Goal: Information Seeking & Learning: Compare options

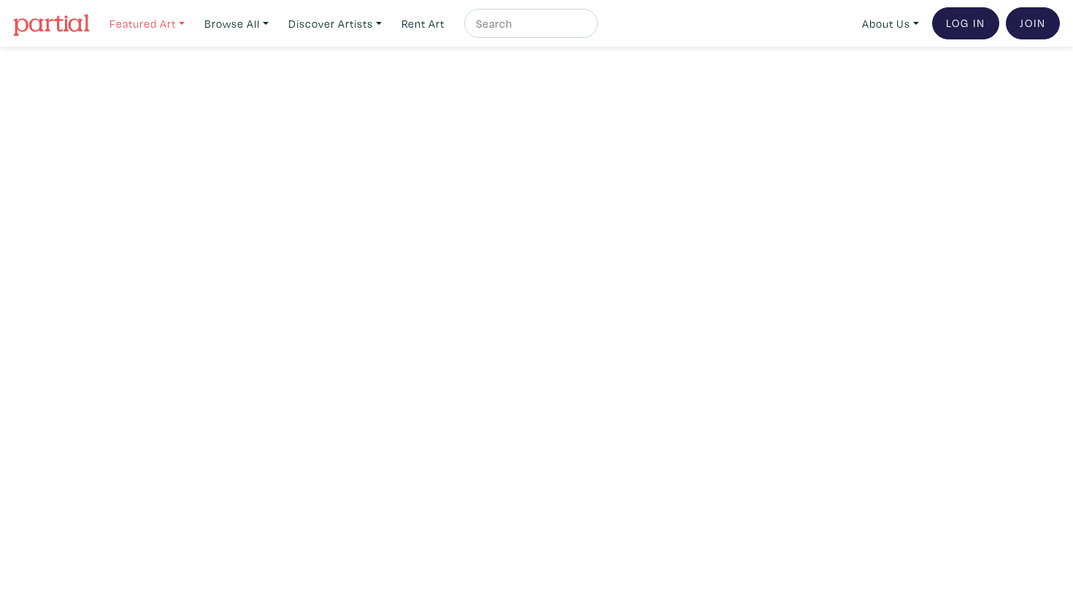
click at [178, 20] on link "Featured Art" at bounding box center [147, 24] width 88 height 30
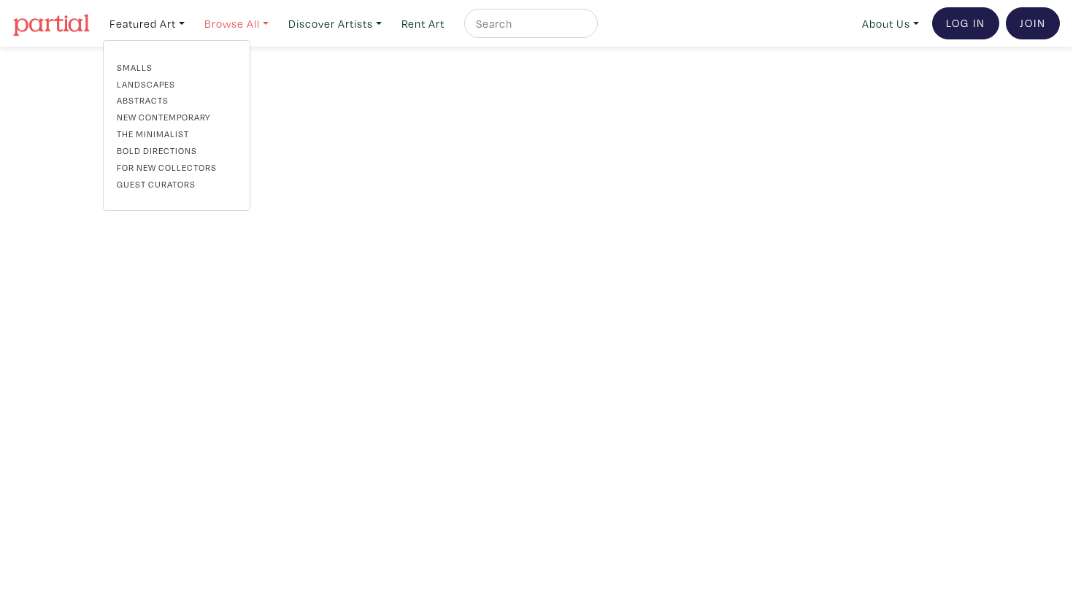
click at [247, 24] on link "Browse All" at bounding box center [236, 24] width 77 height 30
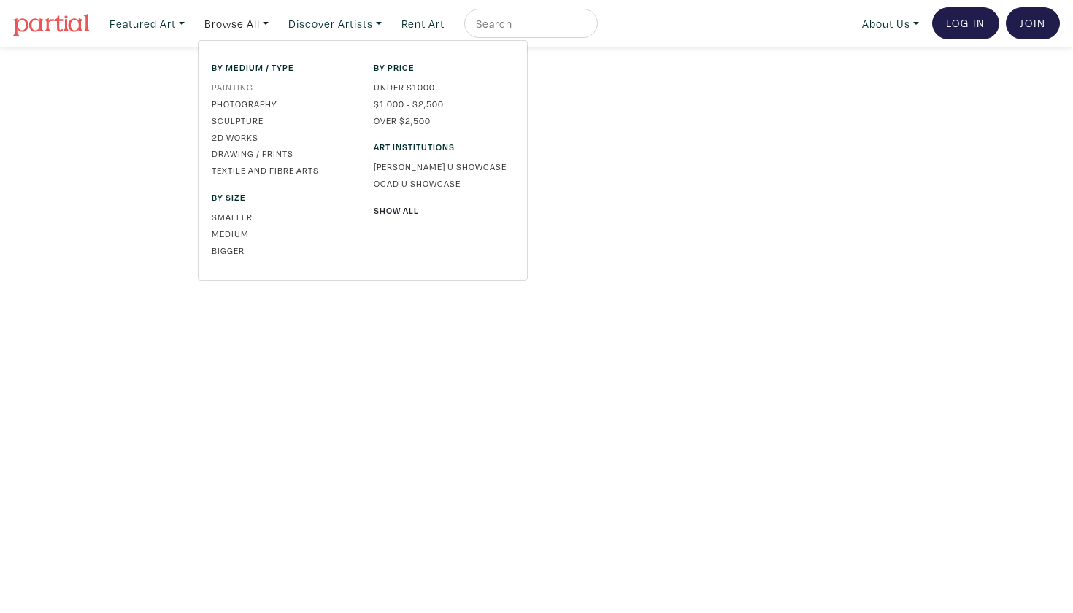
click at [237, 85] on link "Painting" at bounding box center [282, 86] width 140 height 13
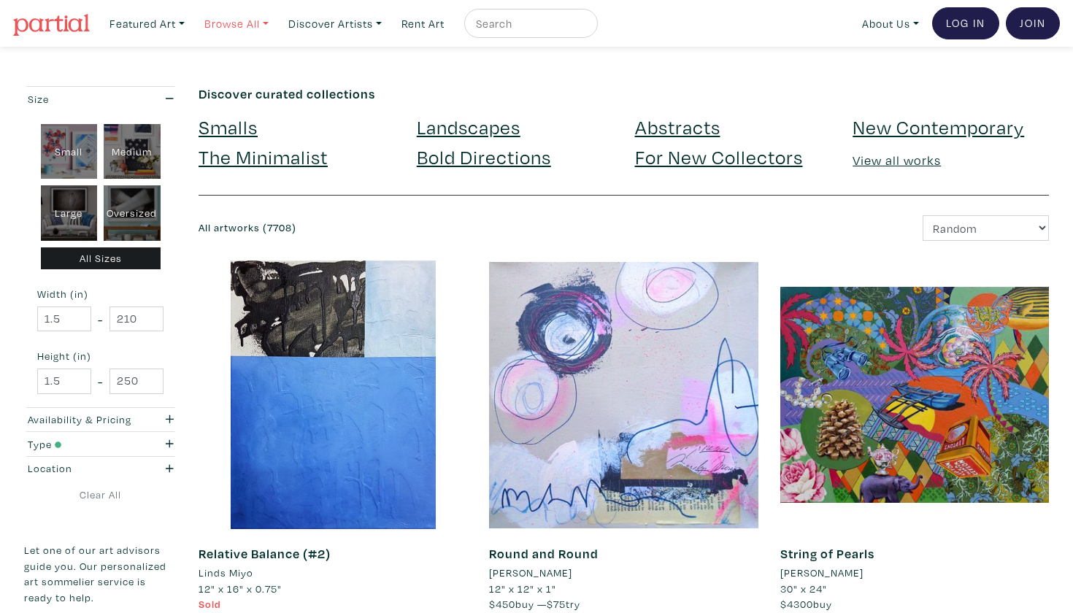
drag, startPoint x: 0, startPoint y: 0, endPoint x: 256, endPoint y: 20, distance: 257.0
click at [256, 20] on link "Browse All" at bounding box center [236, 24] width 77 height 30
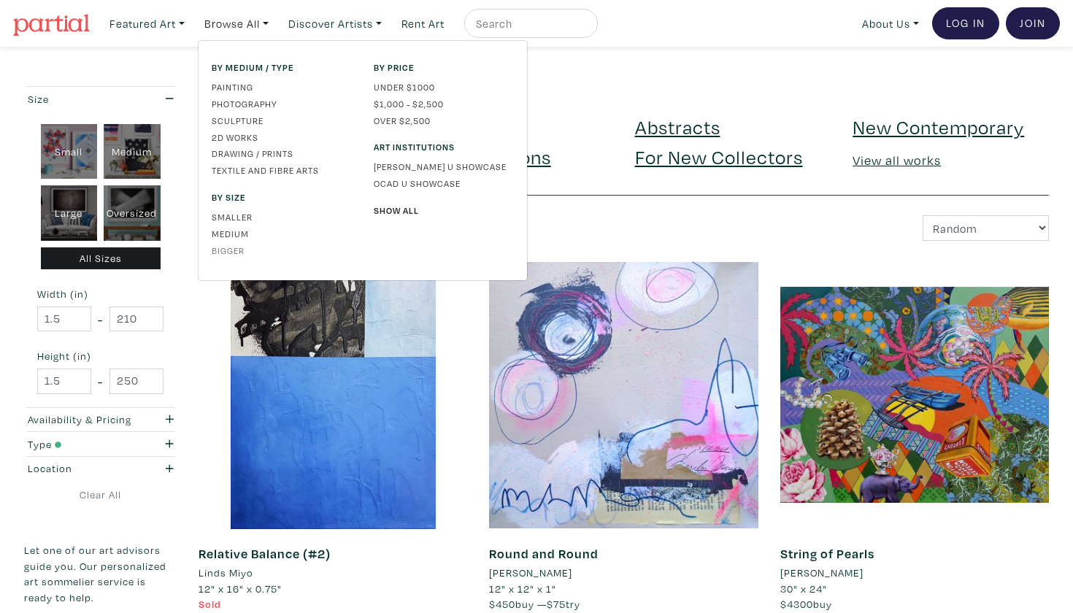
click at [239, 250] on link "Bigger" at bounding box center [282, 250] width 140 height 13
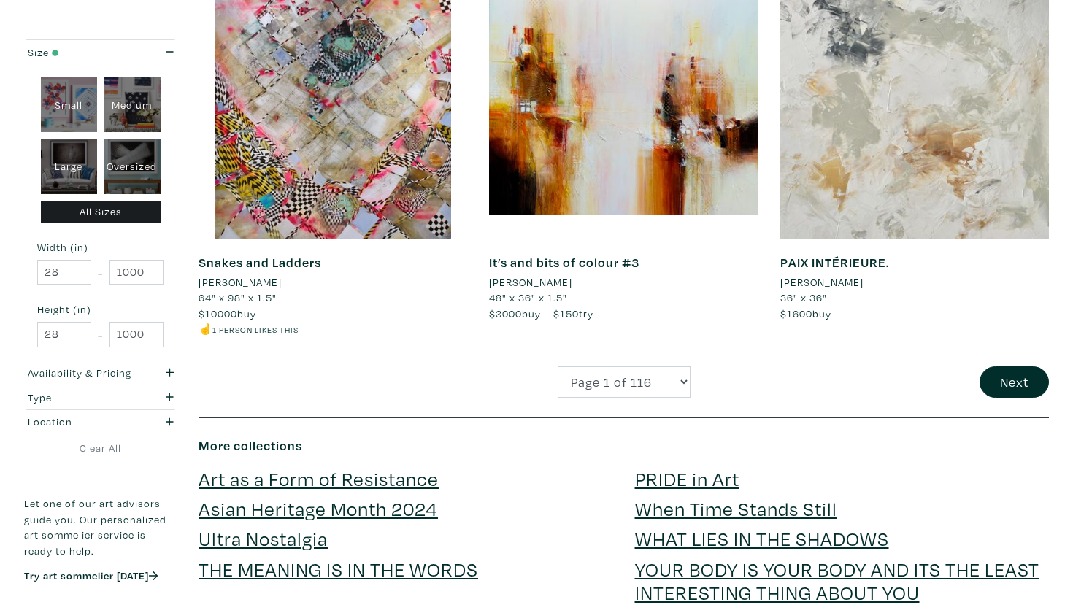
scroll to position [3088, 0]
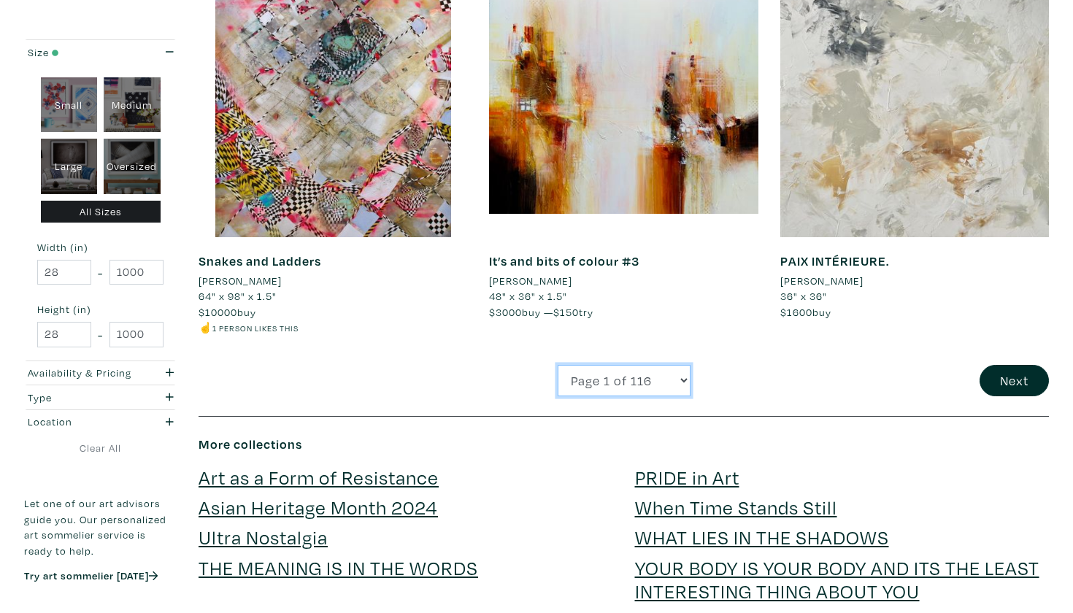
select select "2"
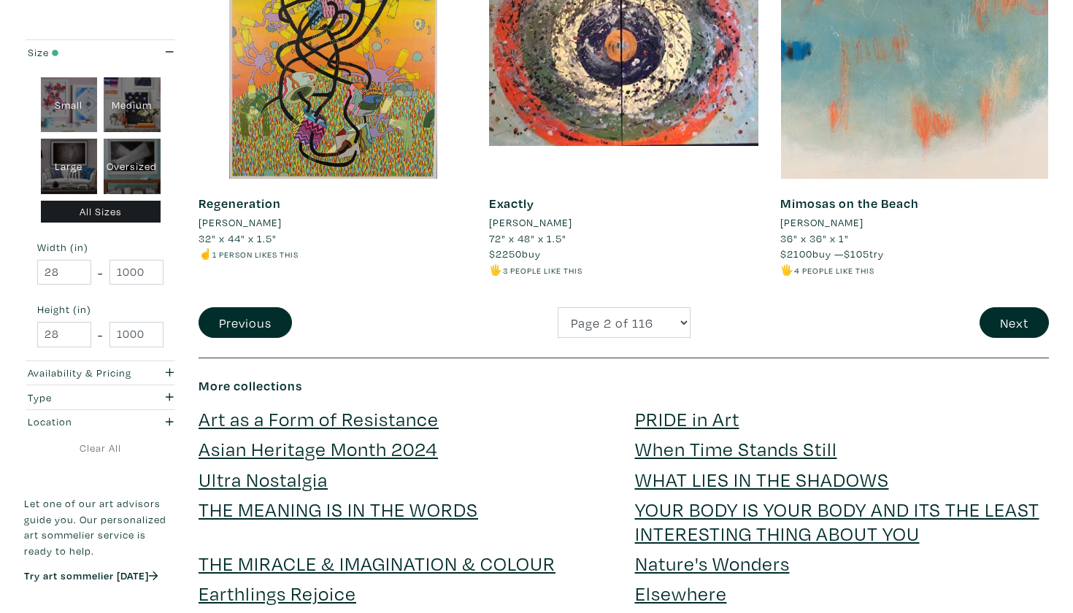
scroll to position [3134, 0]
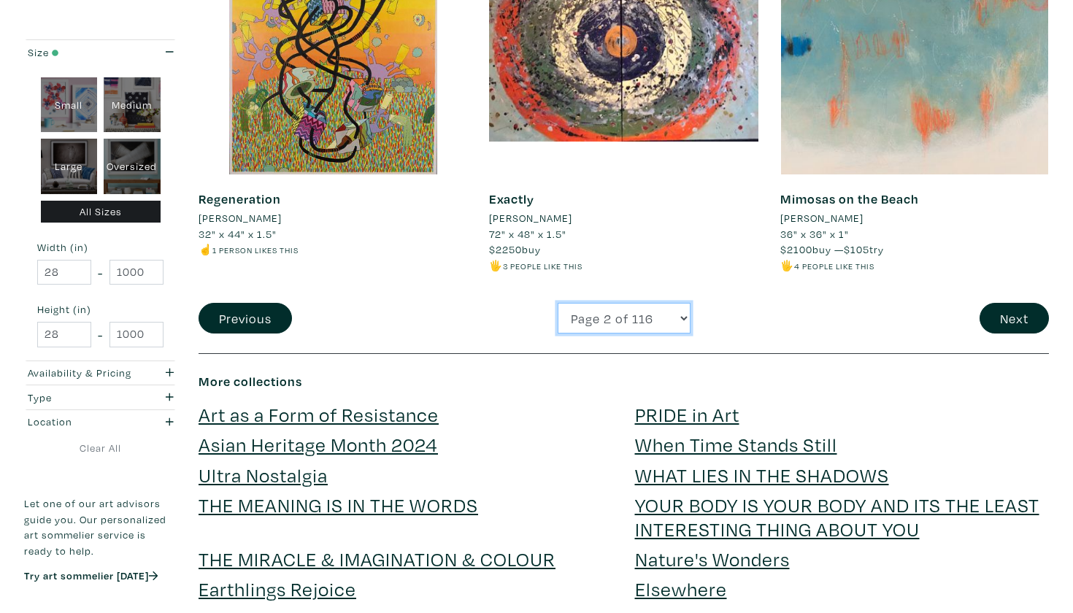
select select "3"
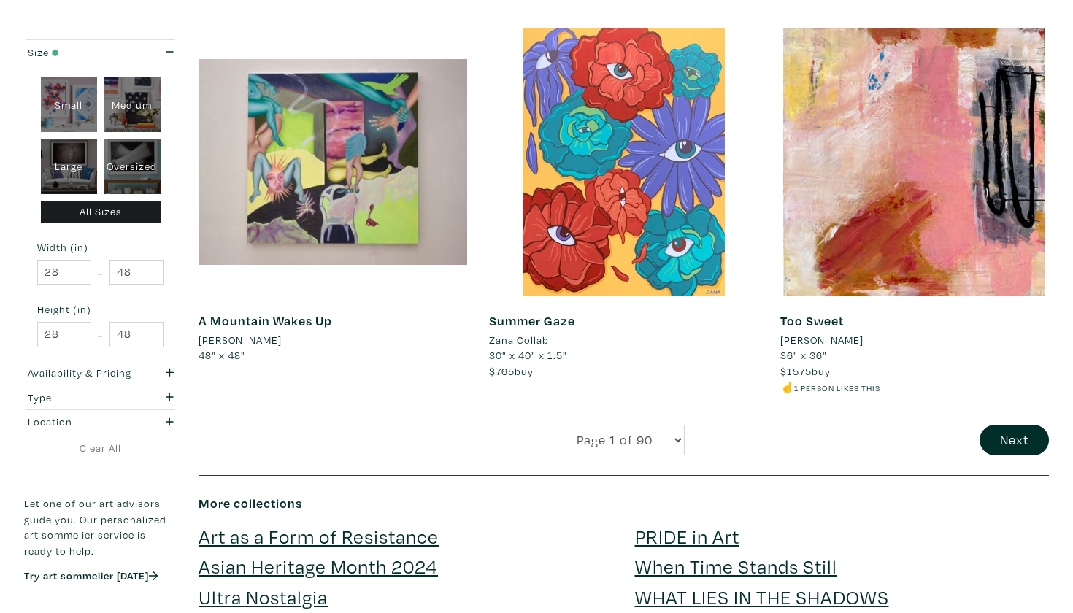
scroll to position [3007, 0]
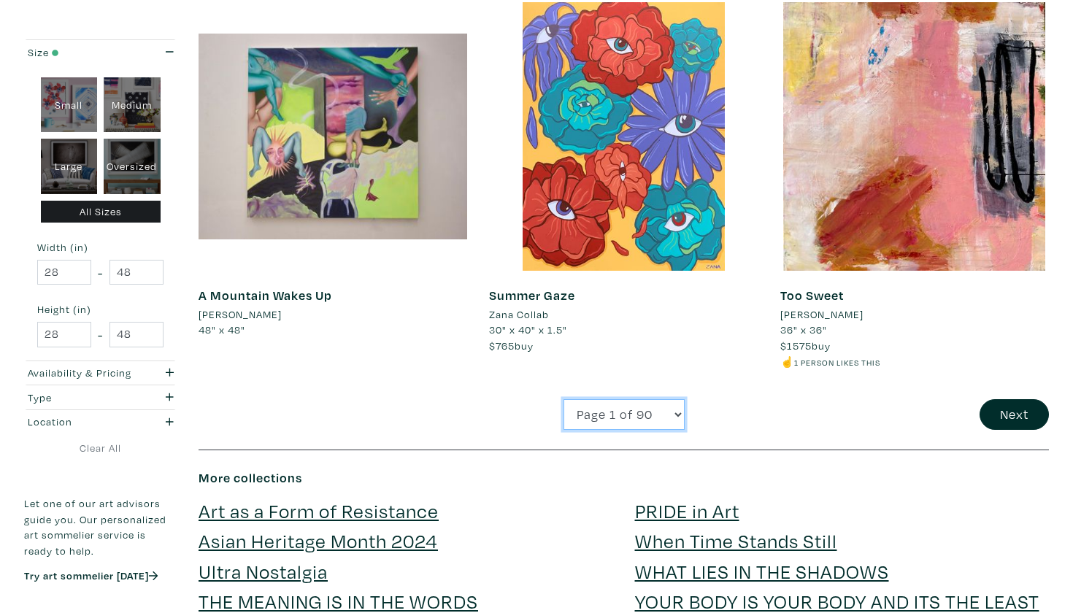
select select "2"
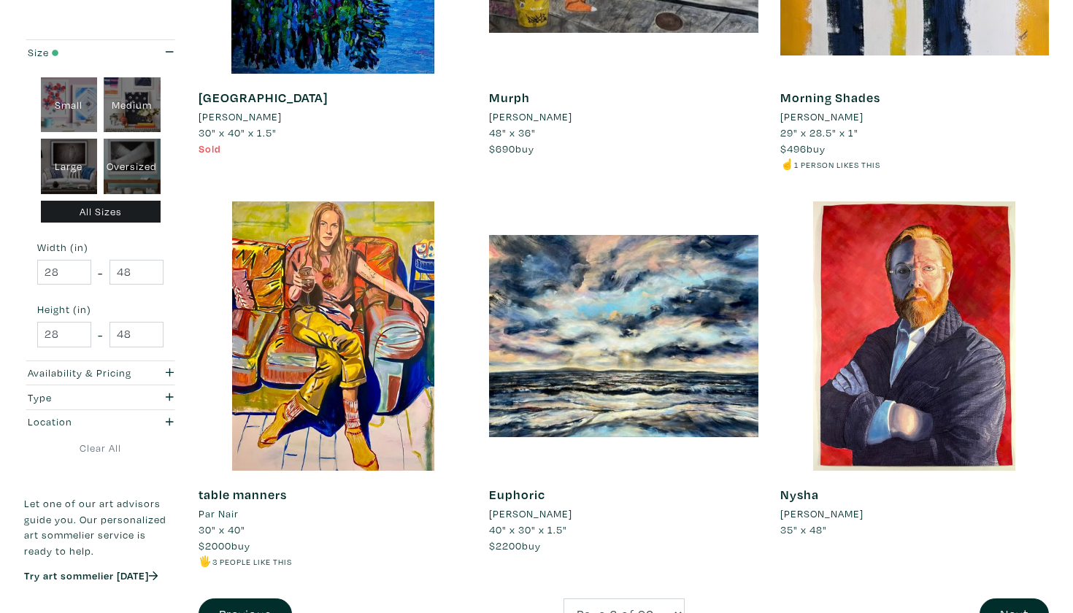
scroll to position [2823, 0]
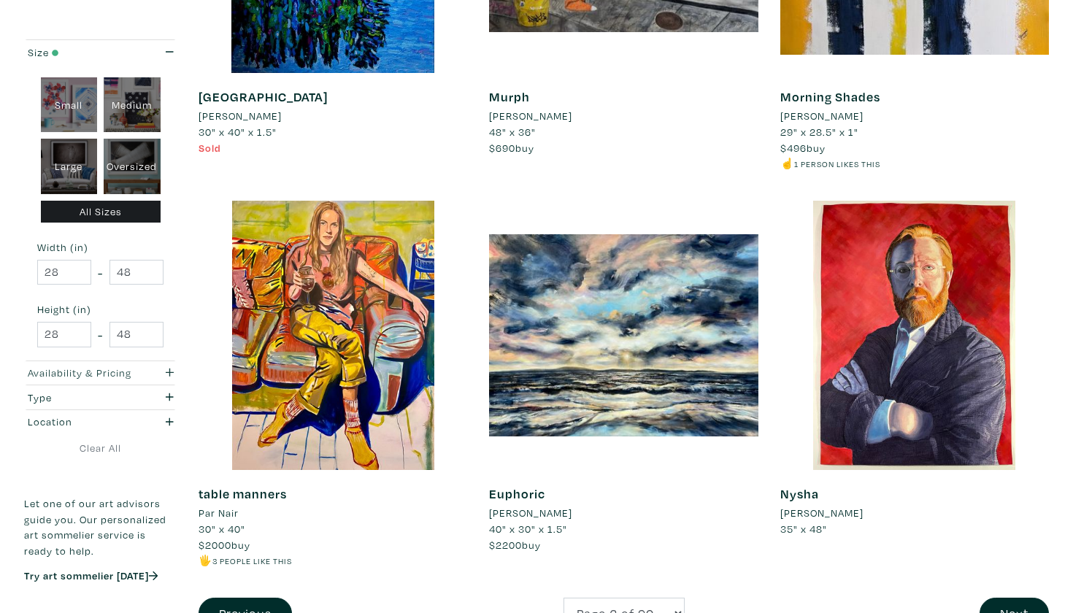
click at [111, 368] on div "Availability & Pricing" at bounding box center [80, 373] width 104 height 16
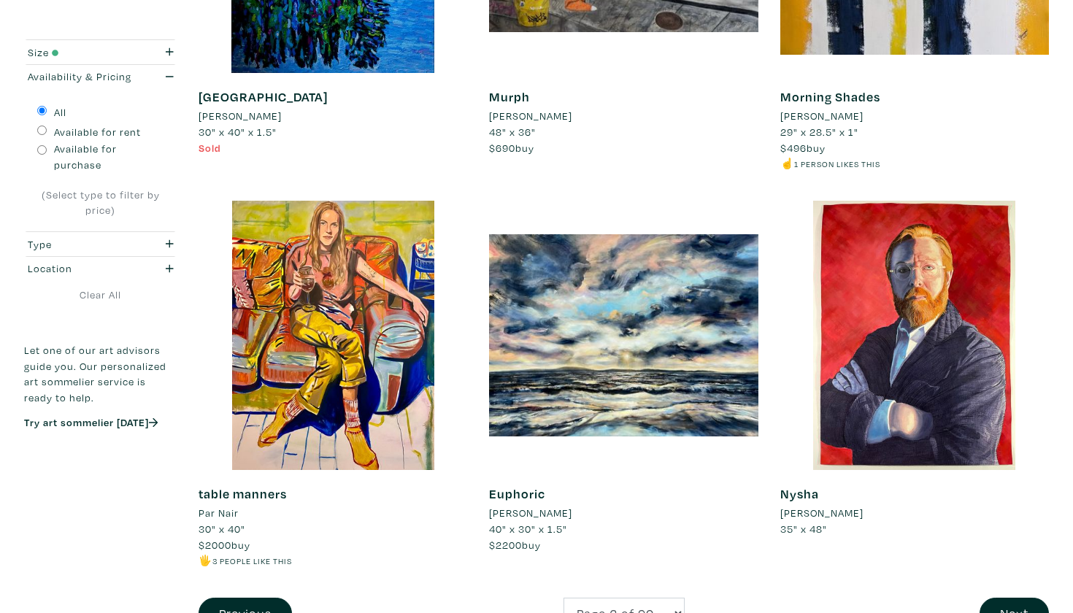
click at [42, 148] on input "Available for purchase" at bounding box center [41, 149] width 9 height 9
radio input "true"
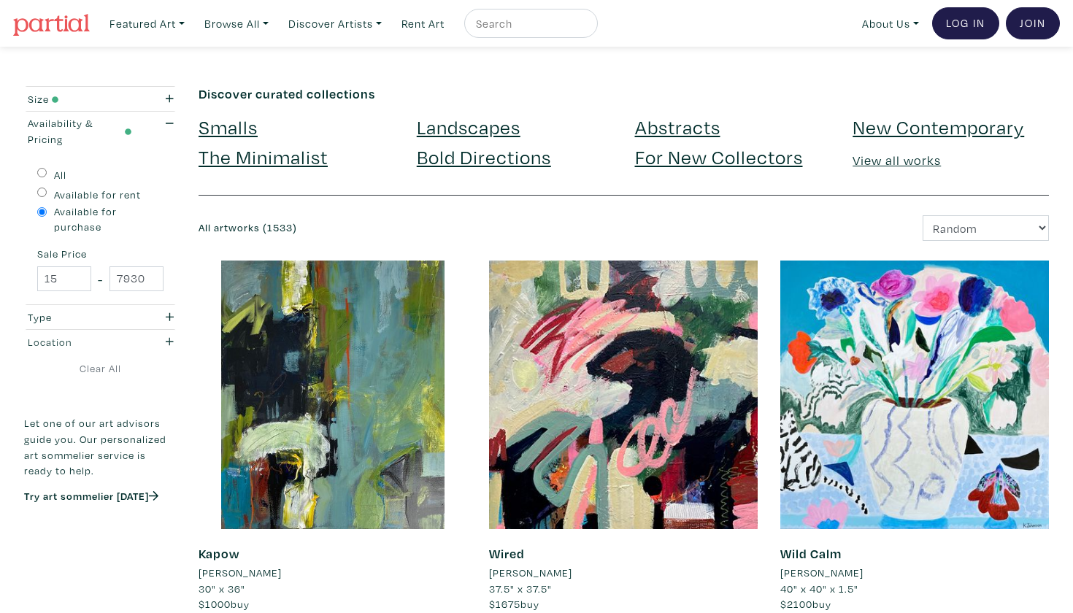
click at [167, 337] on icon "button" at bounding box center [170, 342] width 8 height 10
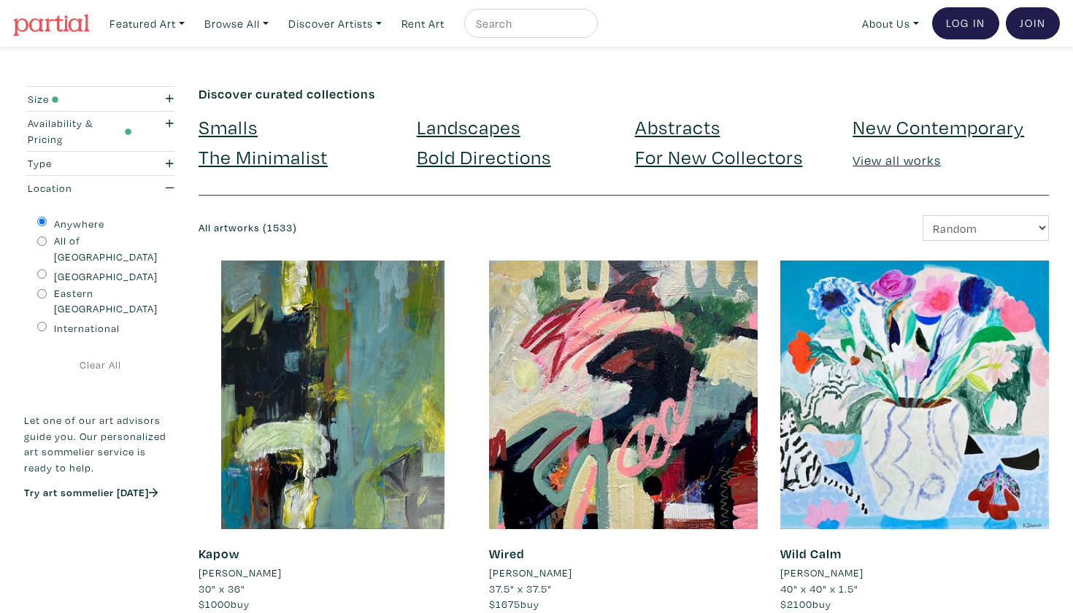
click at [40, 289] on input "Eastern [GEOGRAPHIC_DATA]" at bounding box center [41, 293] width 9 height 9
radio input "true"
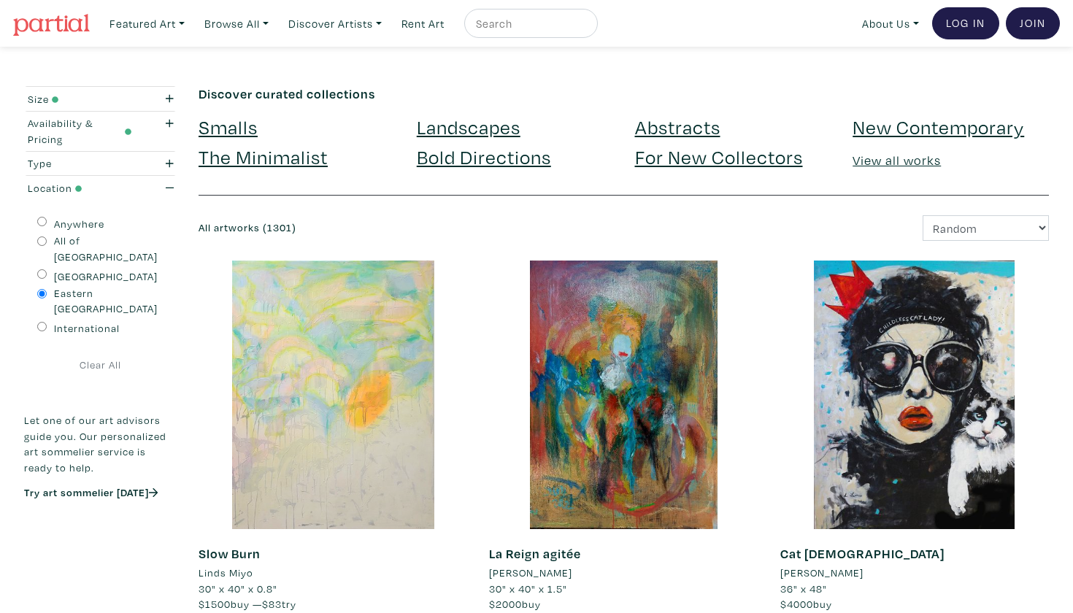
click at [216, 299] on div at bounding box center [333, 395] width 269 height 269
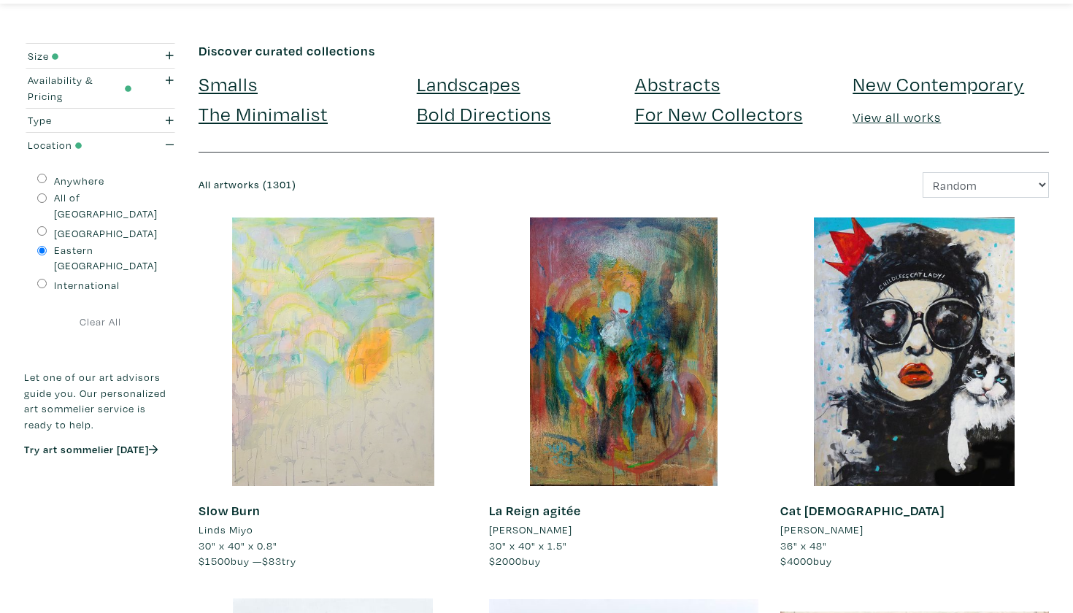
scroll to position [45, 0]
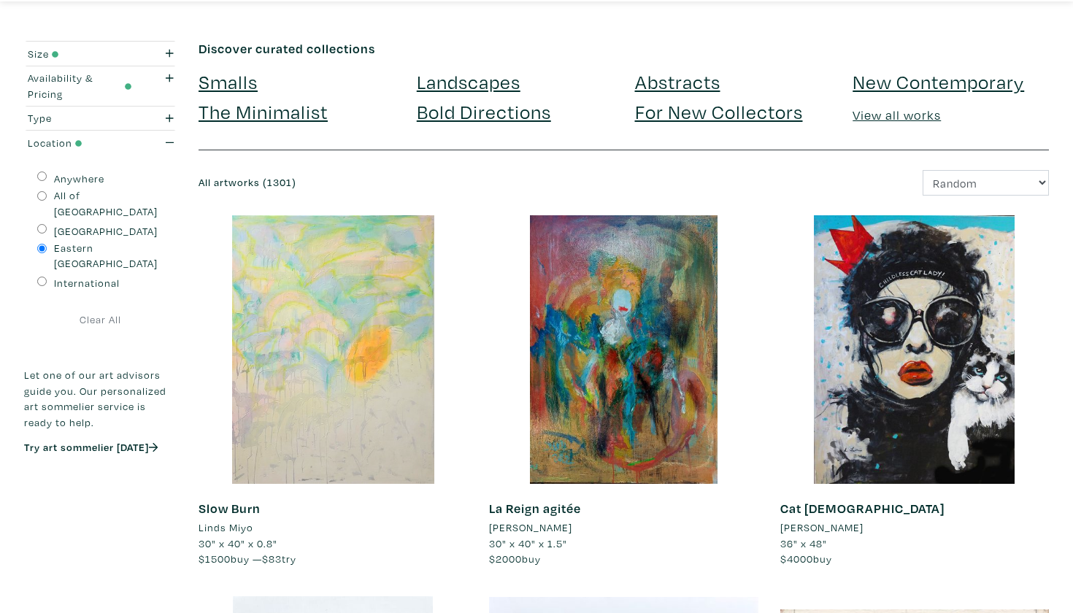
click at [301, 352] on div at bounding box center [333, 349] width 269 height 269
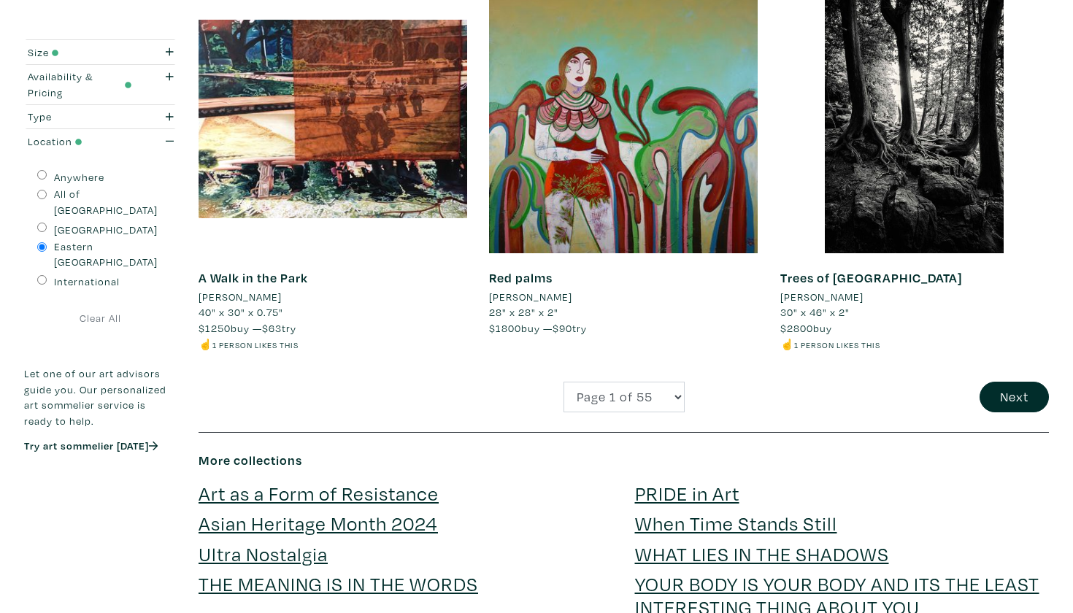
scroll to position [3025, 0]
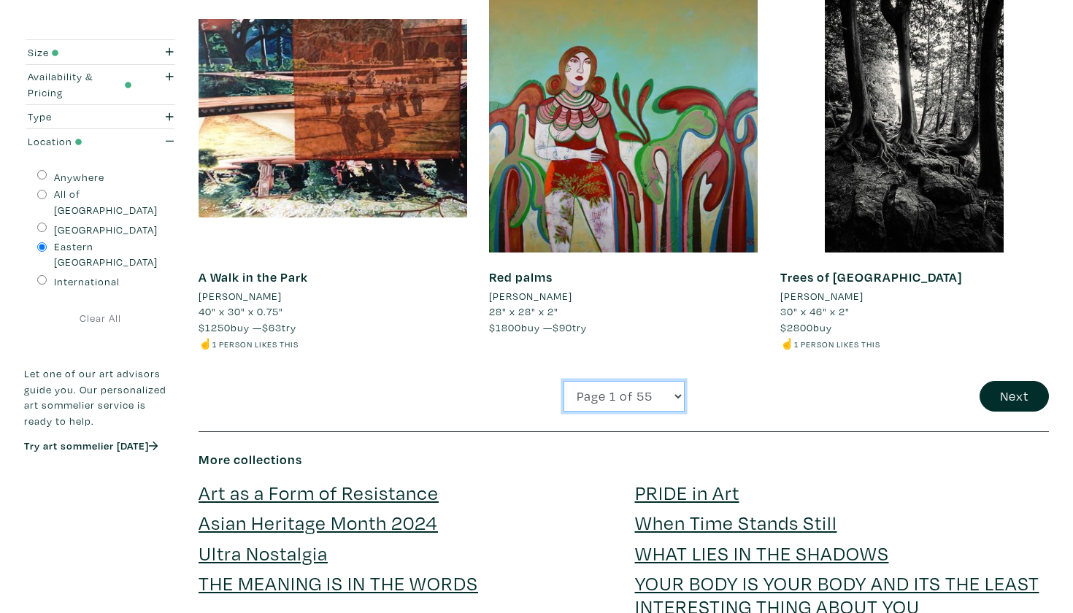
select select "2"
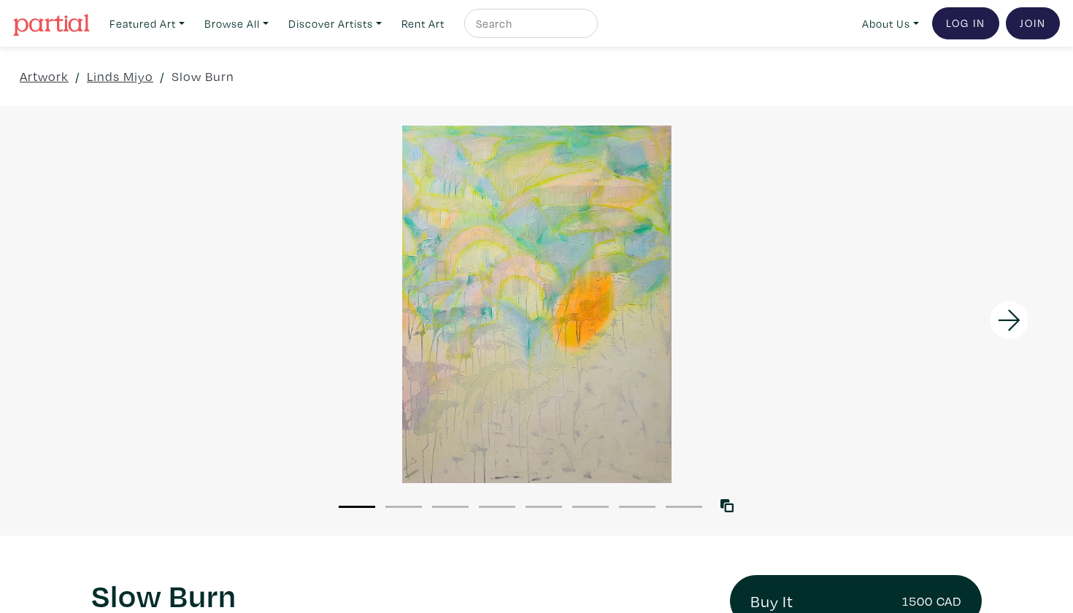
click at [415, 496] on div "1 2 3 4 5 6 7 8" at bounding box center [536, 499] width 1073 height 33
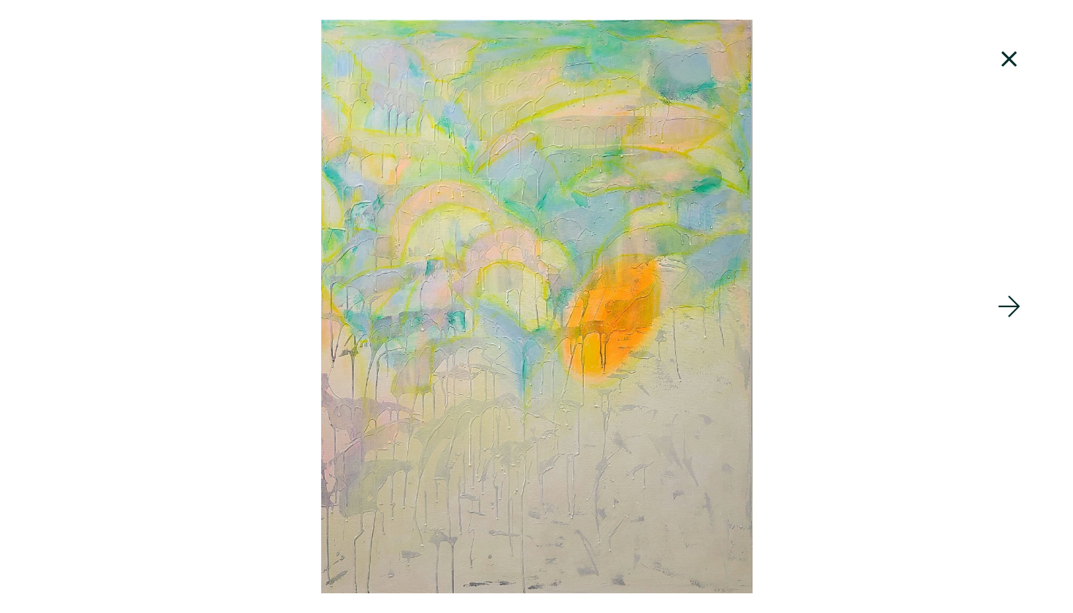
click at [1007, 58] on icon at bounding box center [1010, 58] width 50 height 39
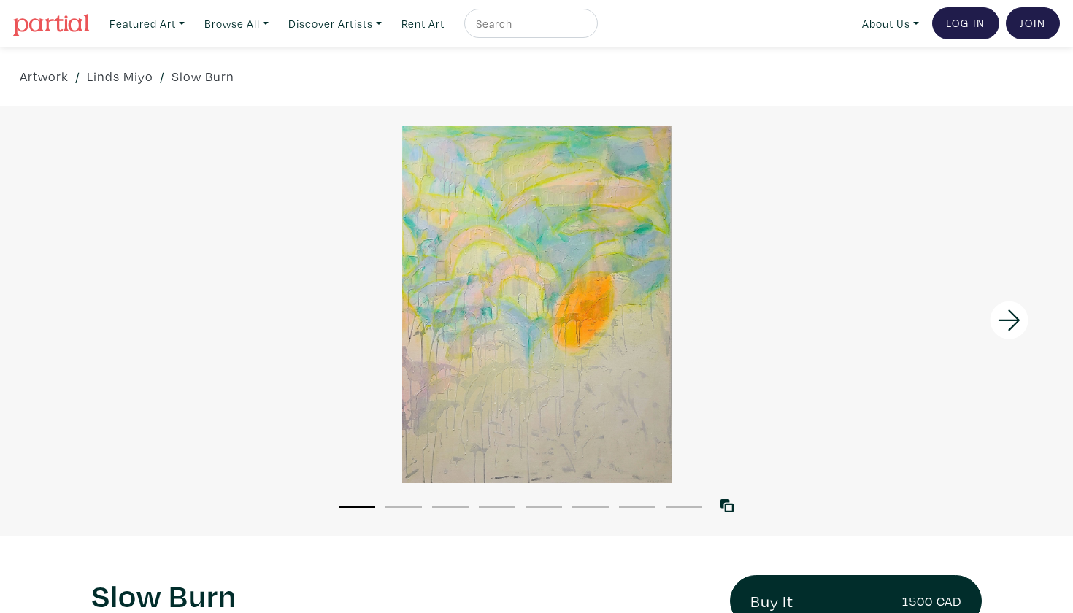
click at [408, 509] on li "2" at bounding box center [404, 506] width 37 height 15
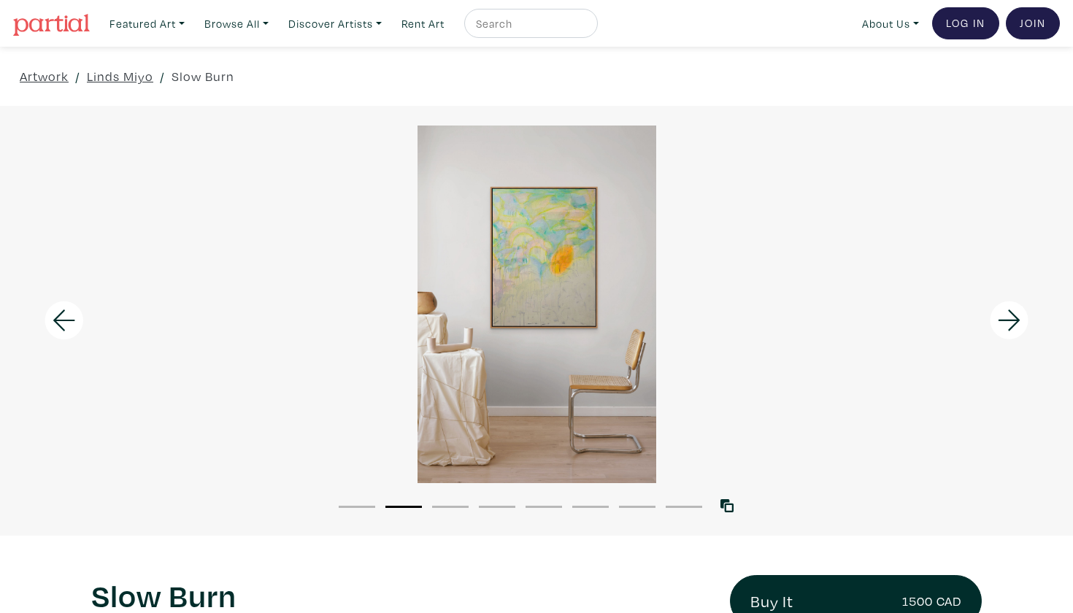
click at [436, 510] on li "3" at bounding box center [450, 506] width 37 height 15
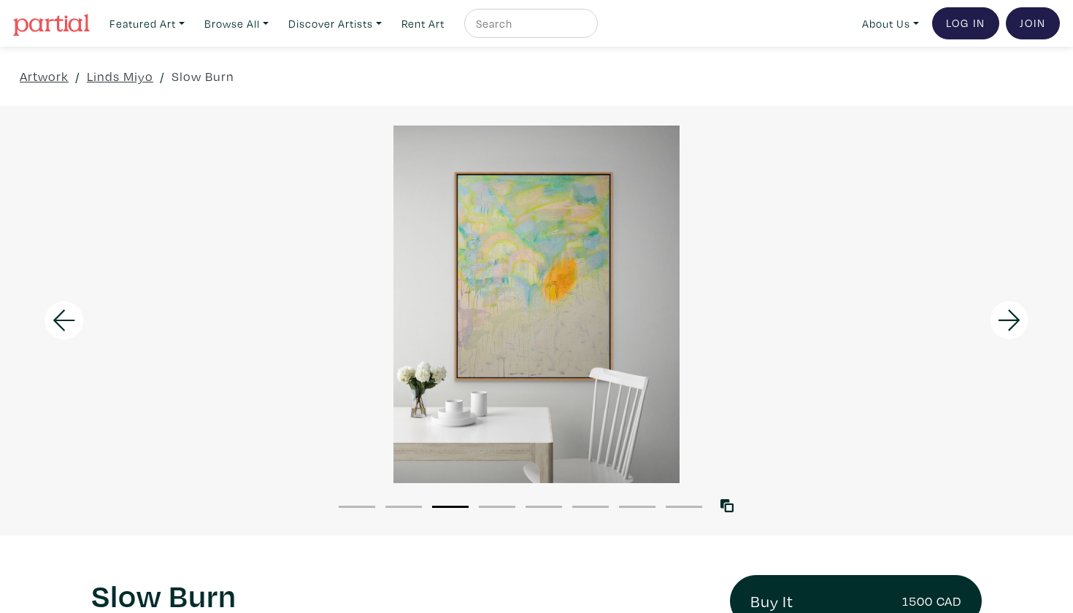
click at [516, 506] on ul "1 2 3 4 5 6 7 8" at bounding box center [521, 506] width 374 height 15
click at [553, 507] on button "5" at bounding box center [544, 507] width 37 height 2
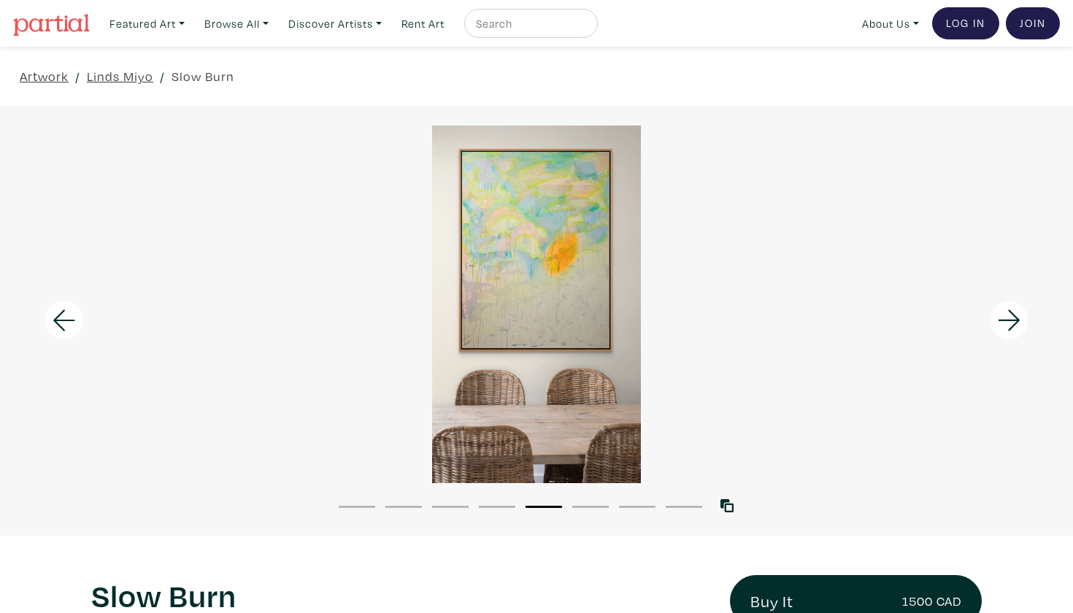
click at [578, 503] on li "6" at bounding box center [590, 506] width 37 height 15
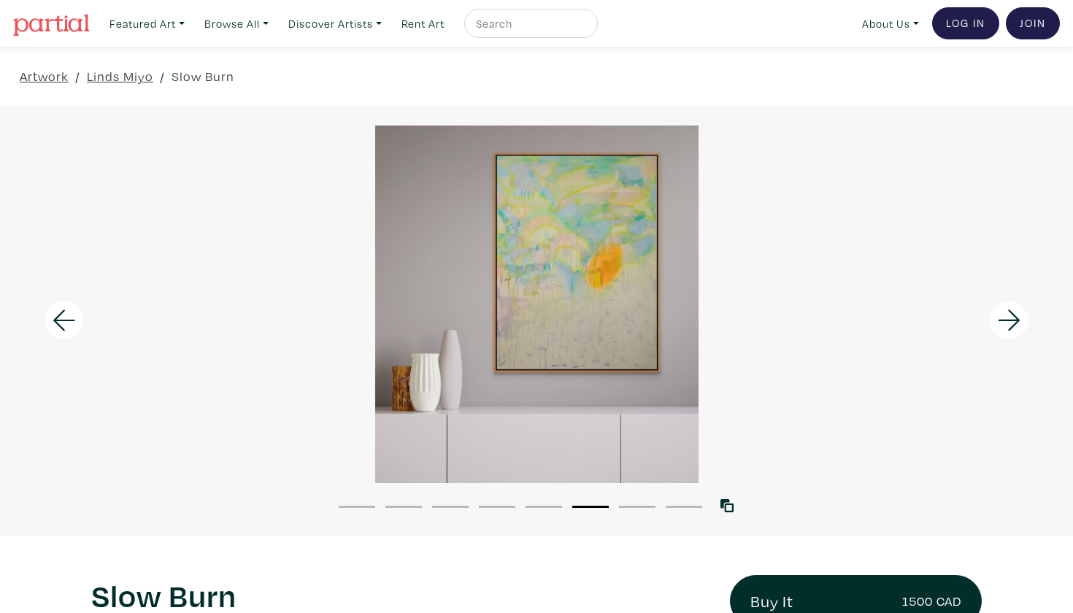
click at [632, 499] on li "7" at bounding box center [637, 506] width 37 height 15
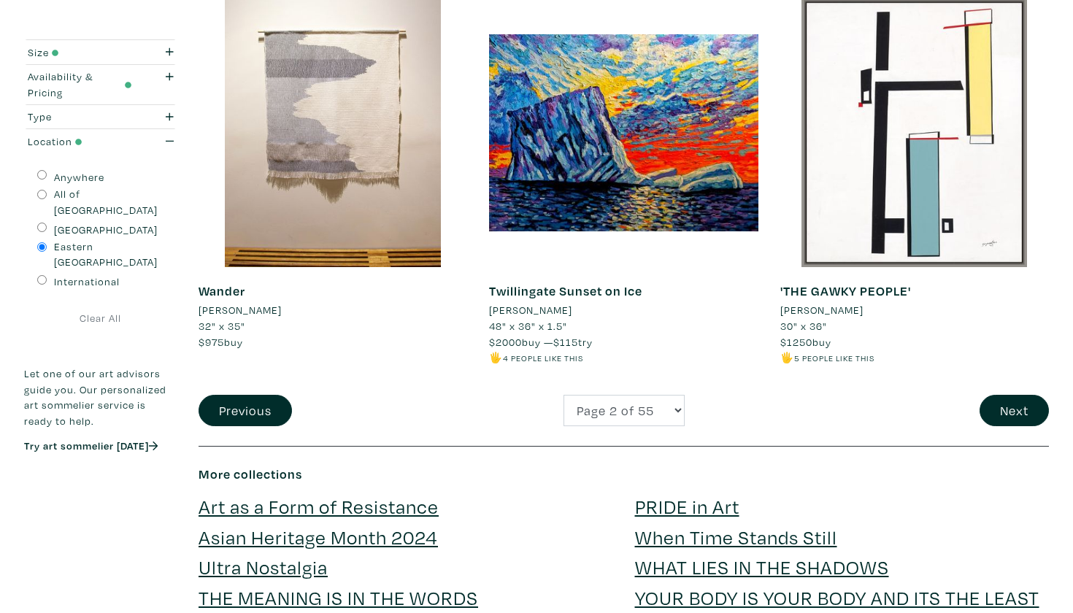
scroll to position [3027, 0]
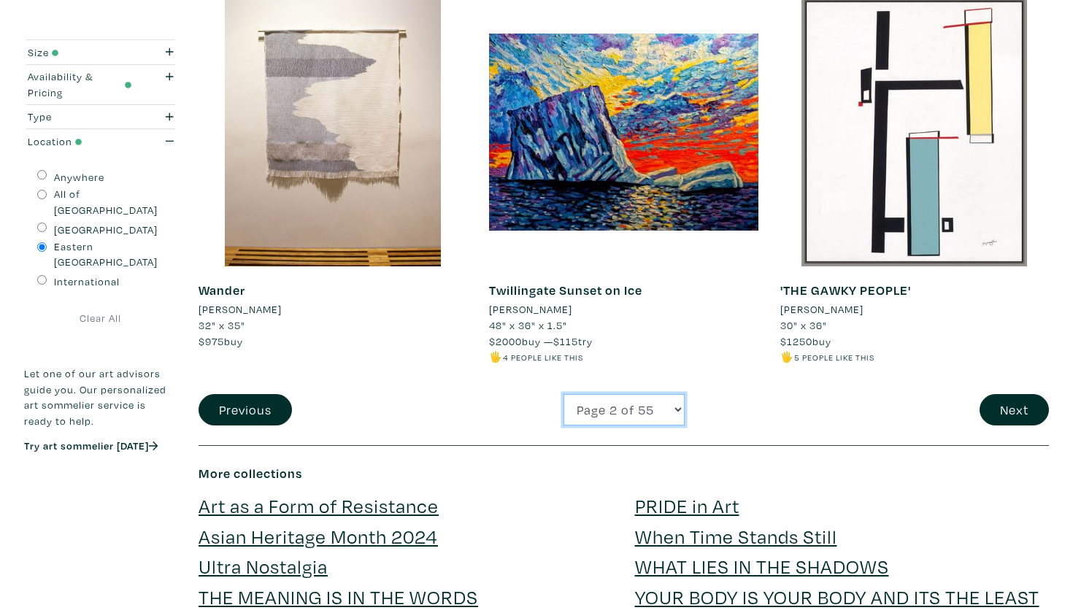
select select "4"
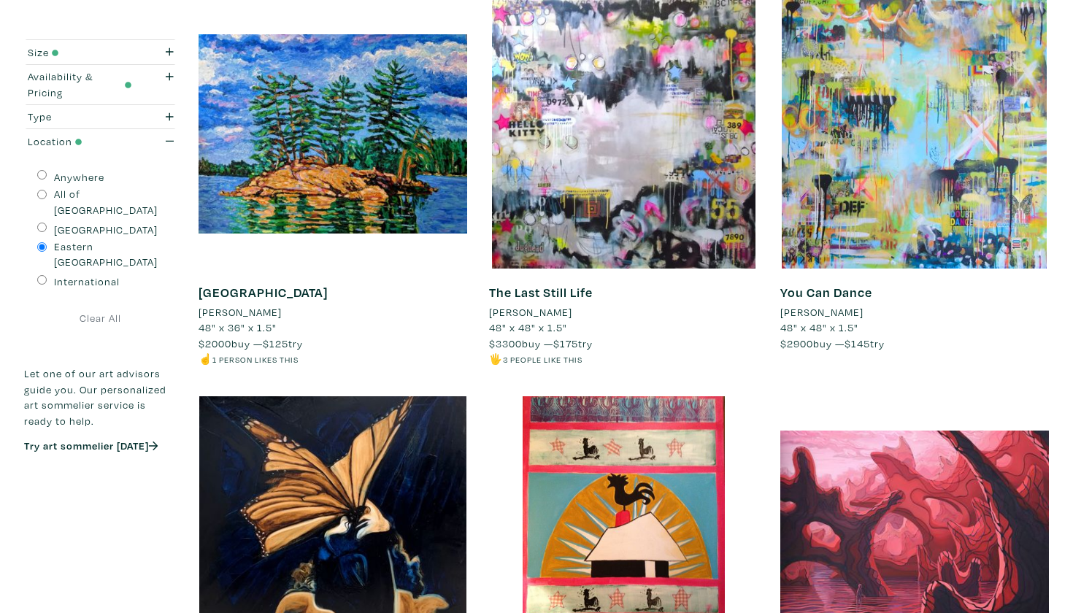
scroll to position [1452, 0]
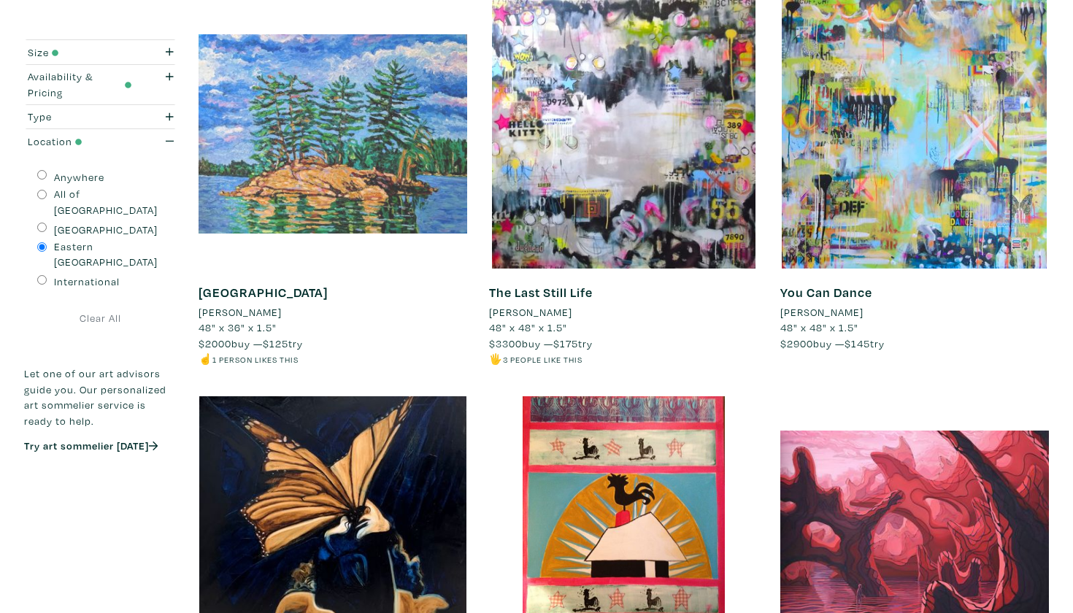
click at [291, 151] on div at bounding box center [333, 134] width 269 height 269
click at [324, 151] on div at bounding box center [333, 134] width 269 height 269
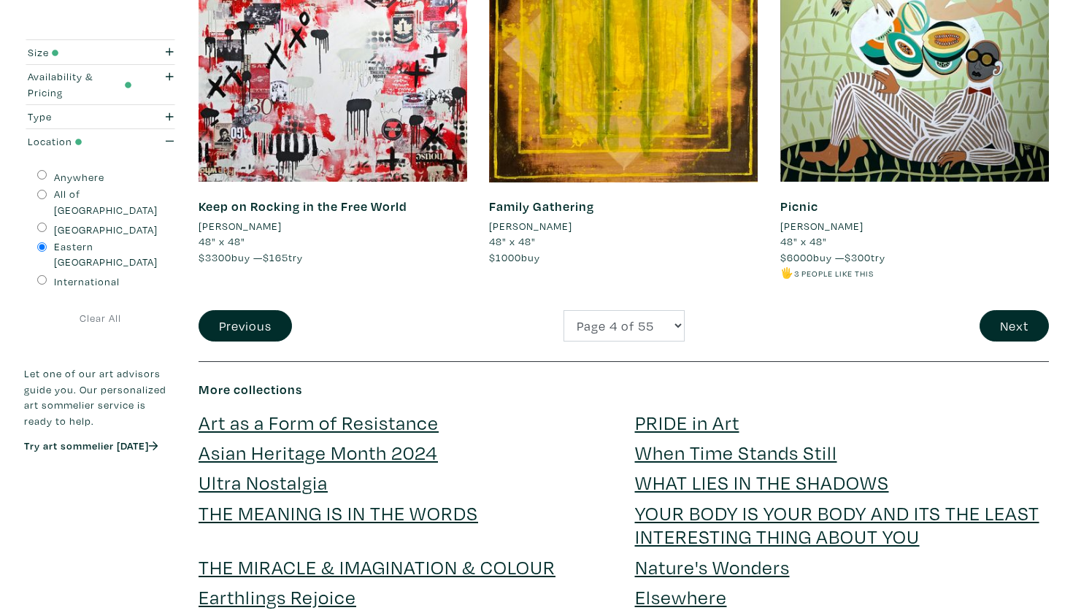
scroll to position [3150, 0]
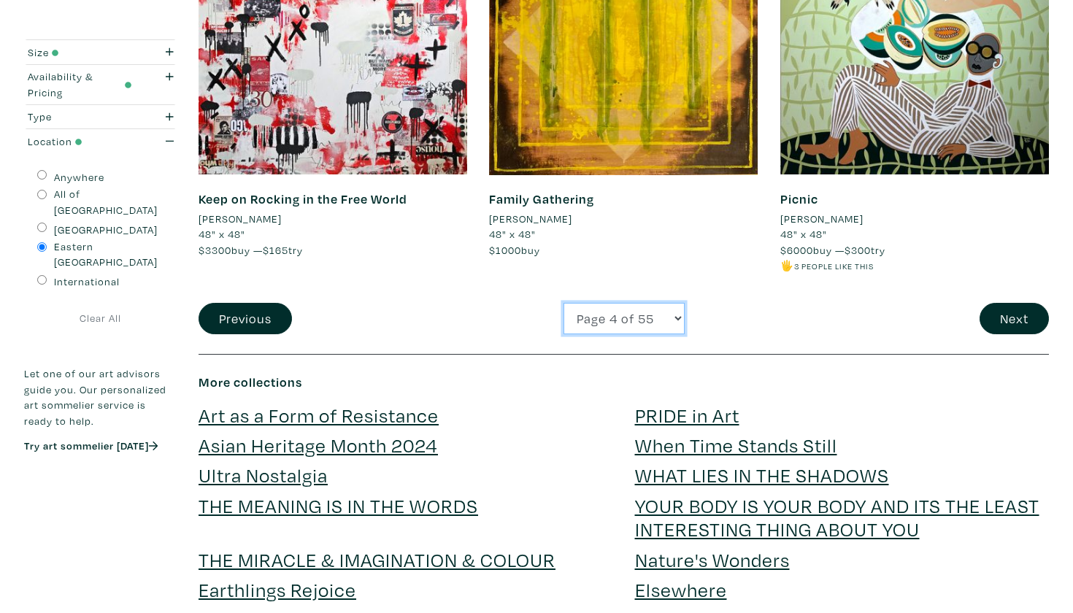
select select "5"
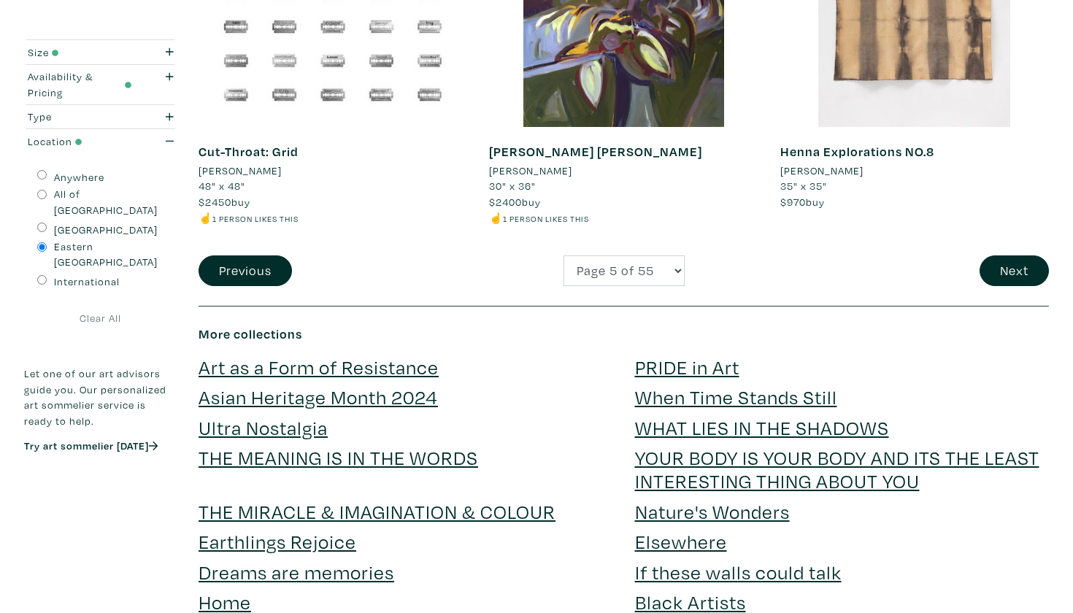
scroll to position [3180, 0]
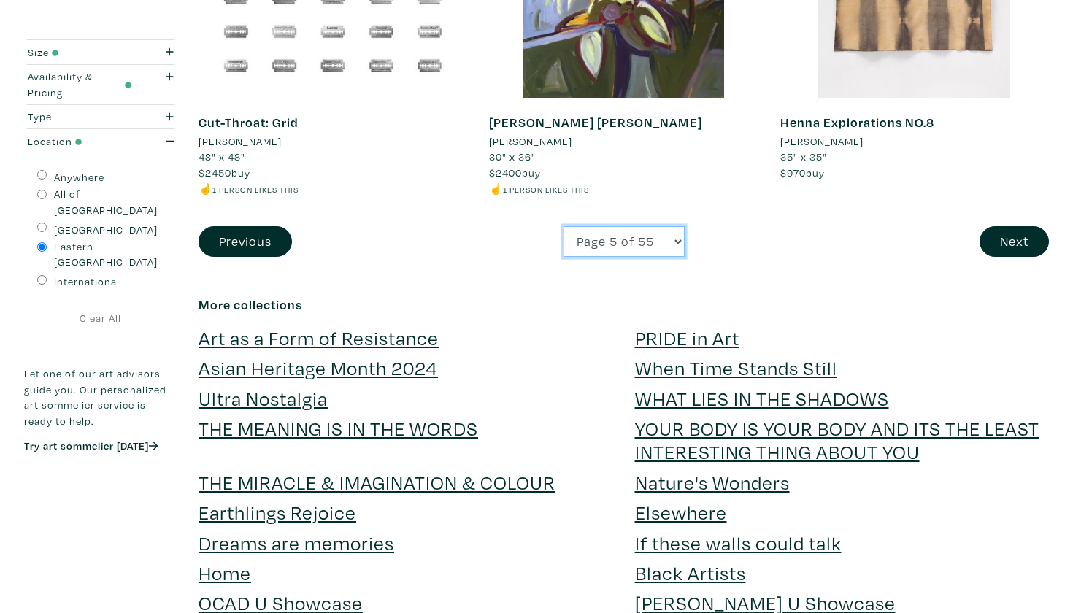
select select "6"
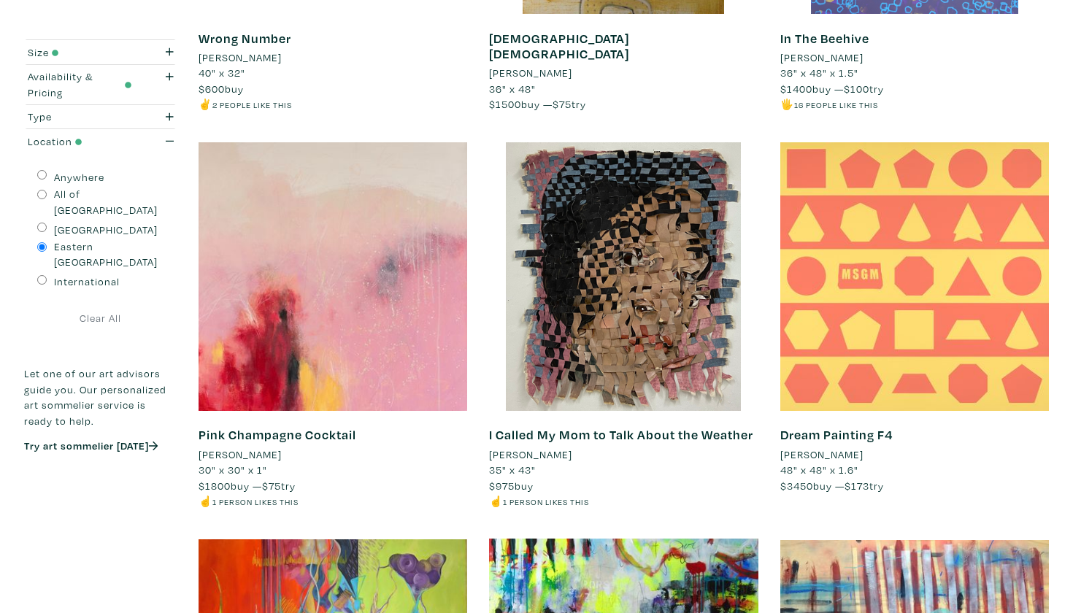
scroll to position [1310, 0]
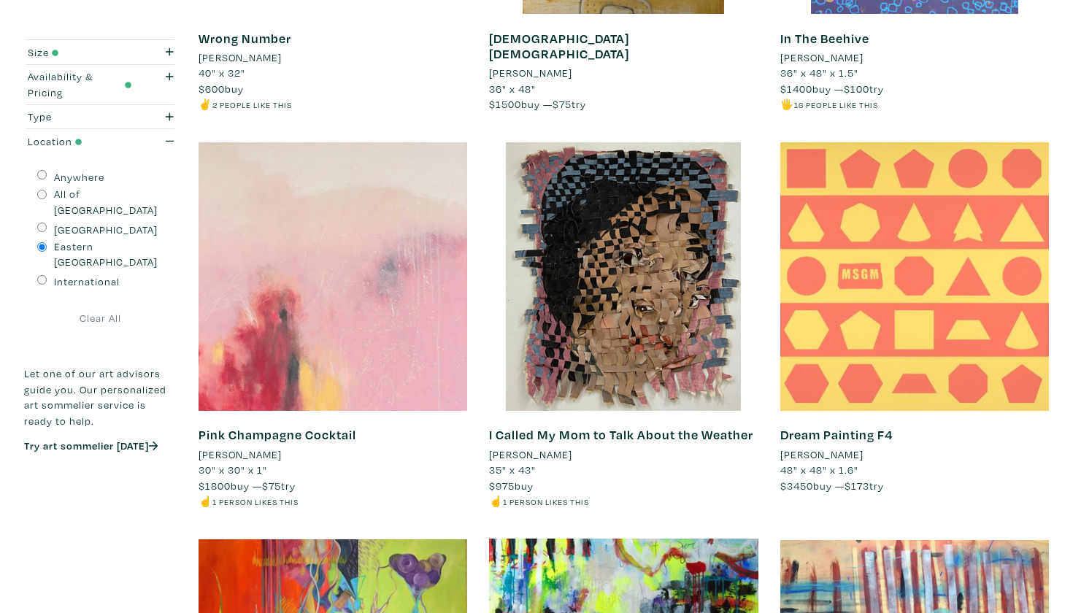
click at [308, 355] on div at bounding box center [333, 276] width 269 height 269
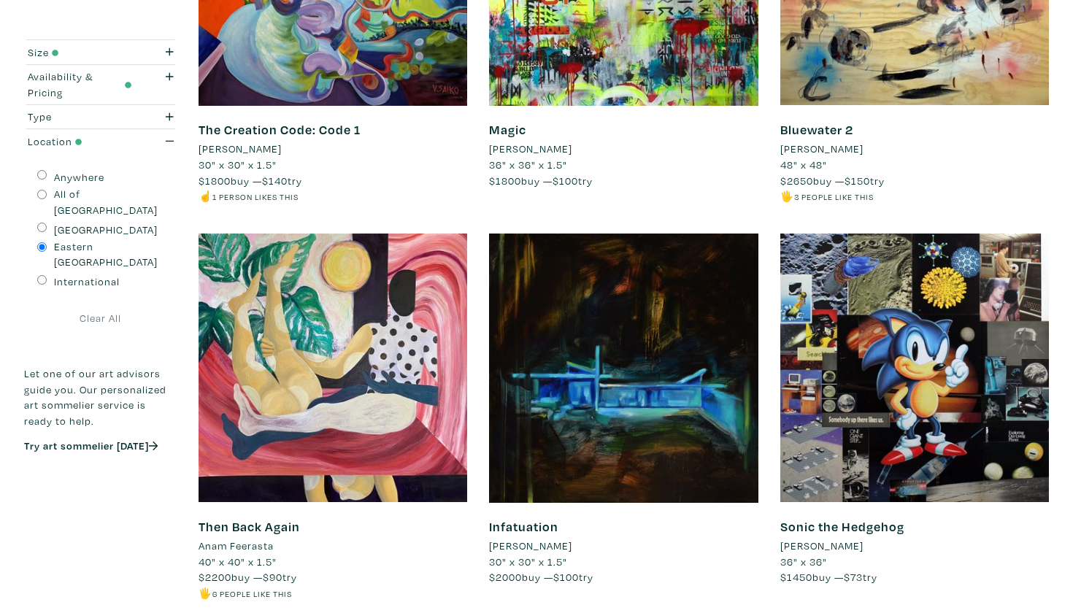
scroll to position [2017, 0]
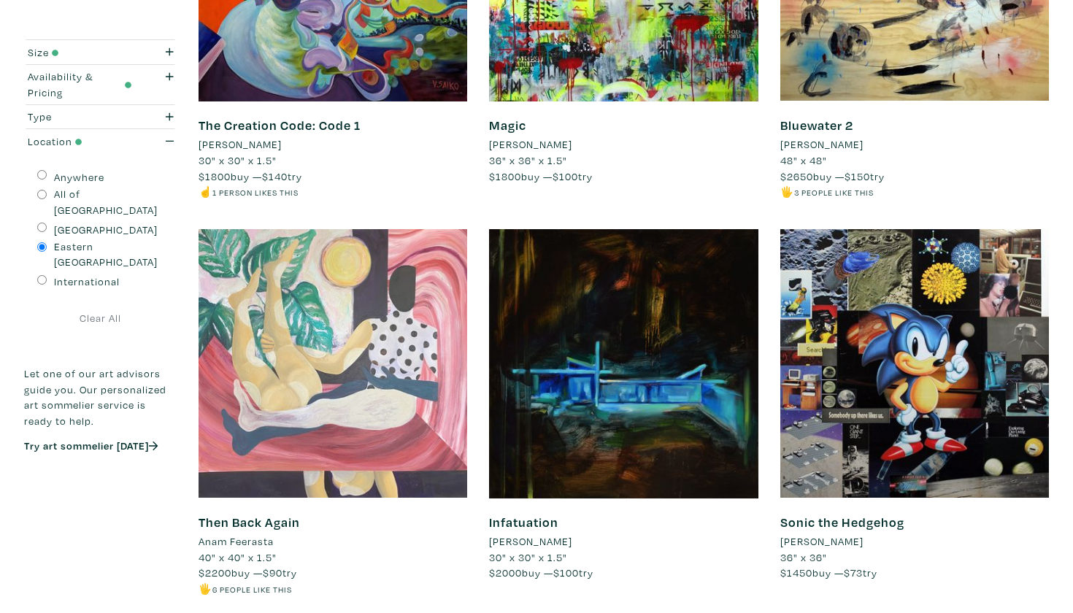
click at [277, 405] on div at bounding box center [333, 363] width 269 height 269
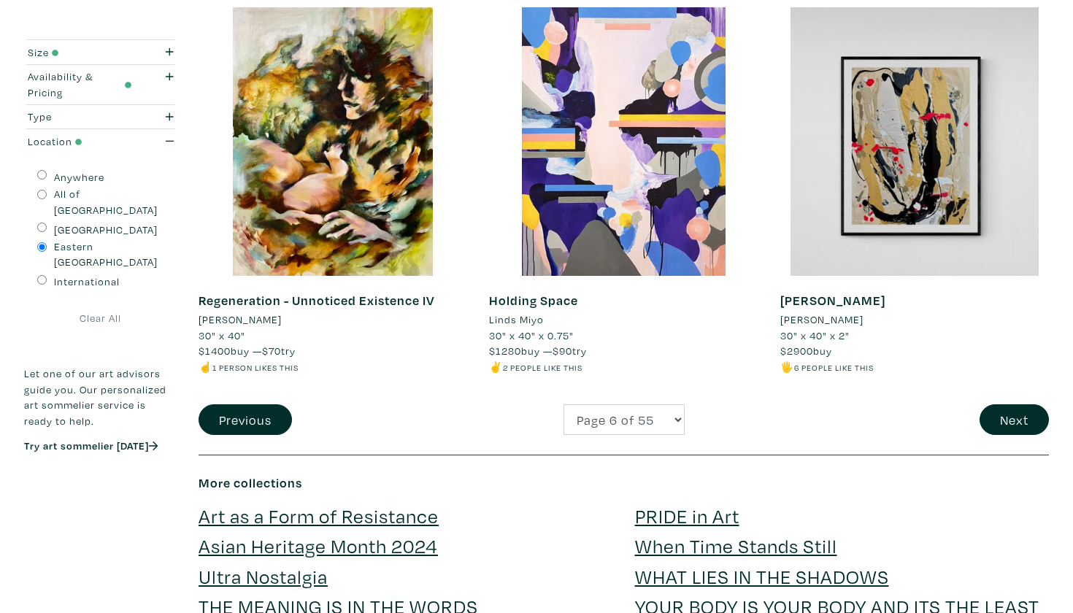
scroll to position [3048, 0]
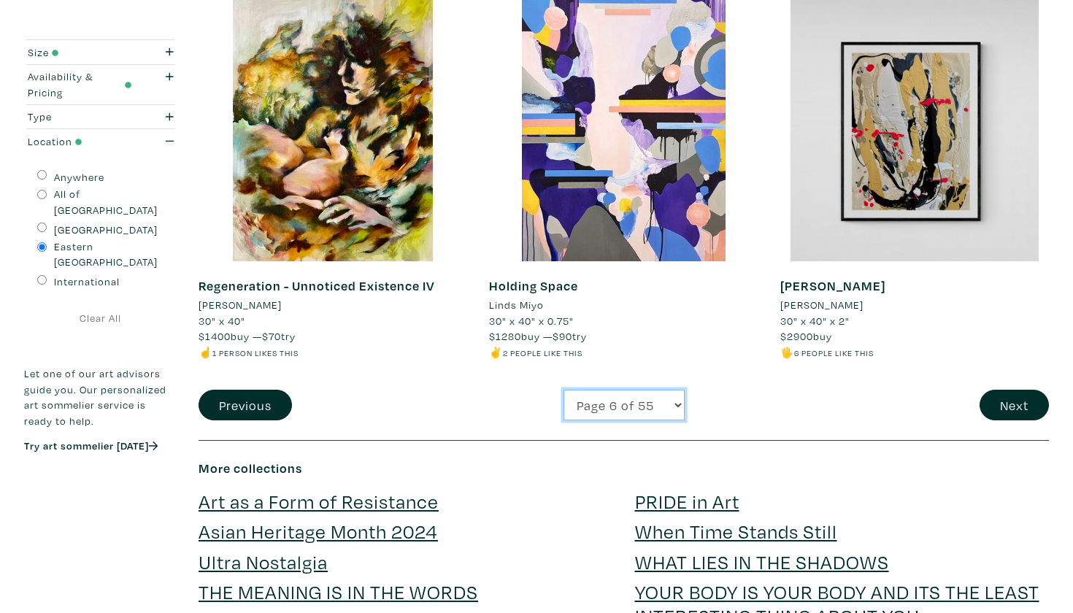
select select "7"
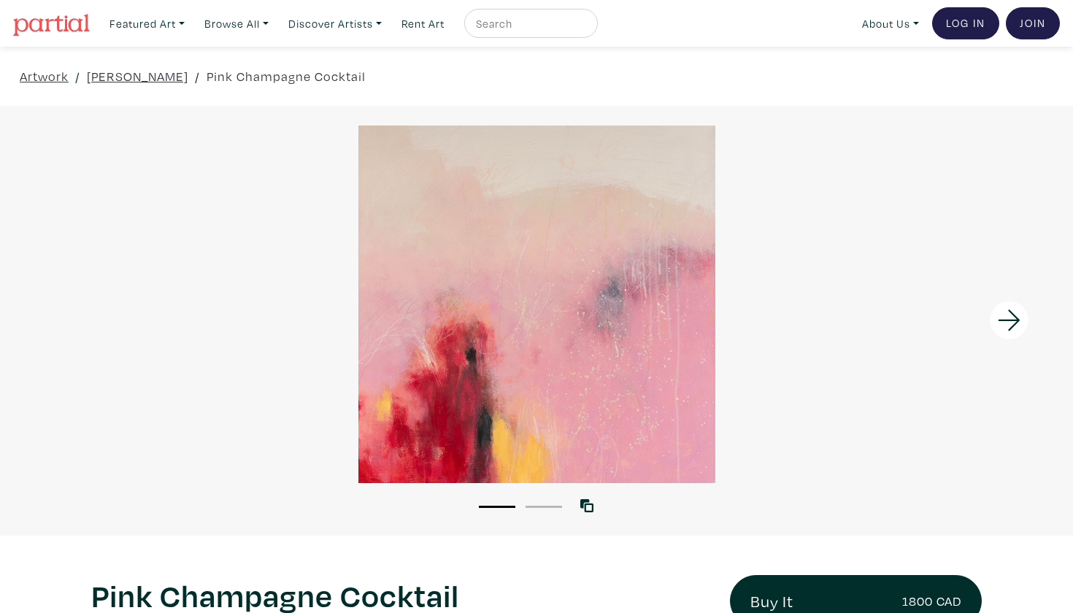
click at [548, 506] on button "2" at bounding box center [544, 507] width 37 height 2
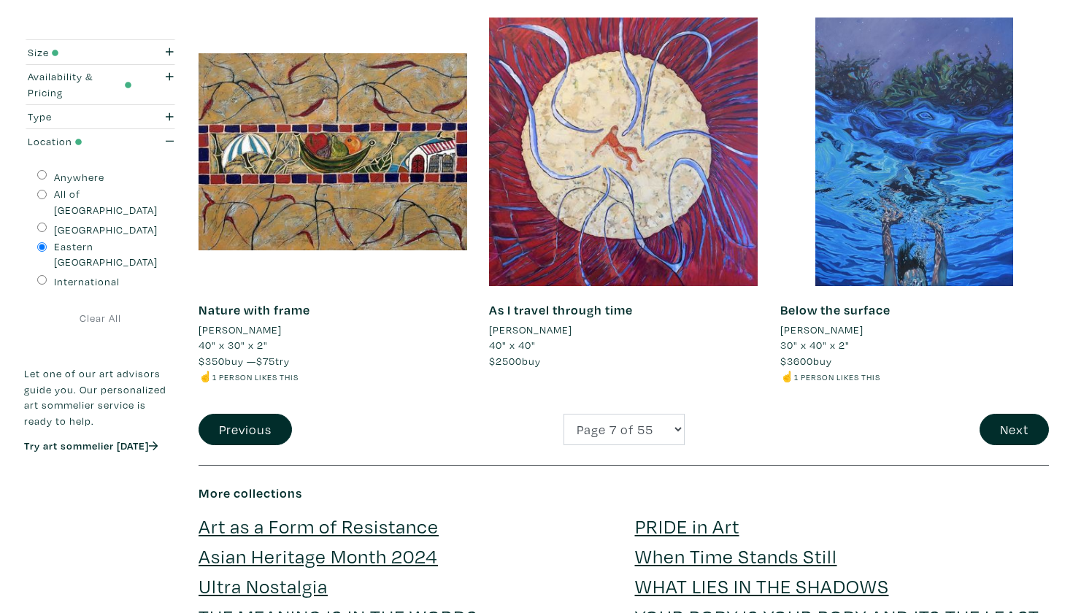
scroll to position [3102, 0]
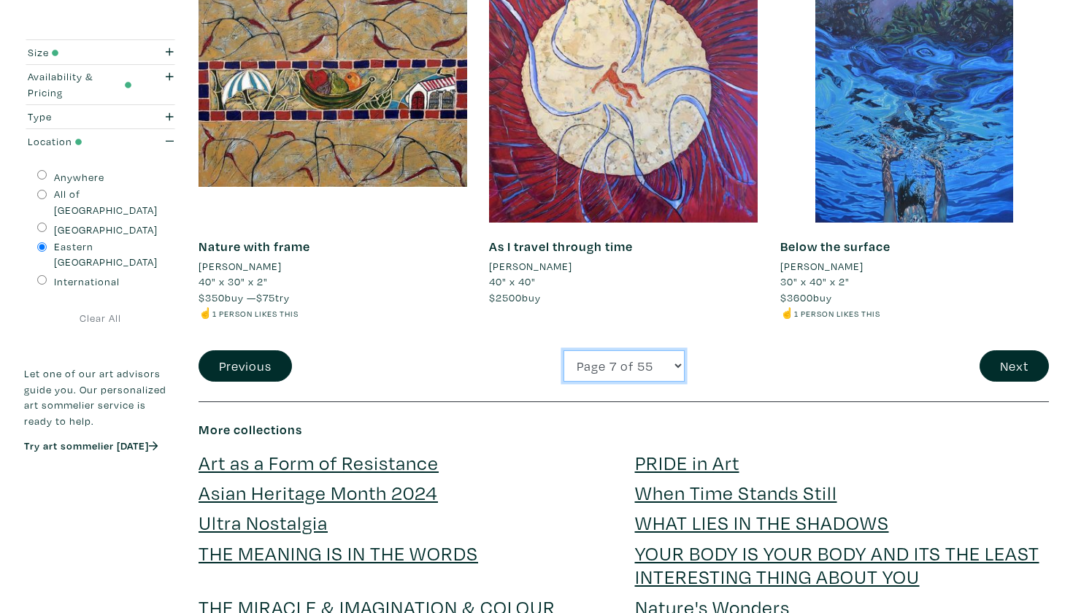
select select "8"
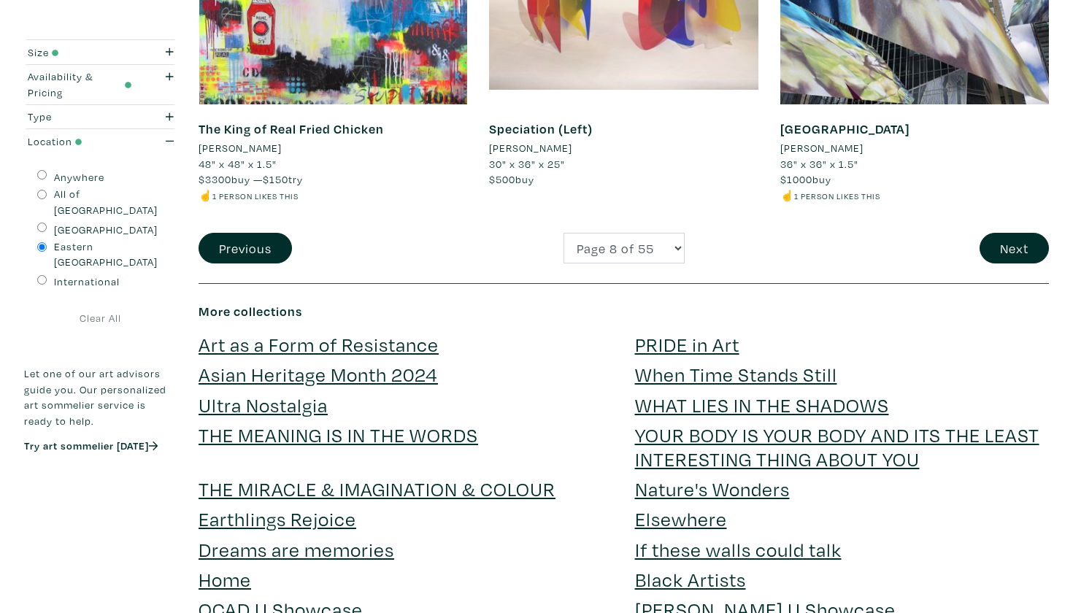
scroll to position [3229, 0]
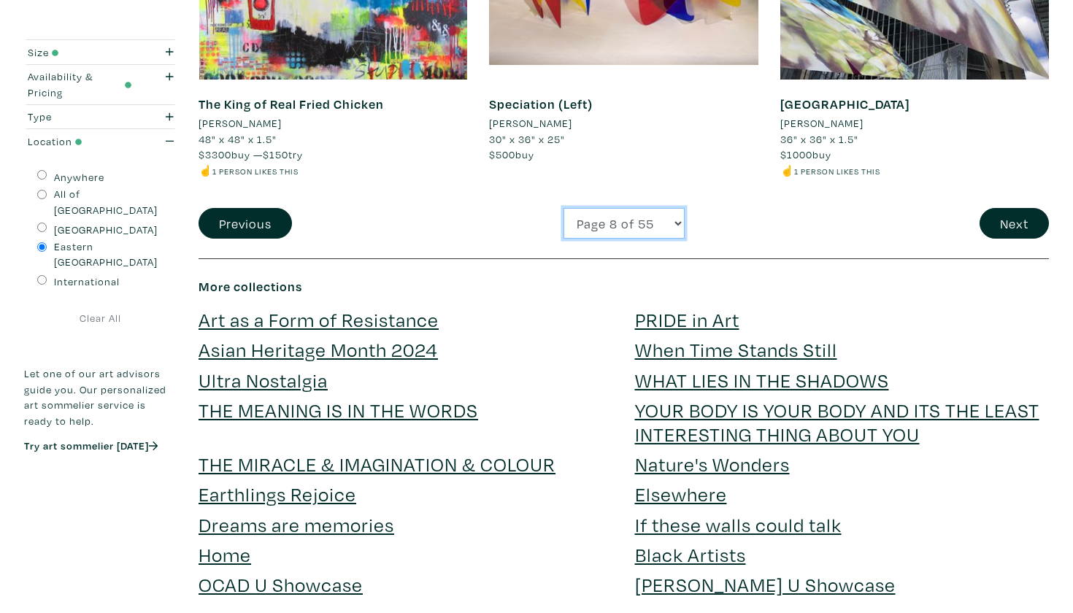
select select "9"
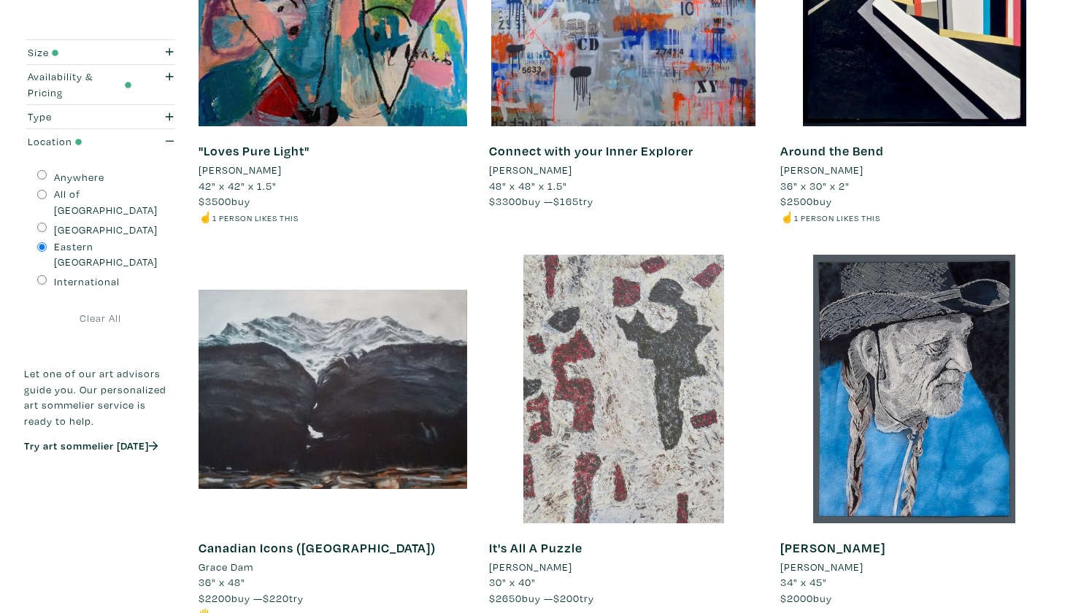
scroll to position [430, 0]
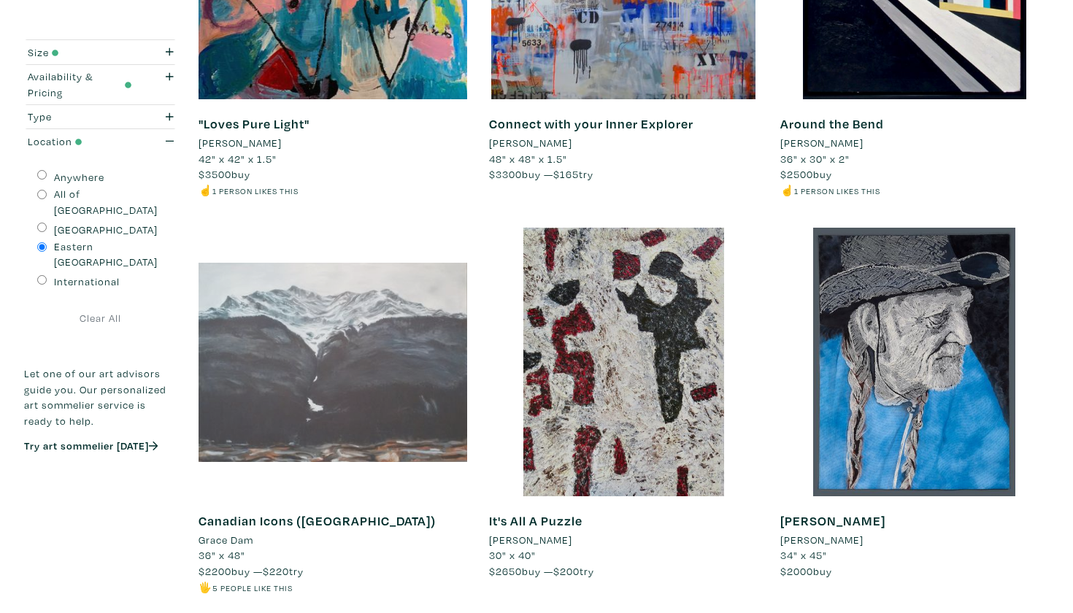
click at [315, 391] on div at bounding box center [333, 362] width 269 height 269
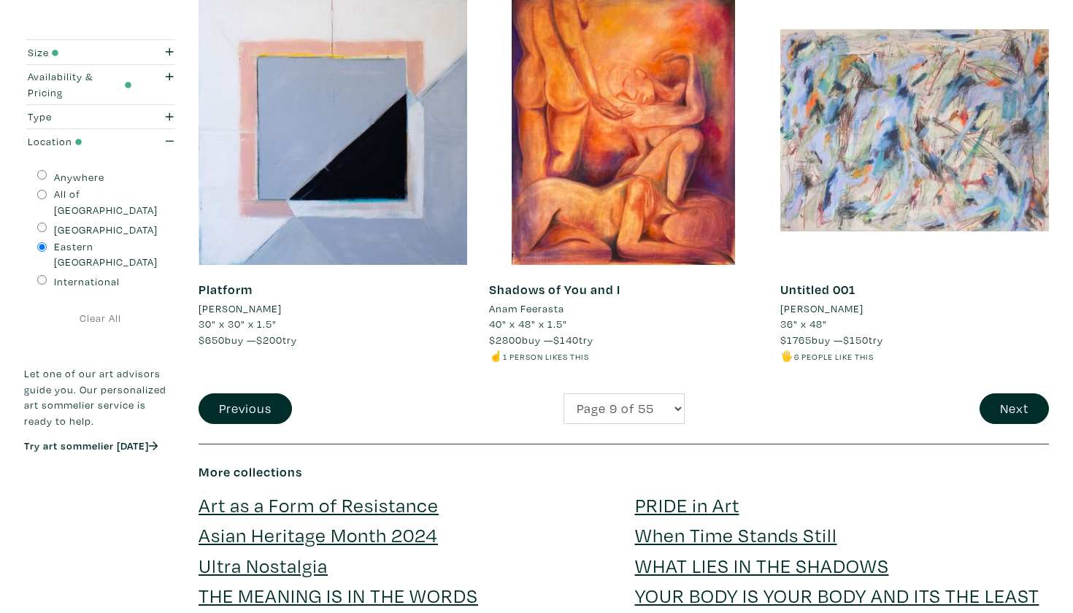
scroll to position [3081, 0]
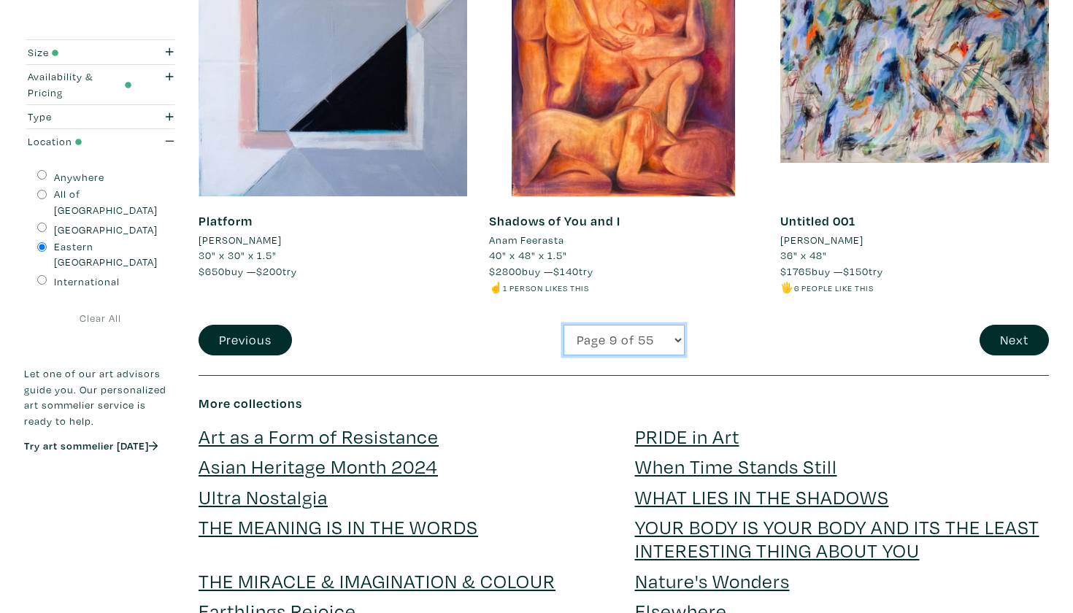
select select "10"
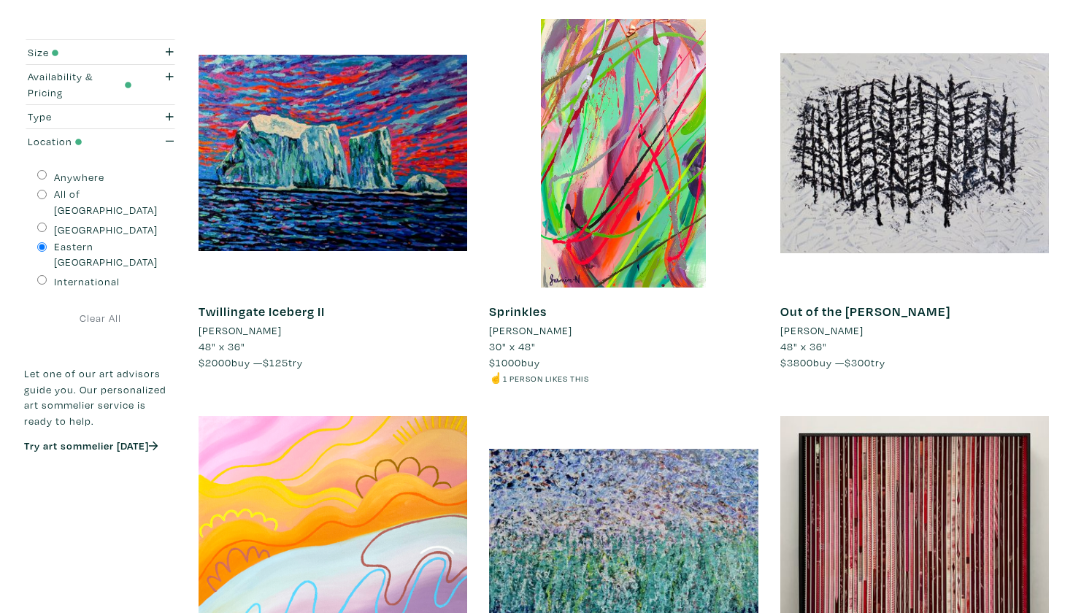
scroll to position [2609, 0]
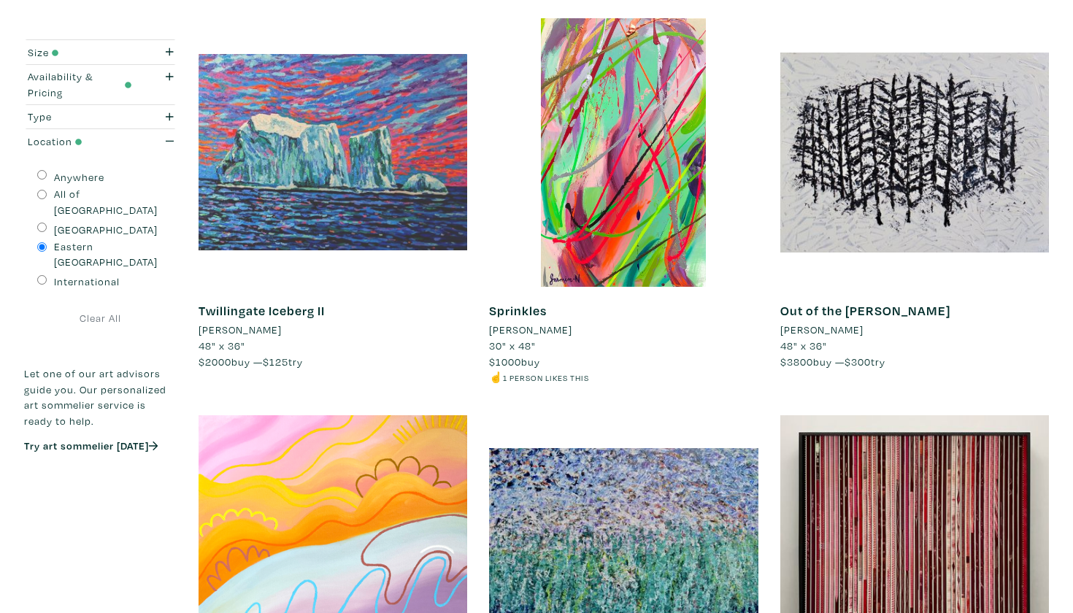
click at [302, 142] on div at bounding box center [333, 152] width 269 height 269
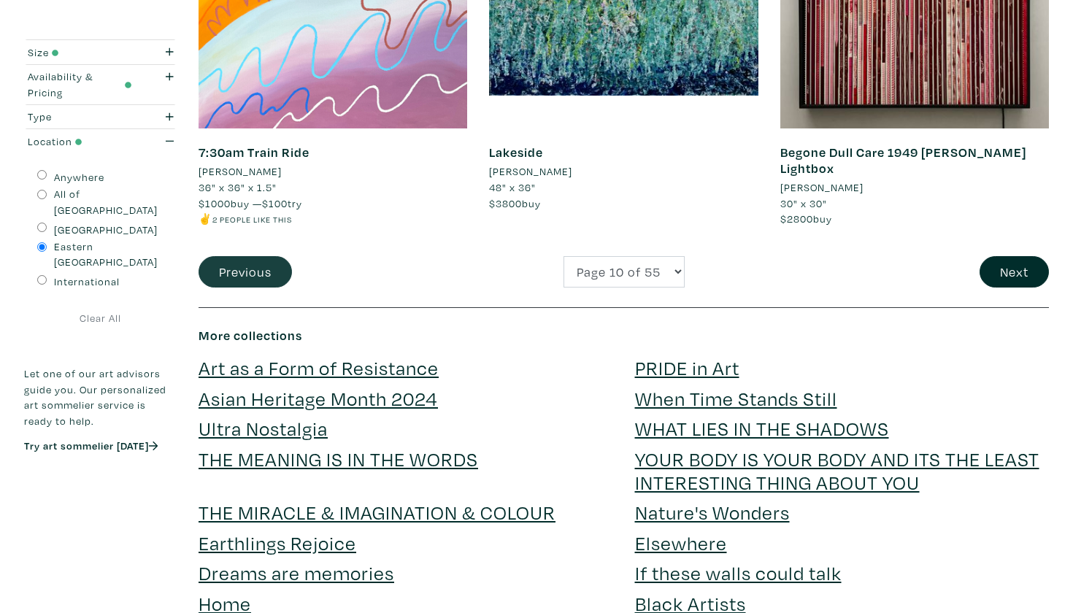
scroll to position [3238, 0]
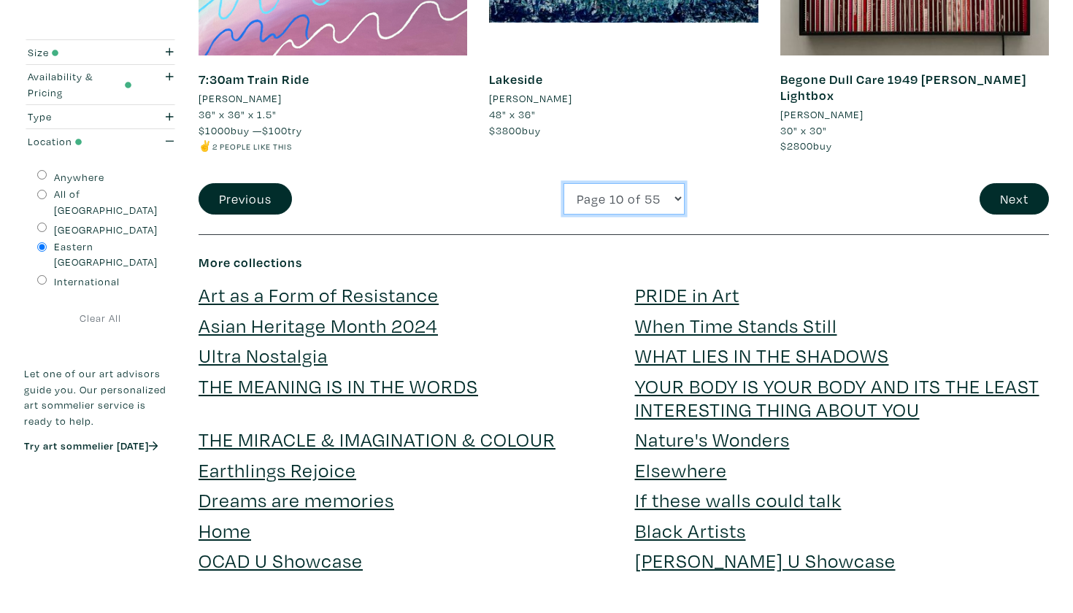
select select "11"
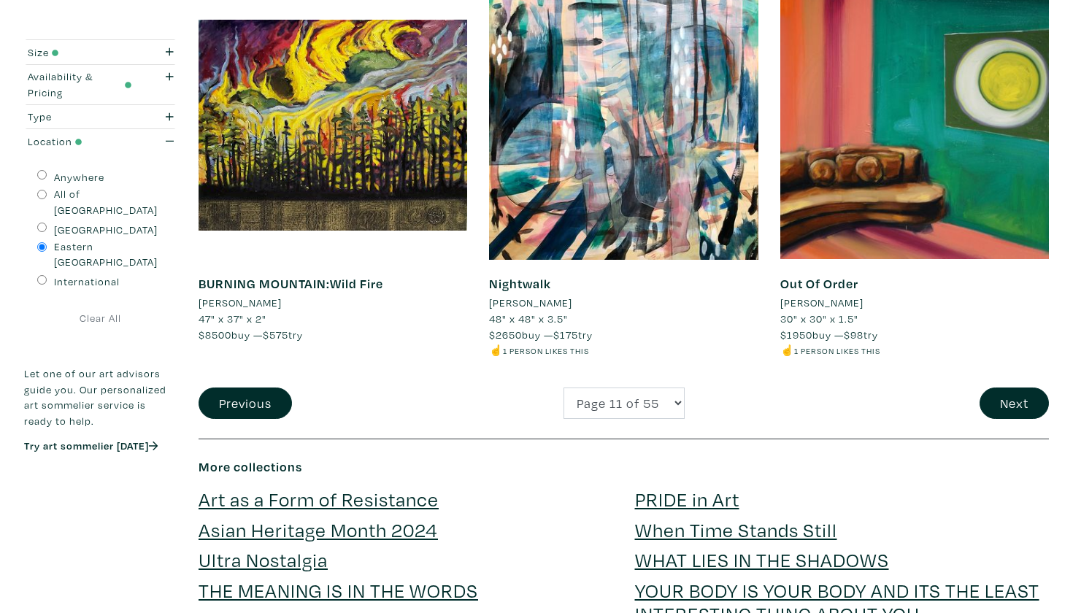
scroll to position [3036, 0]
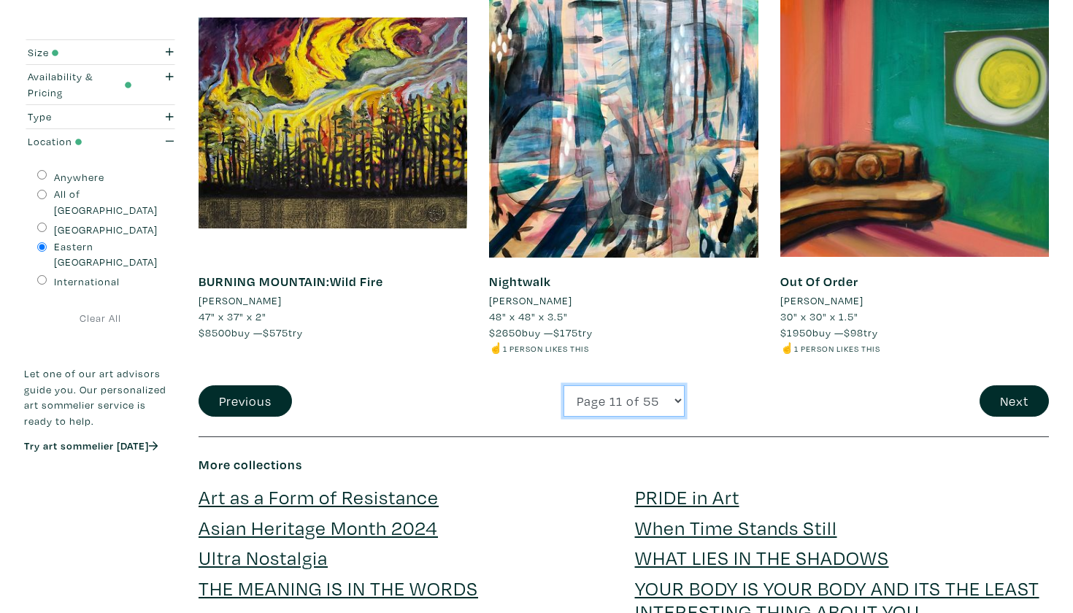
select select "12"
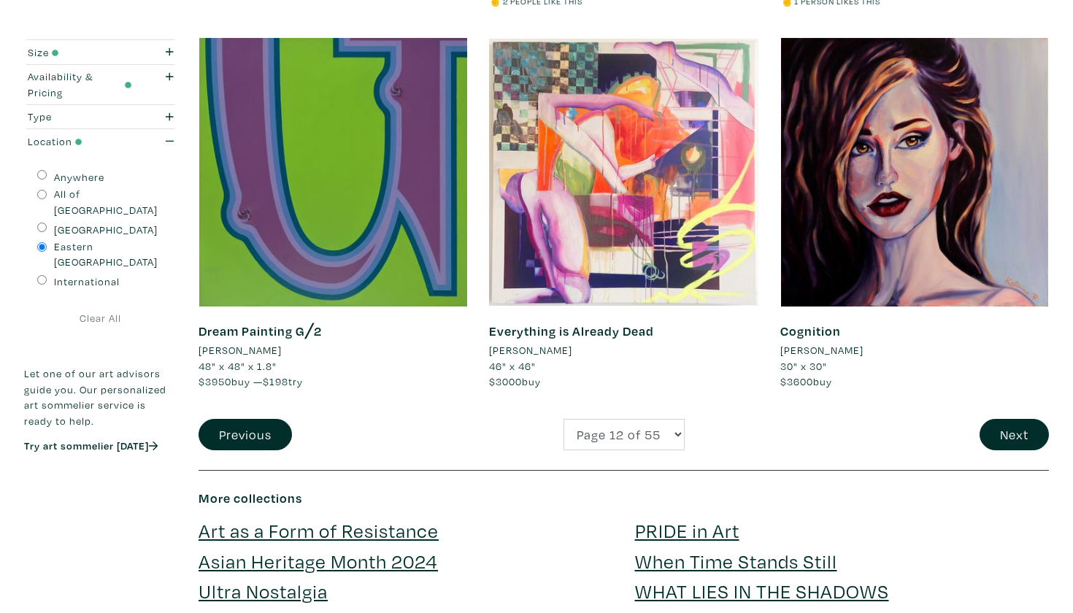
scroll to position [3011, 0]
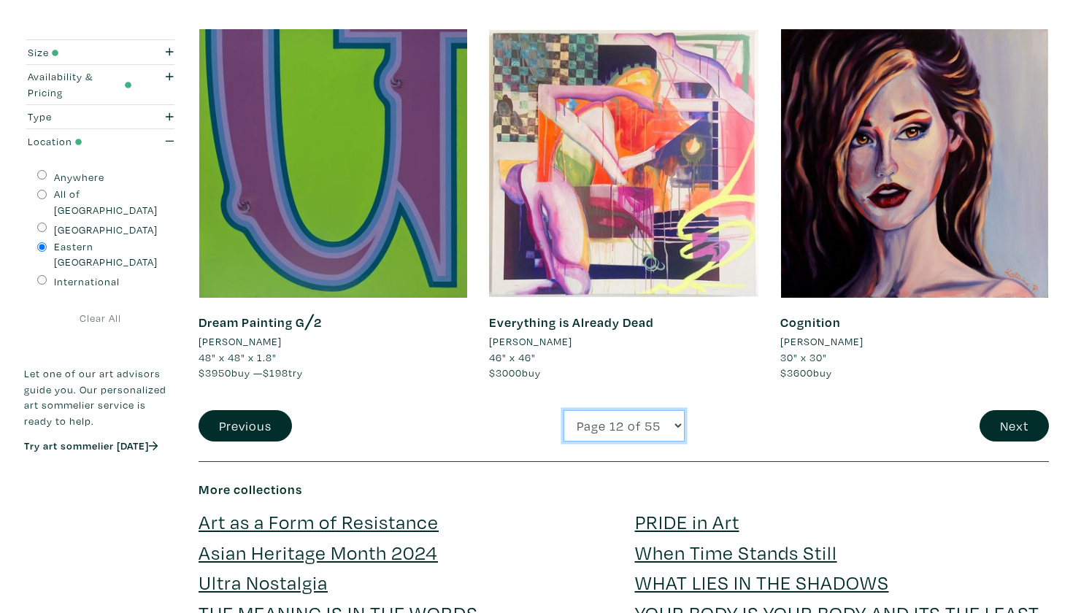
select select "13"
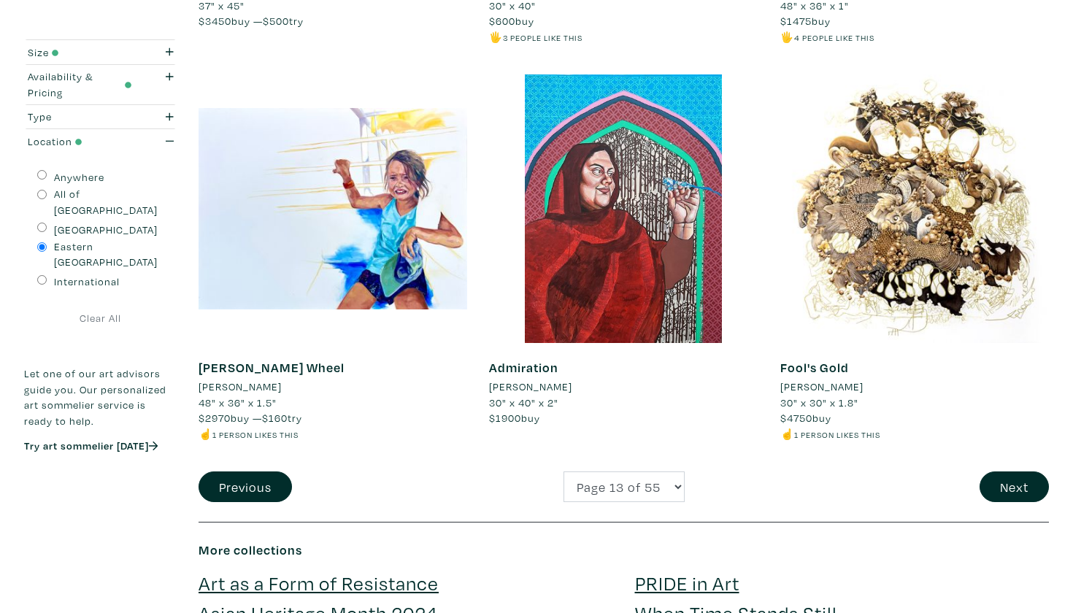
scroll to position [2991, 0]
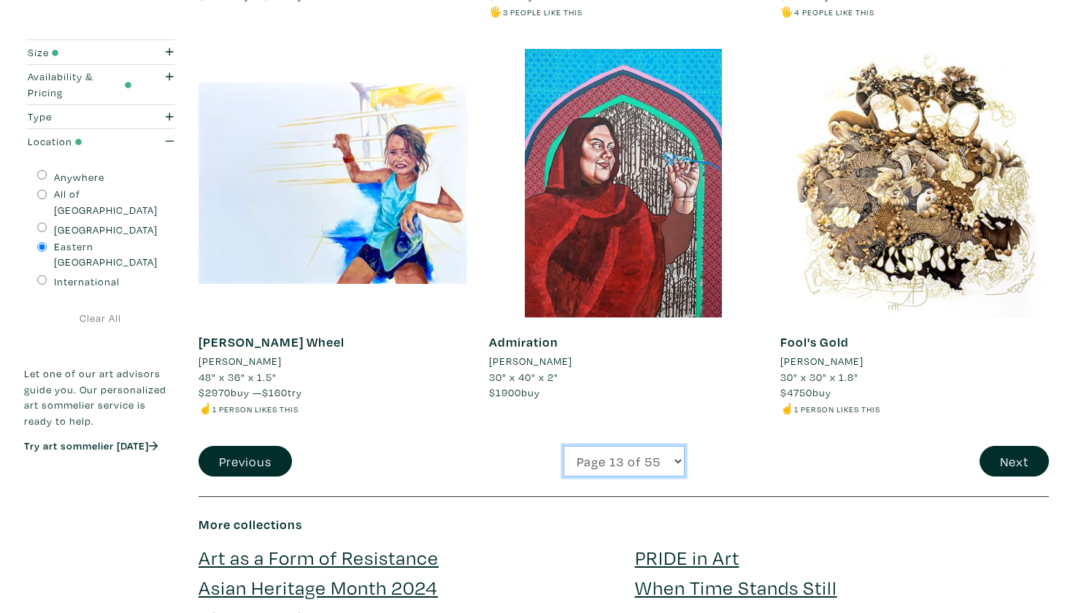
select select "14"
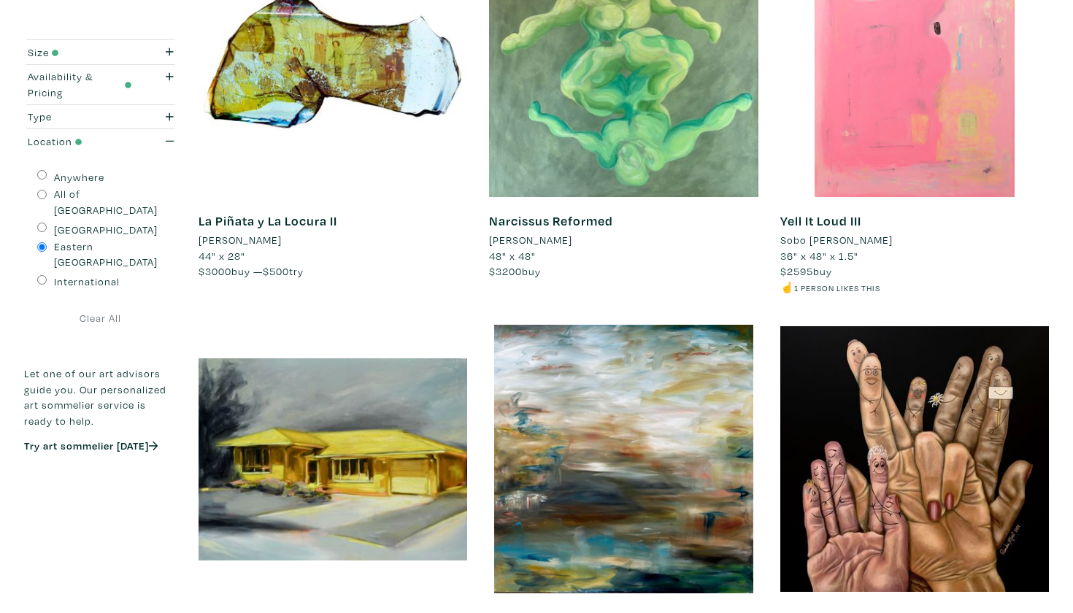
scroll to position [2555, 0]
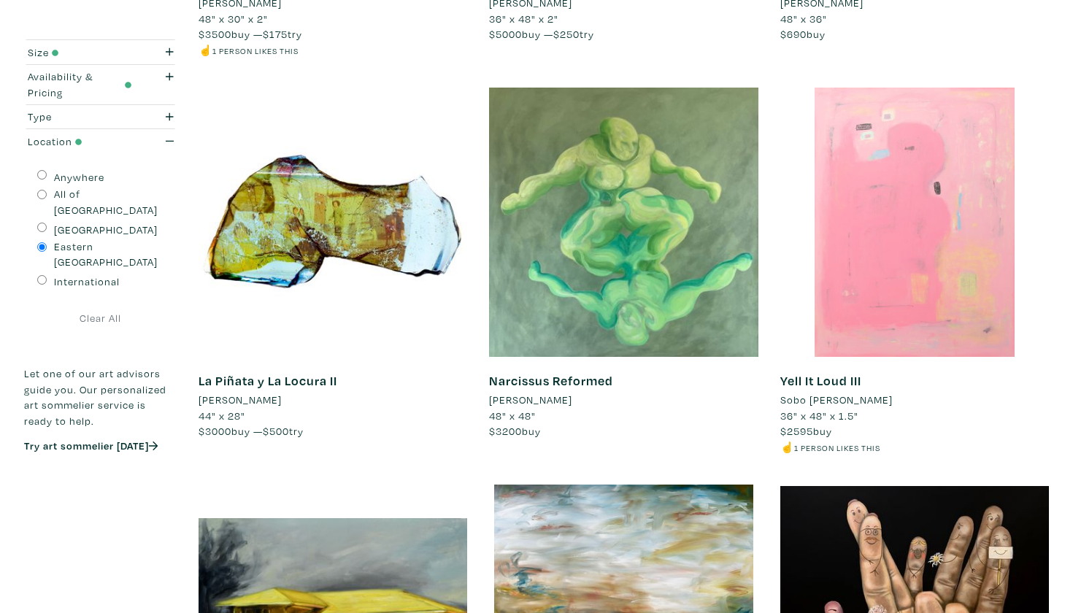
click at [964, 204] on div at bounding box center [915, 222] width 269 height 269
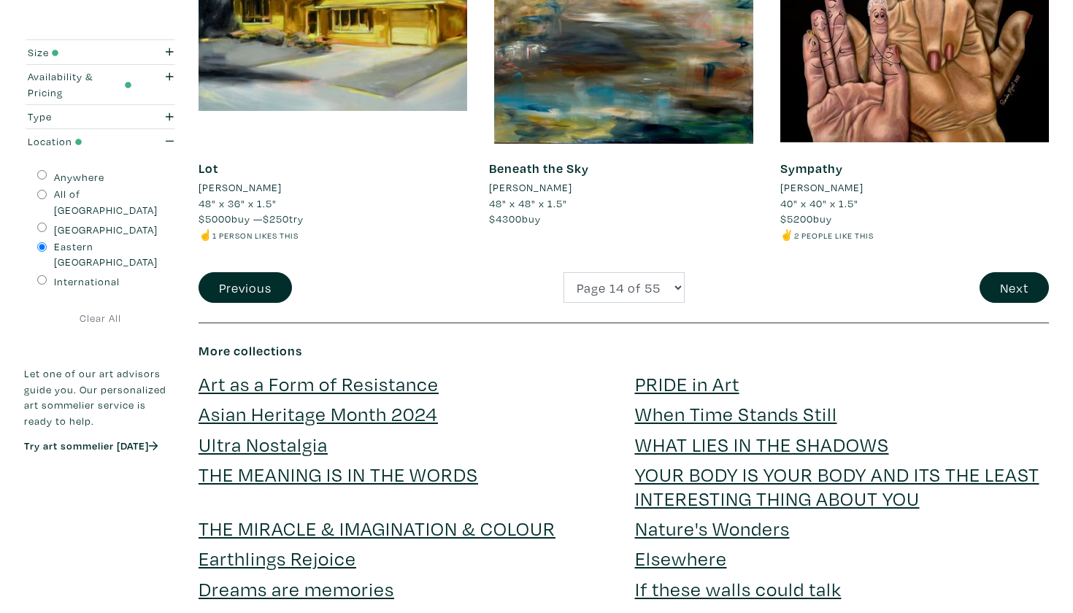
scroll to position [3152, 0]
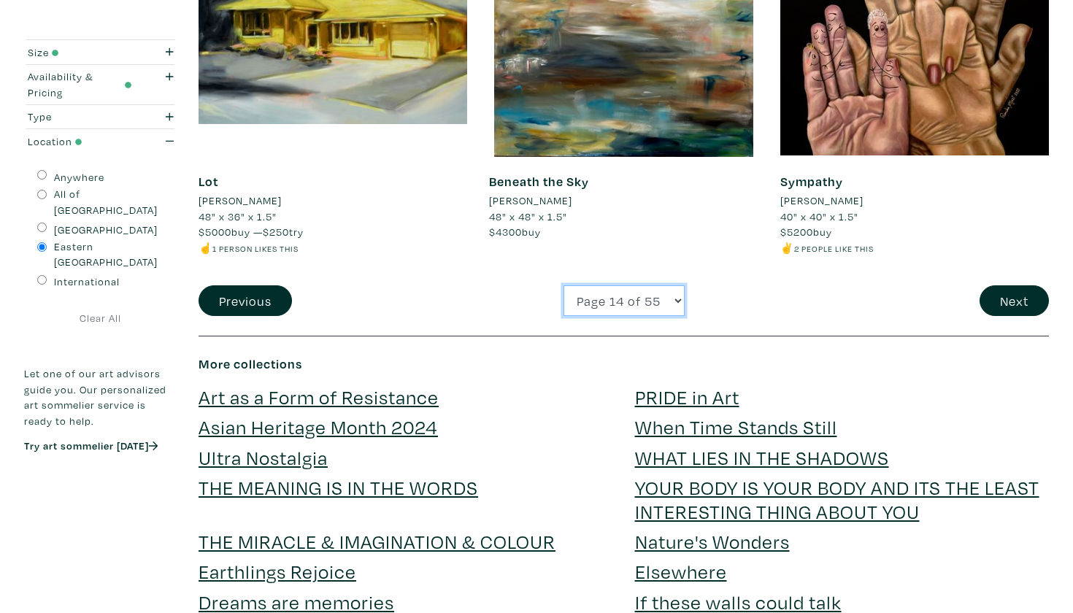
select select "15"
click at [1019, 285] on button "Next" at bounding box center [1014, 300] width 69 height 31
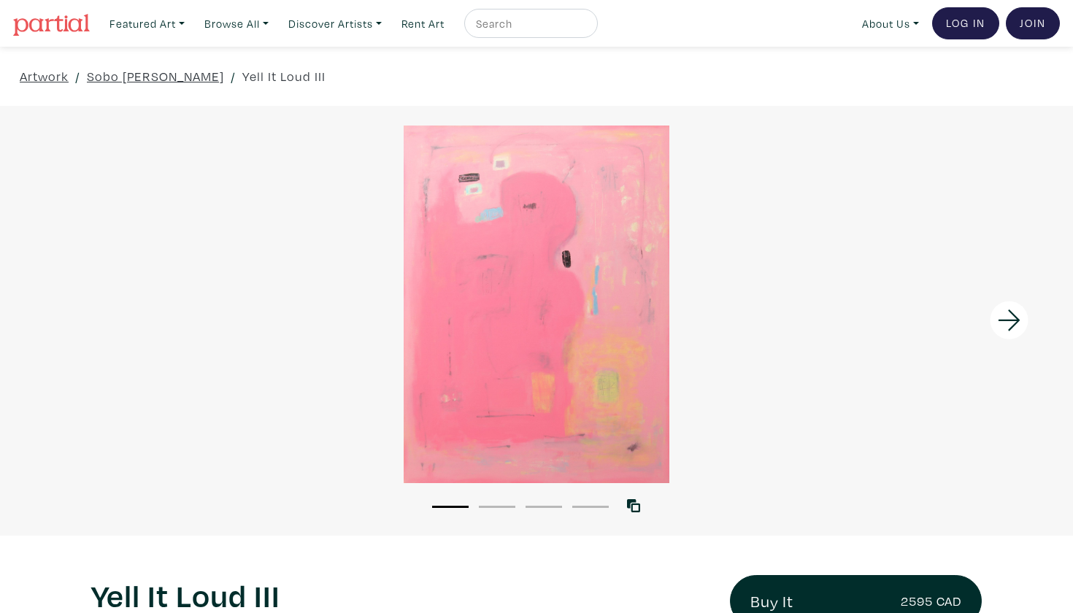
click at [504, 506] on button "2" at bounding box center [497, 507] width 37 height 2
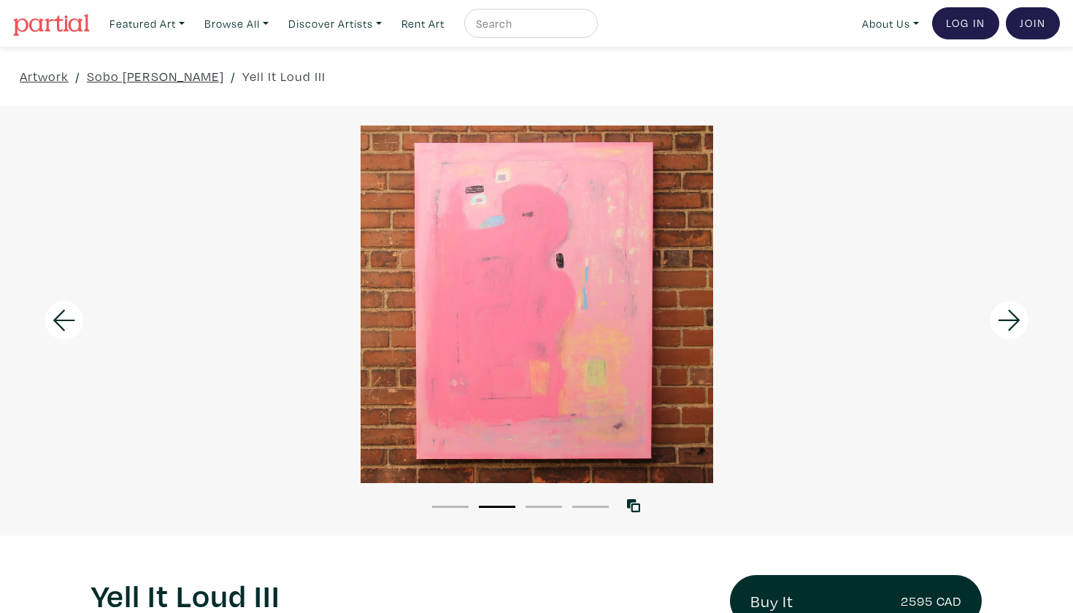
click at [542, 496] on div "1 2 3 4" at bounding box center [536, 499] width 1073 height 33
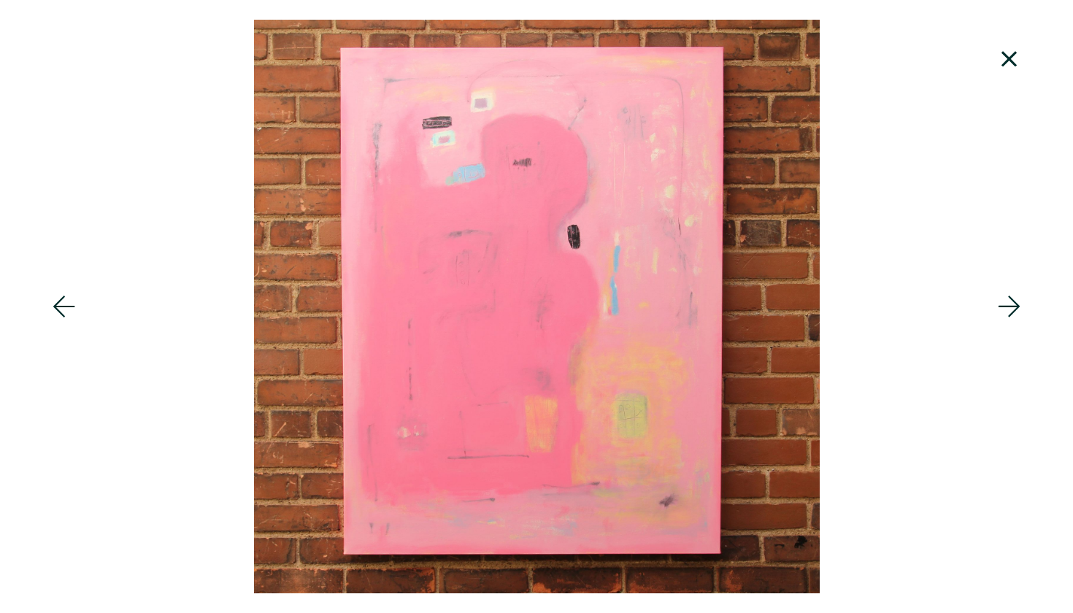
click at [1007, 58] on icon at bounding box center [1010, 58] width 50 height 39
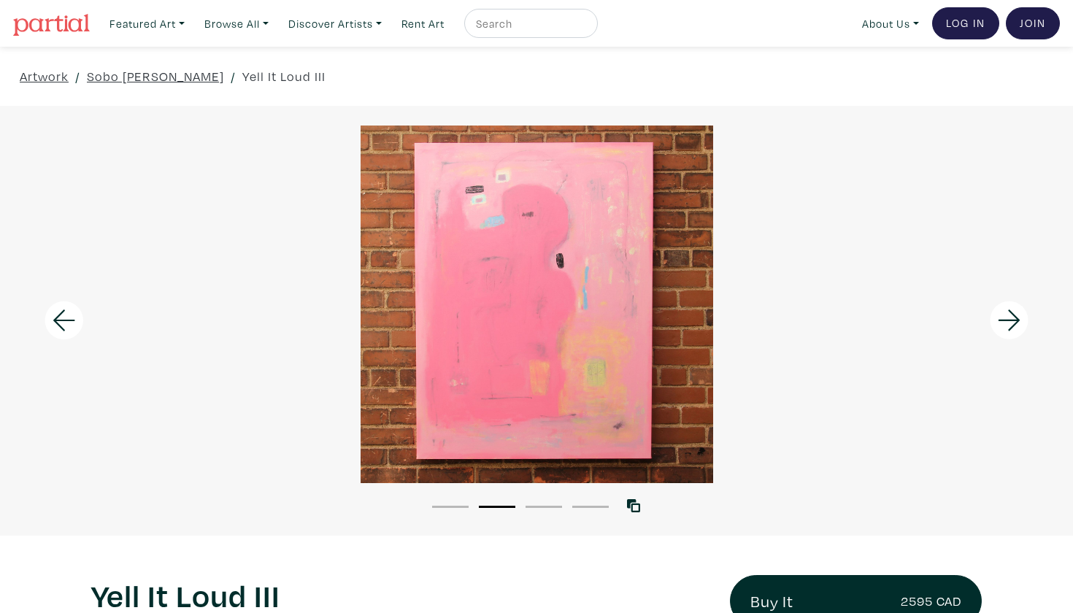
click at [540, 507] on button "3" at bounding box center [544, 507] width 37 height 2
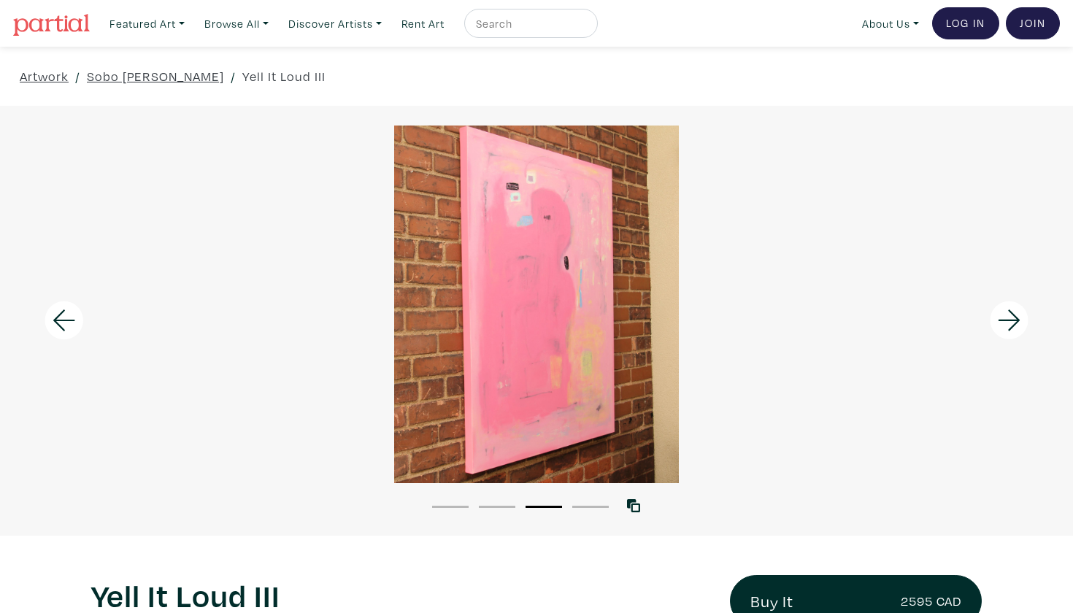
click at [584, 503] on li "4" at bounding box center [590, 506] width 37 height 15
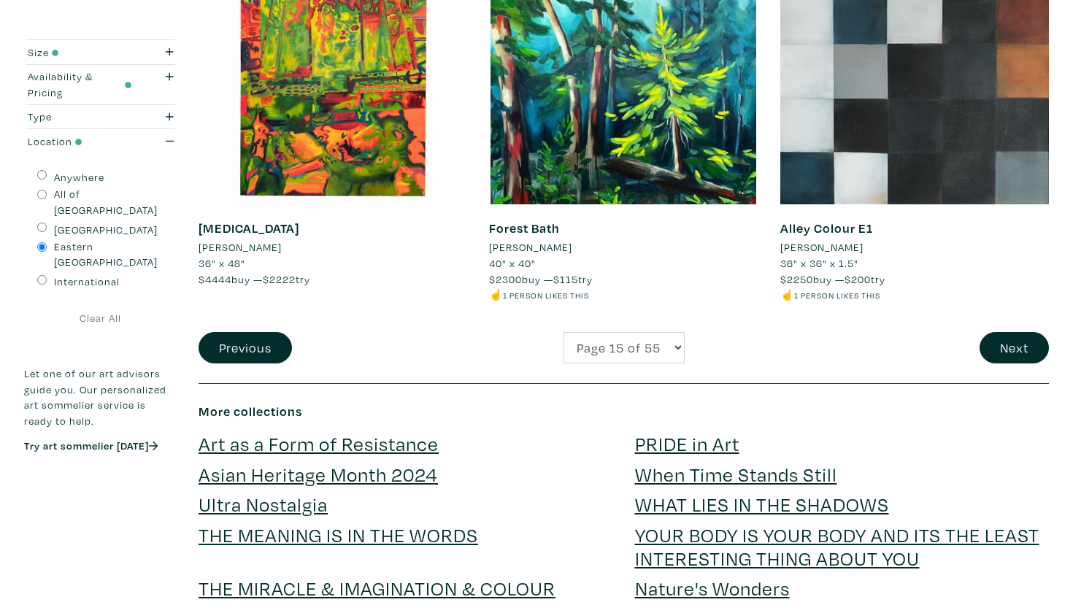
scroll to position [3103, 0]
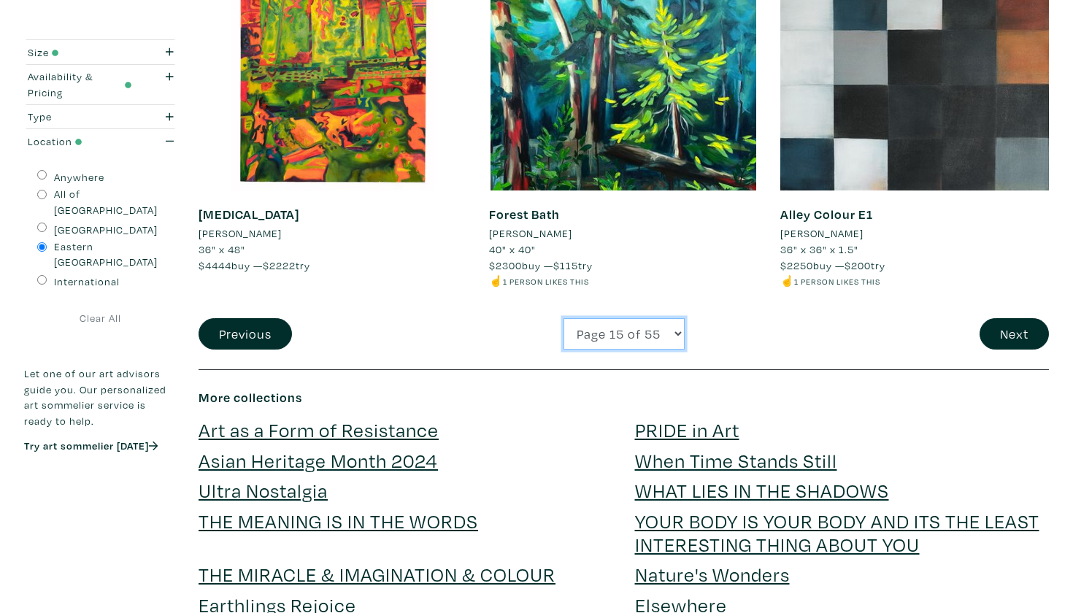
select select "16"
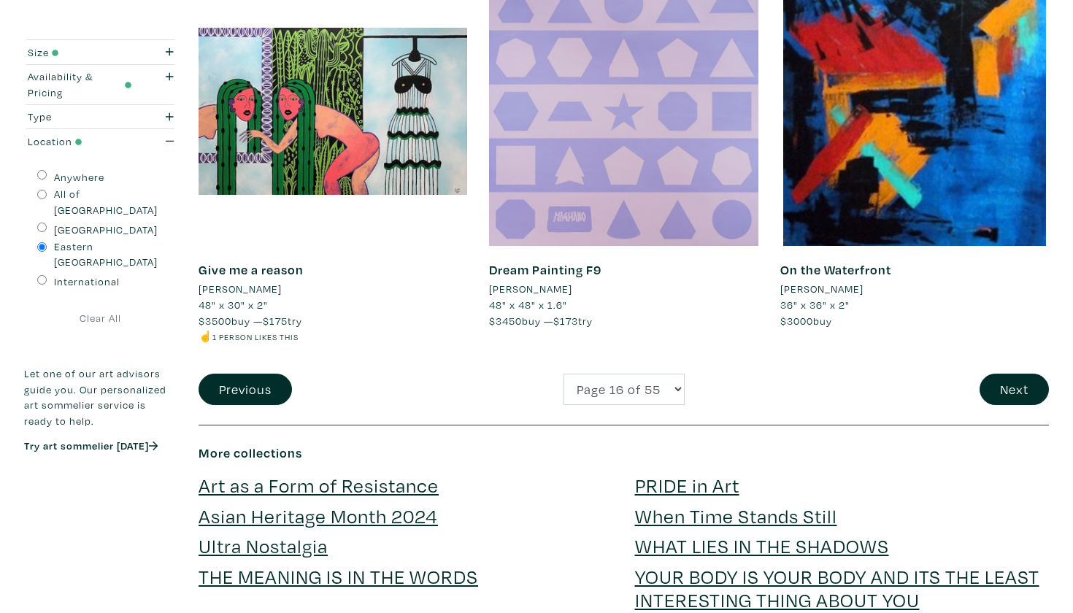
scroll to position [3048, 0]
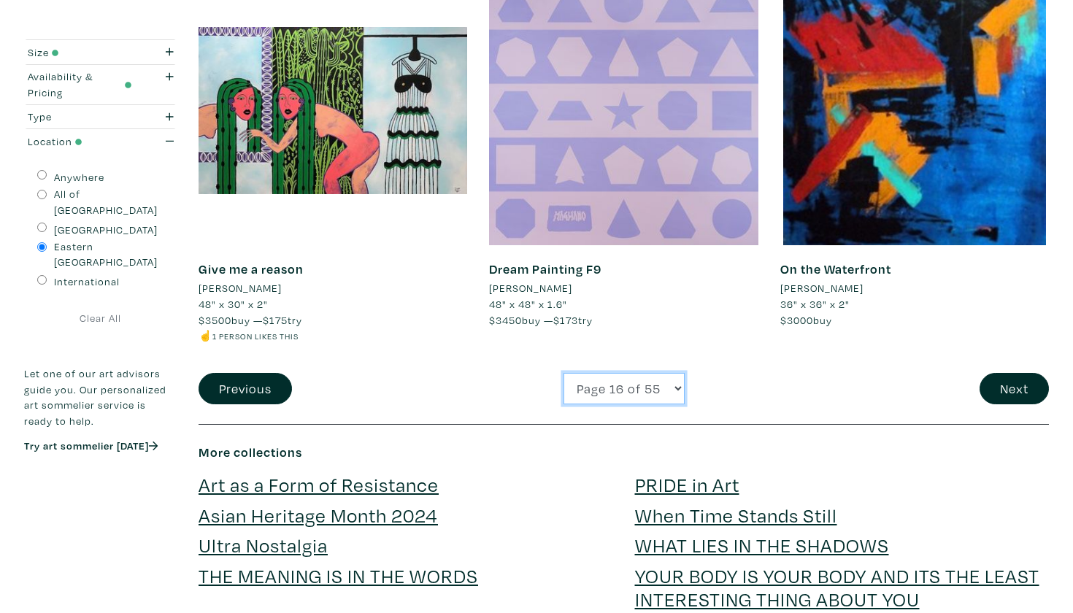
select select "17"
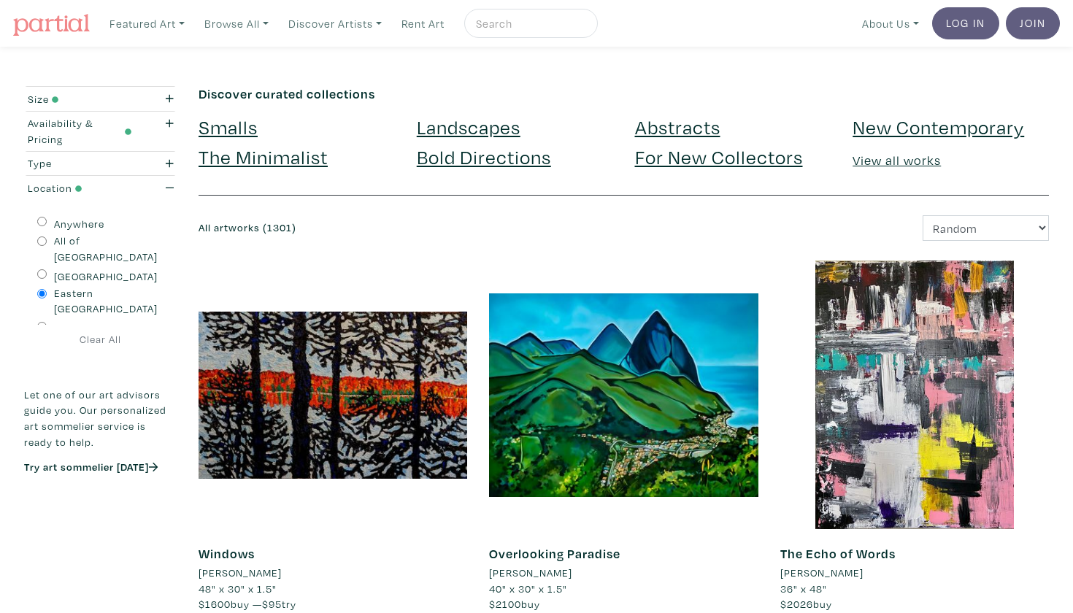
click at [1021, 375] on div at bounding box center [915, 395] width 269 height 269
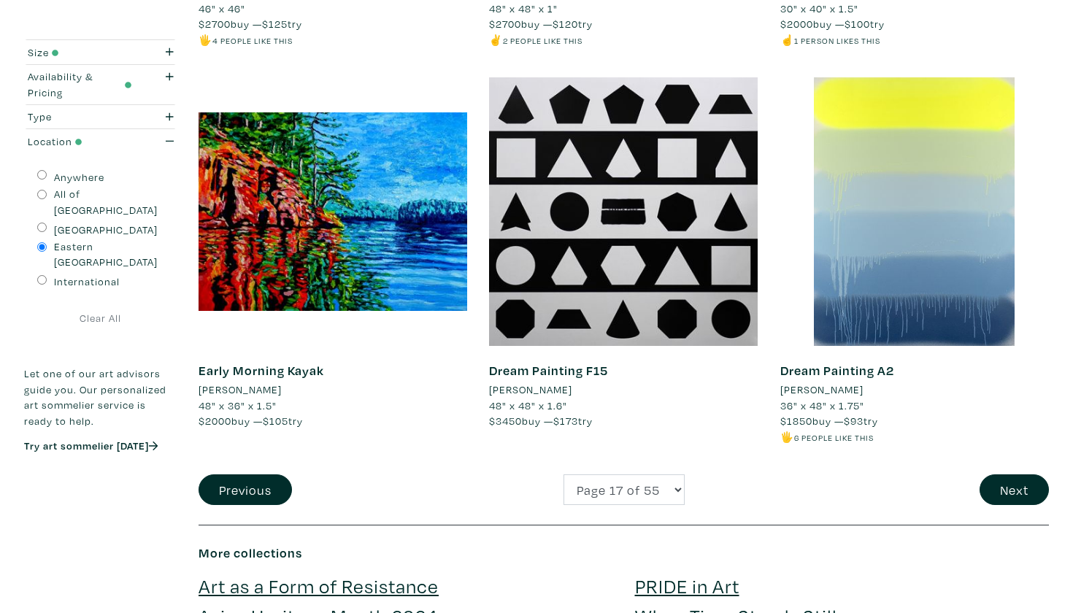
scroll to position [2964, 0]
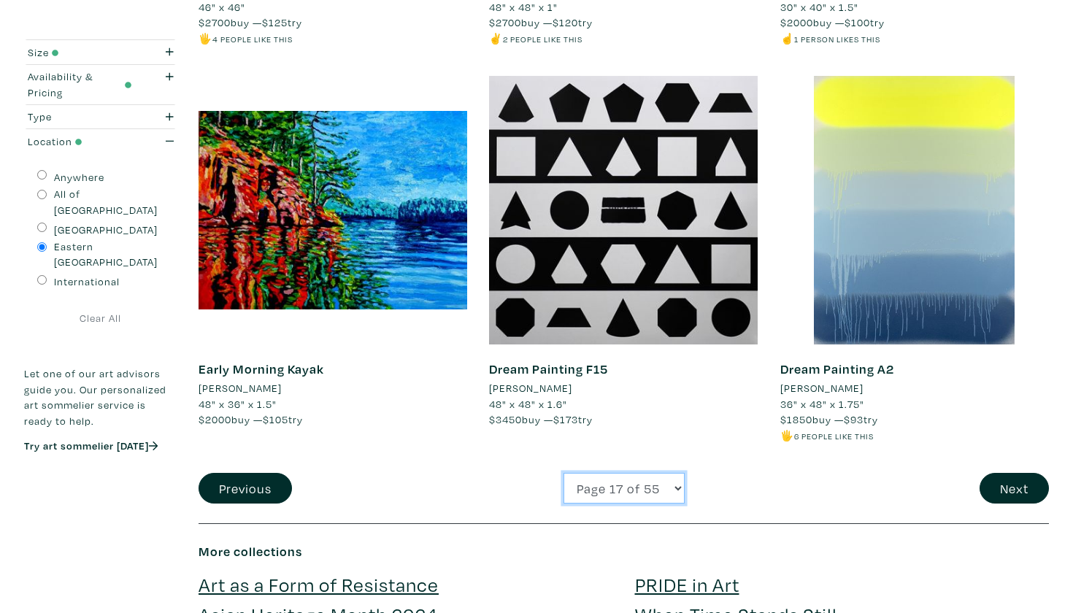
select select "18"
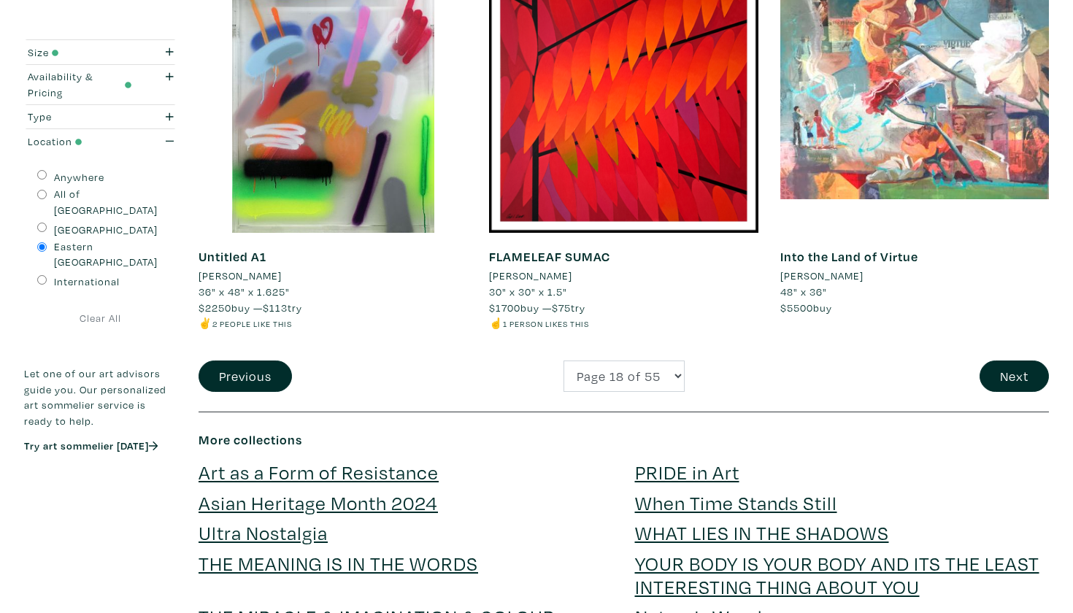
scroll to position [3062, 0]
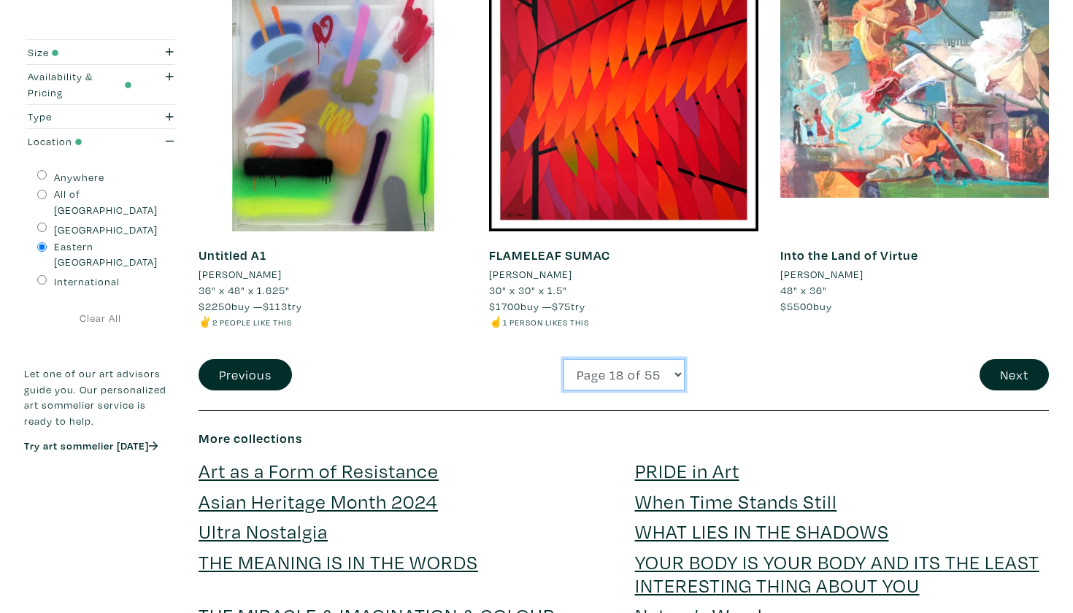
select select "19"
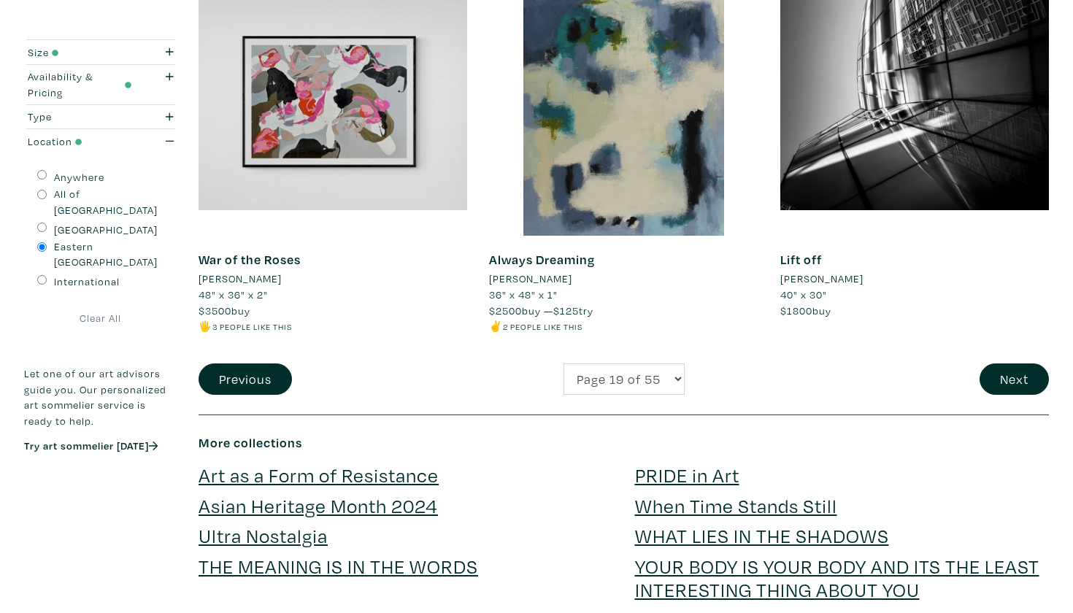
scroll to position [3059, 0]
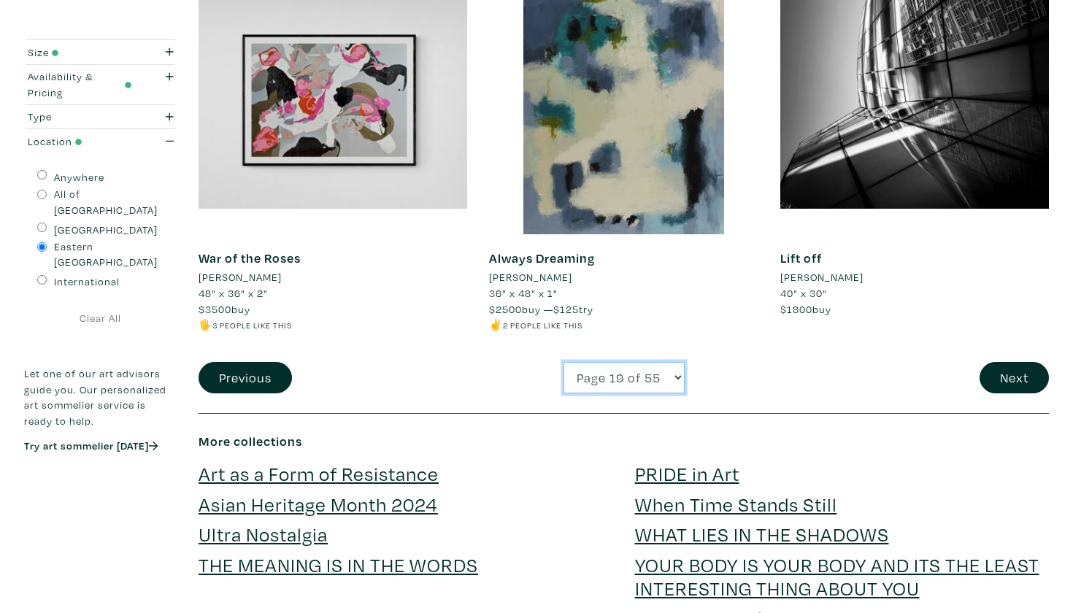
select select "20"
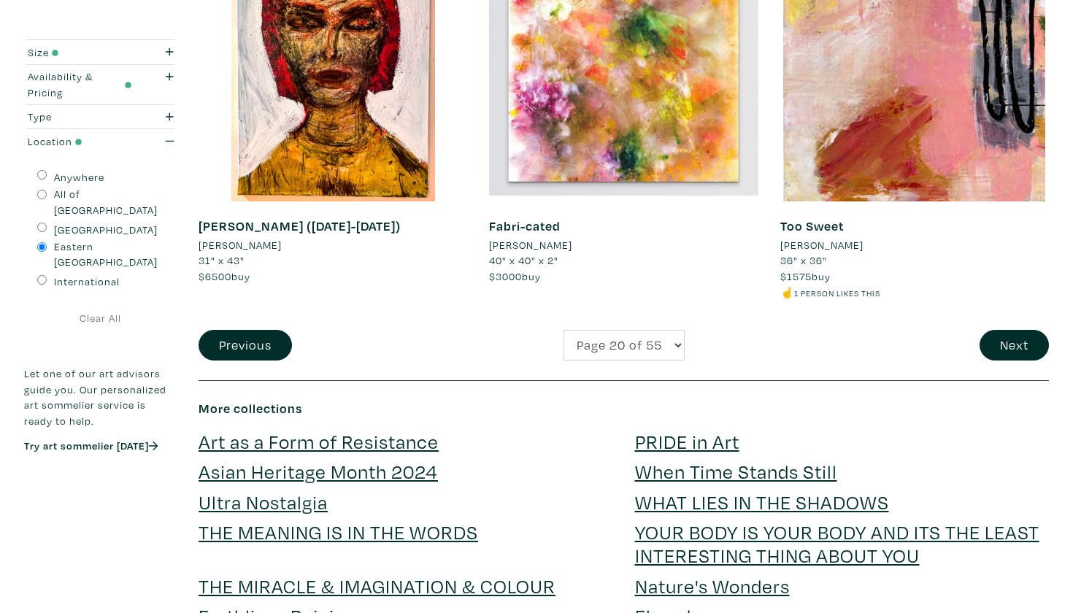
scroll to position [3085, 0]
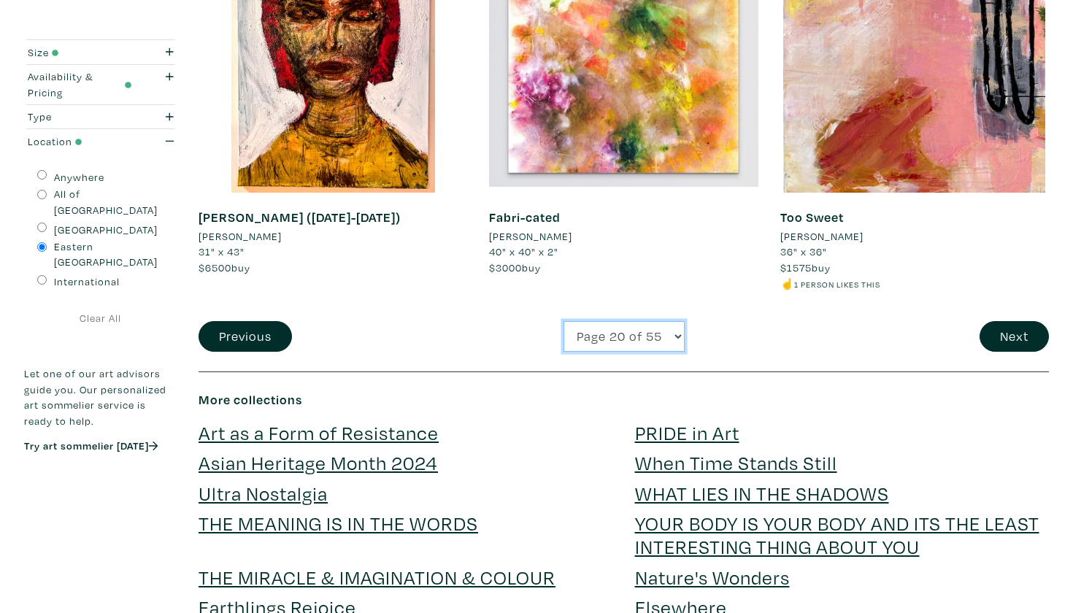
select select "21"
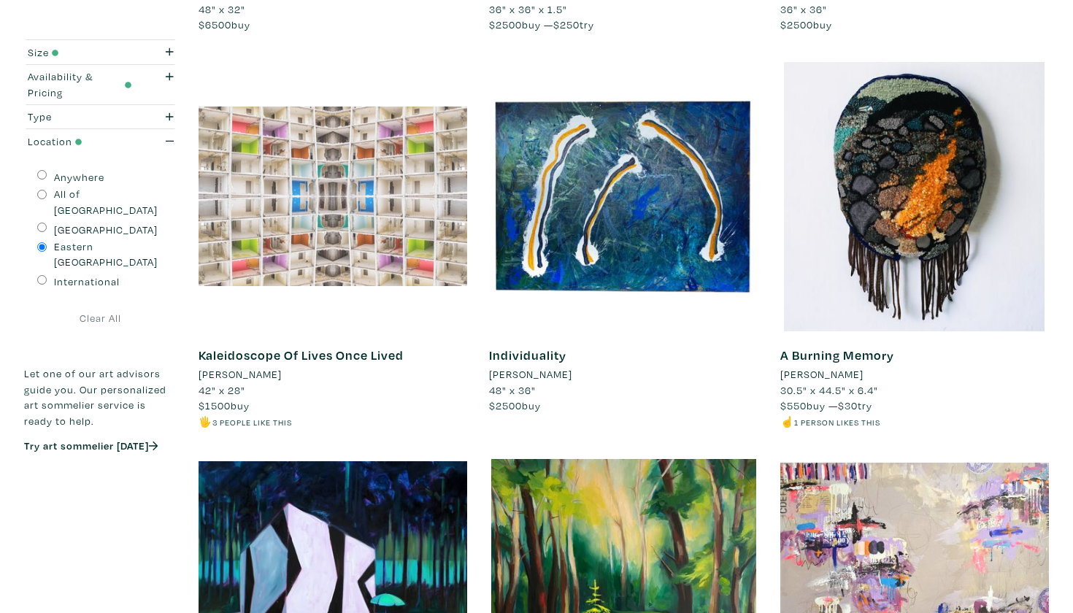
scroll to position [518, 0]
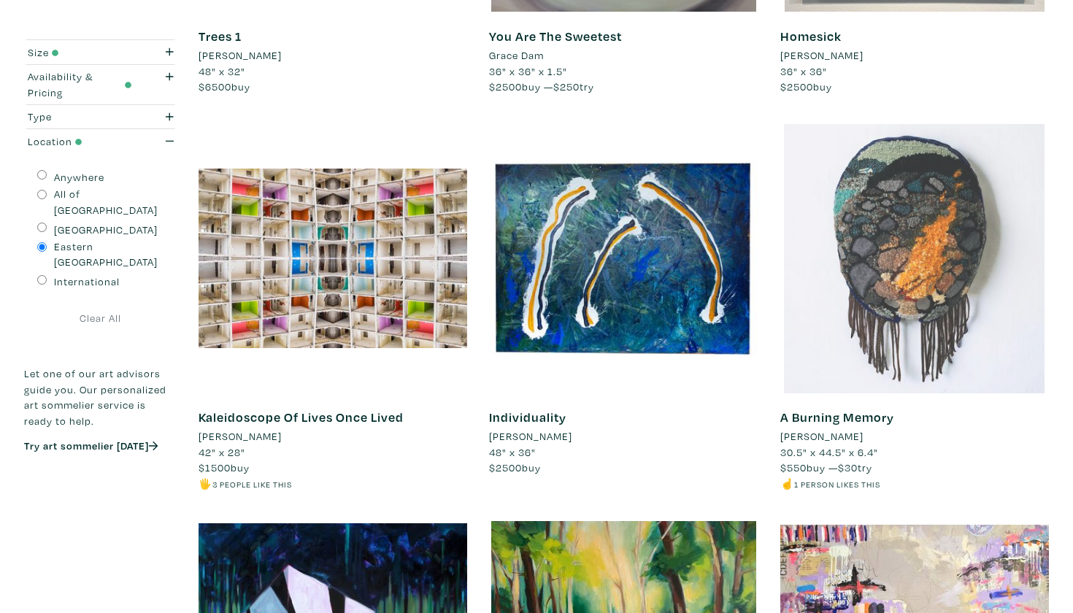
click at [960, 234] on div at bounding box center [915, 258] width 269 height 269
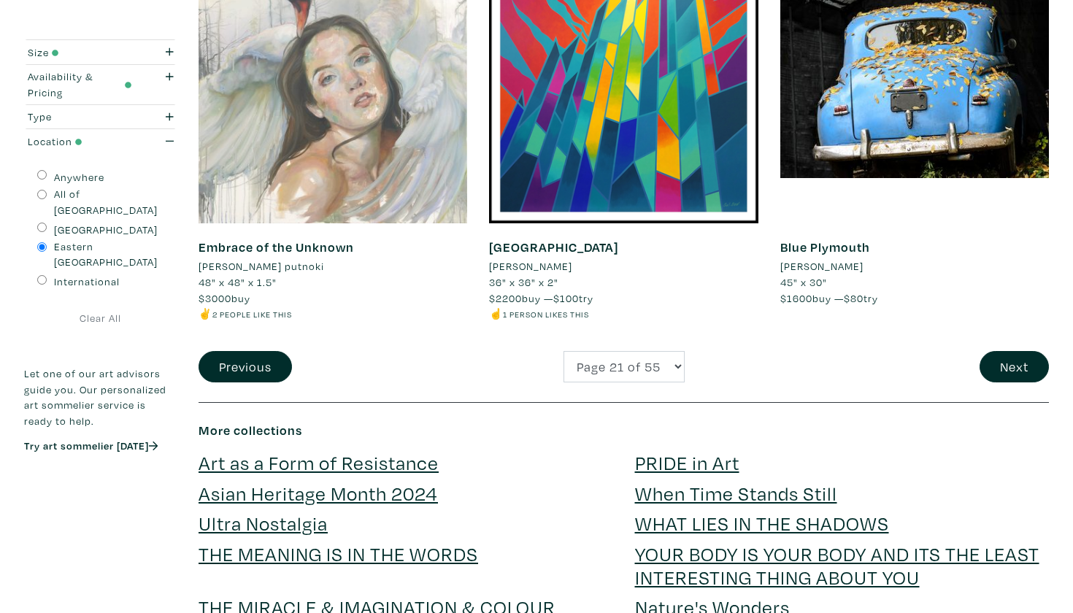
scroll to position [3076, 0]
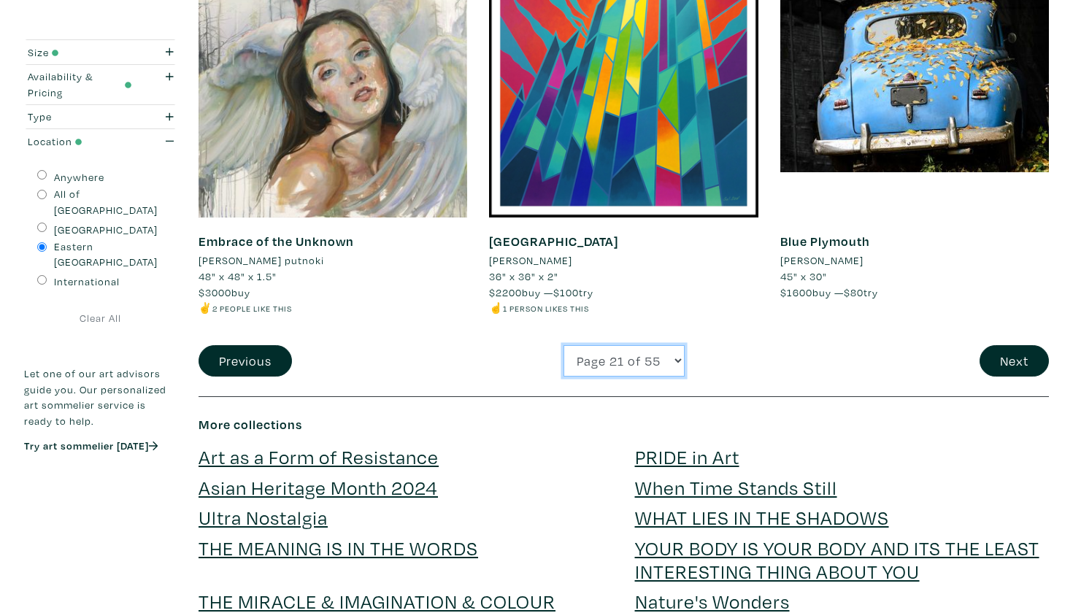
select select "22"
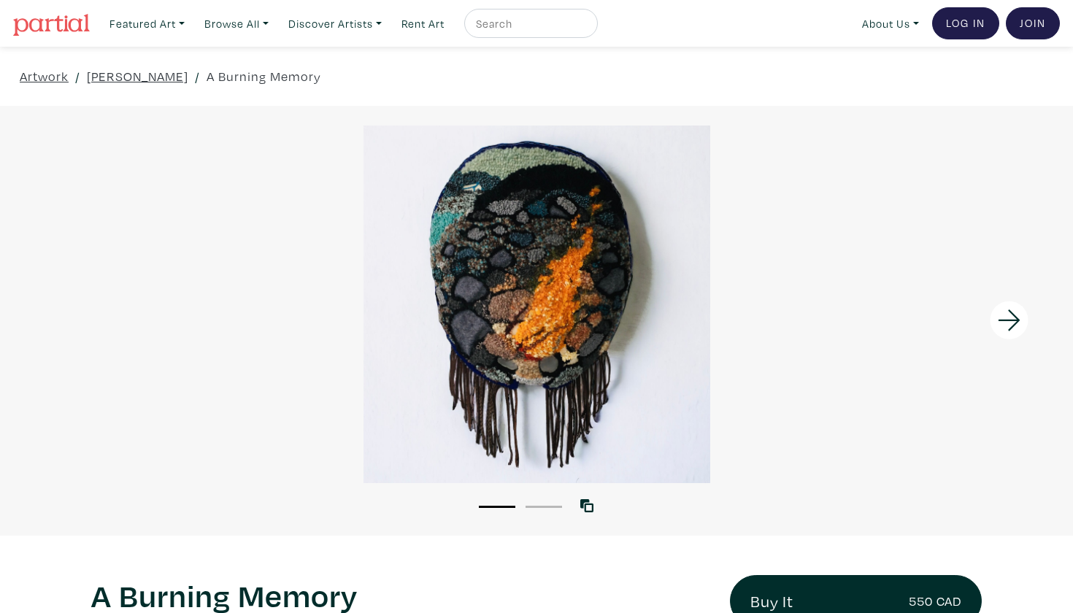
click at [558, 503] on li "2" at bounding box center [544, 506] width 37 height 15
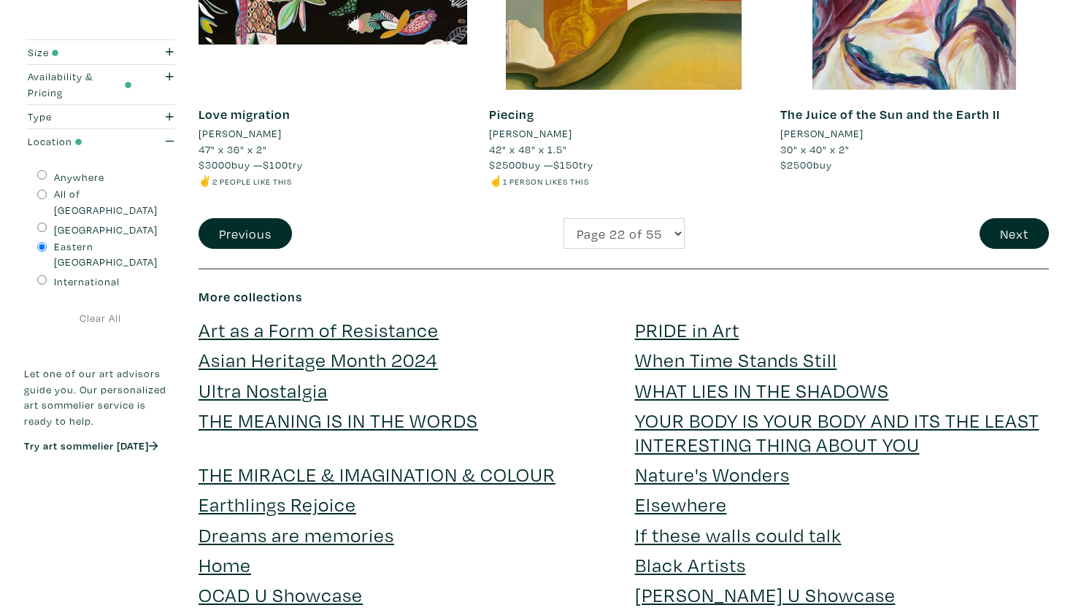
scroll to position [3226, 0]
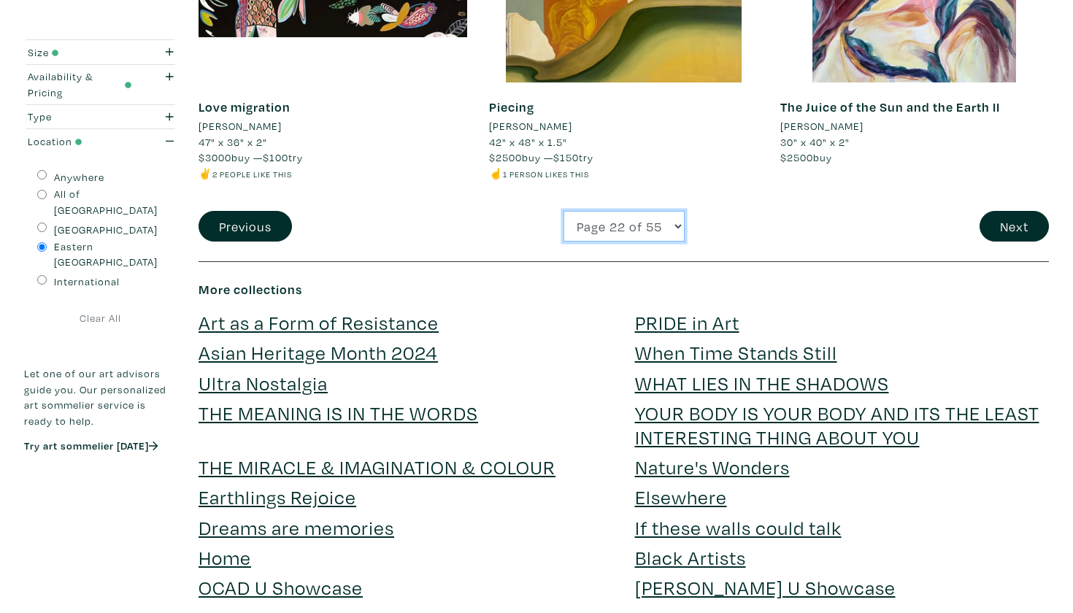
select select "23"
click at [1030, 212] on button "Next" at bounding box center [1014, 226] width 69 height 31
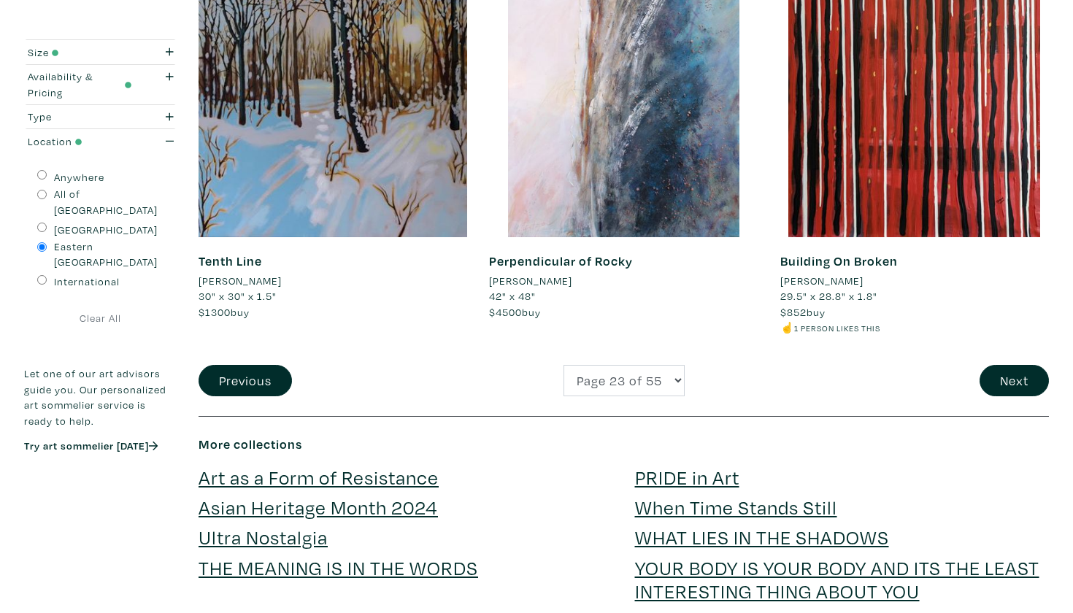
scroll to position [3166, 0]
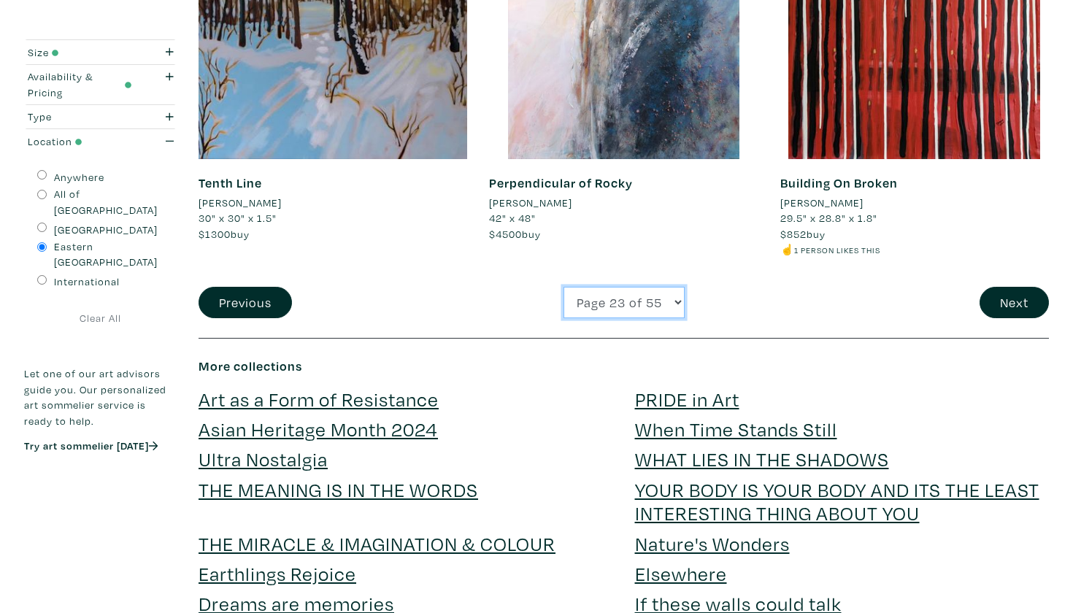
select select "24"
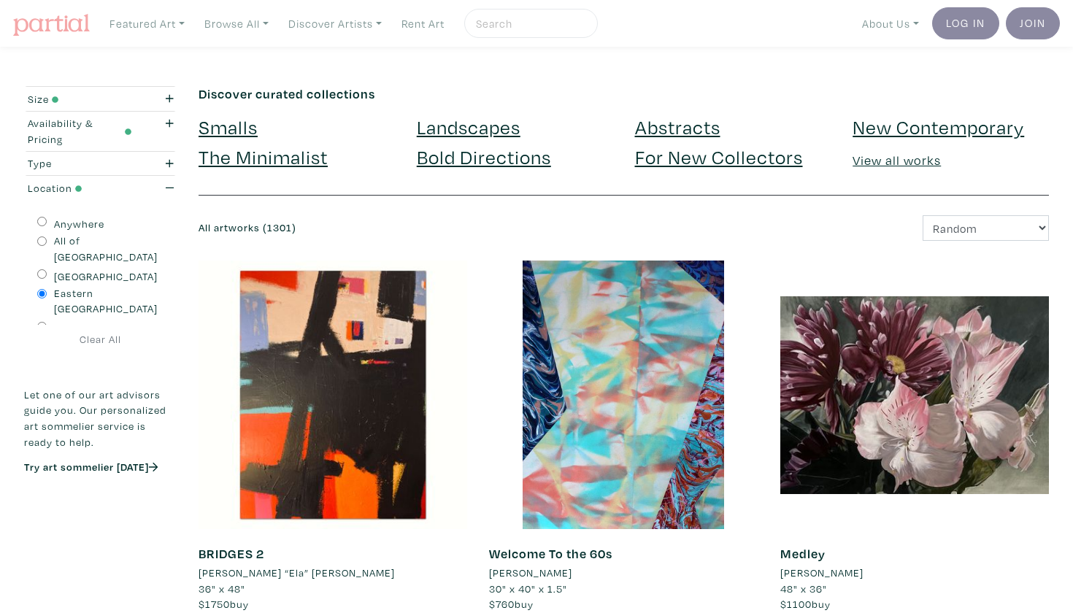
click at [1017, 307] on div at bounding box center [915, 395] width 269 height 269
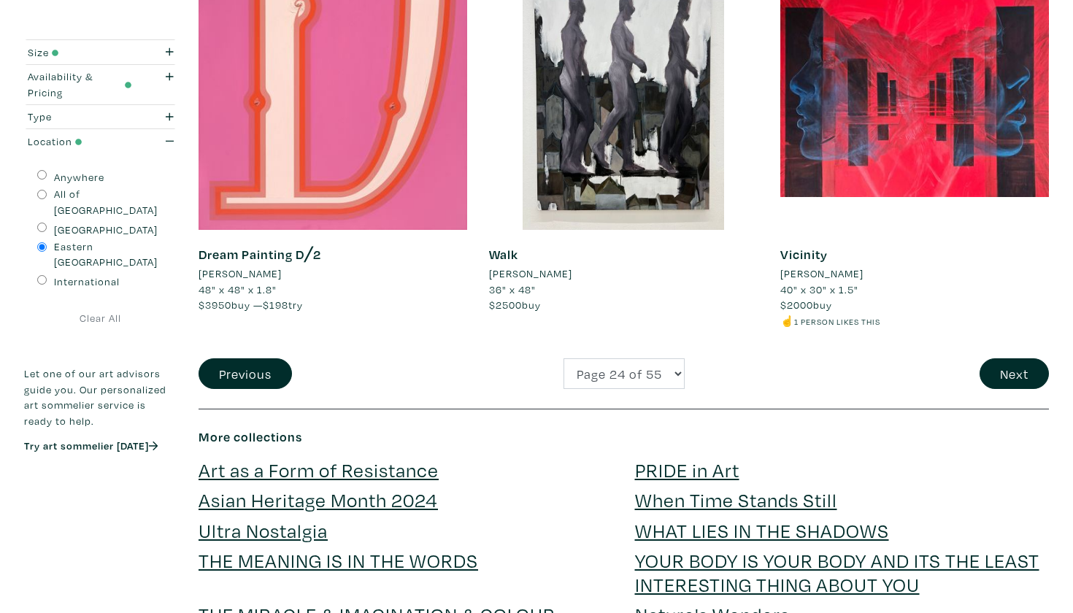
scroll to position [3082, 0]
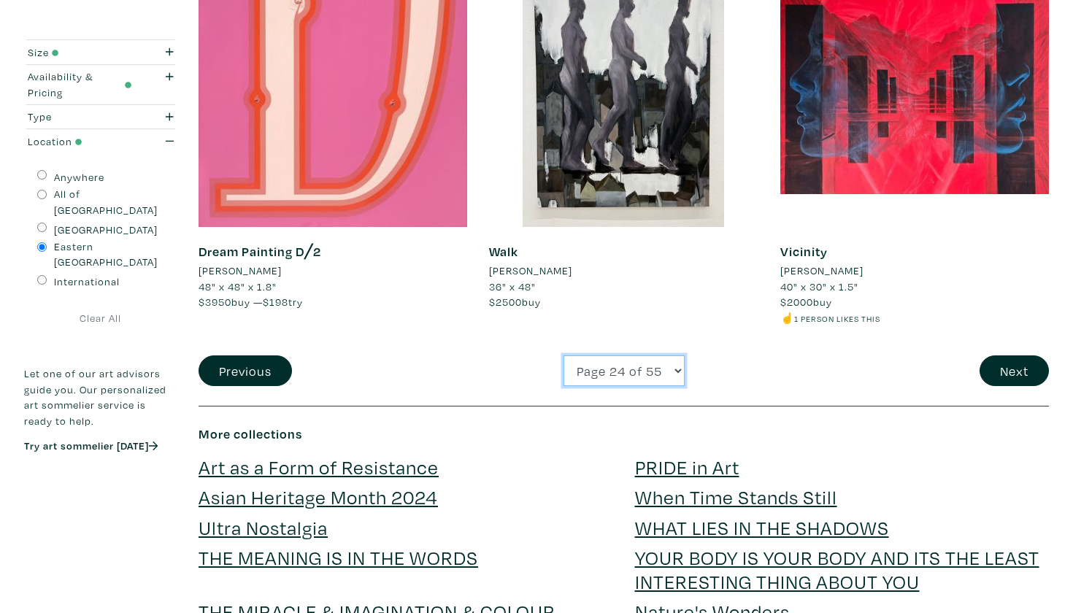
select select "25"
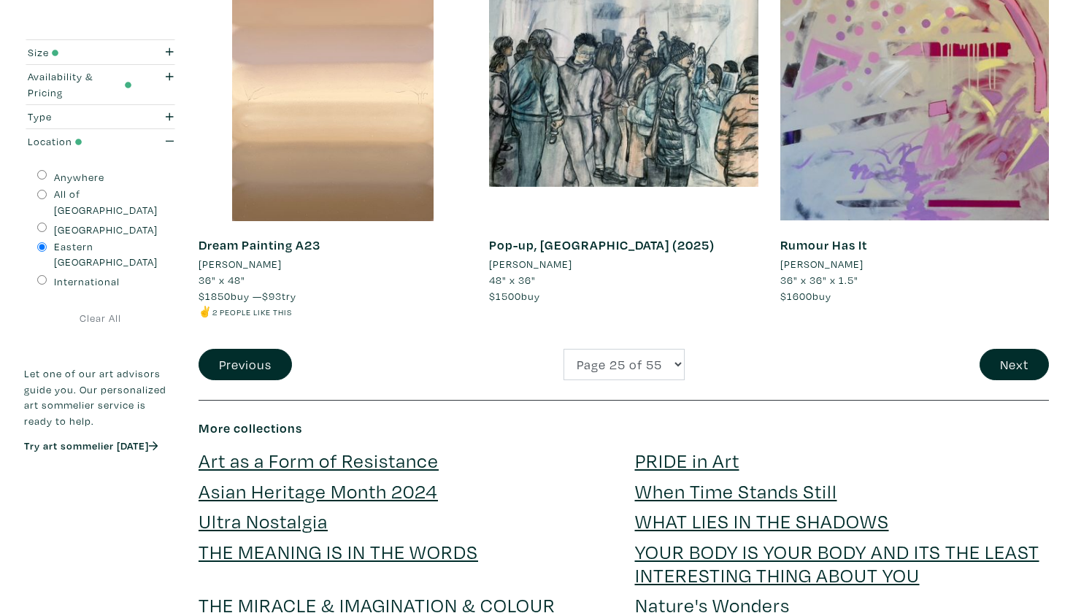
scroll to position [3096, 0]
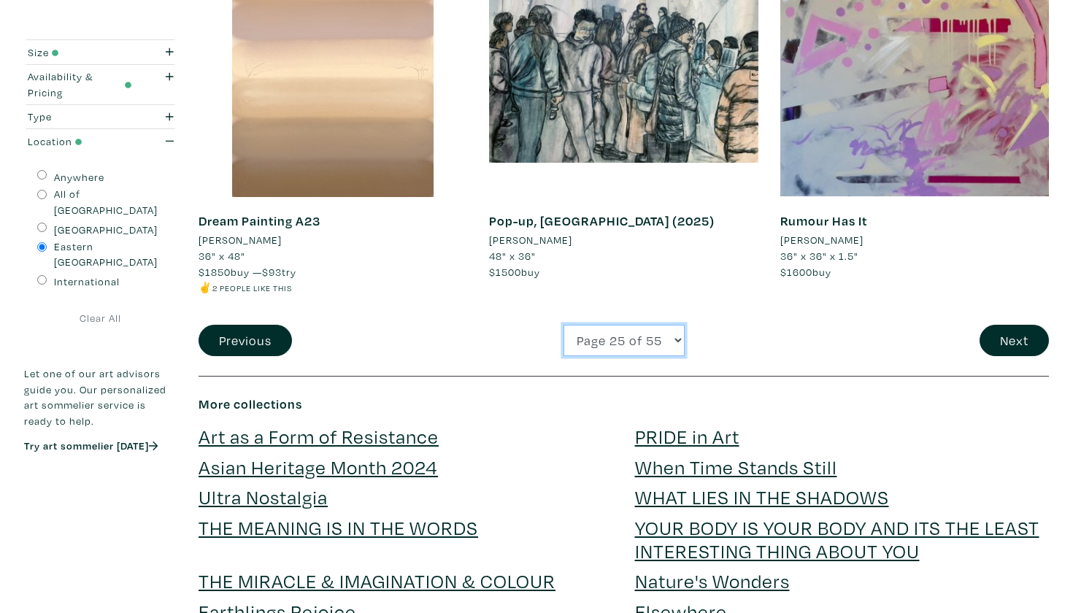
select select "26"
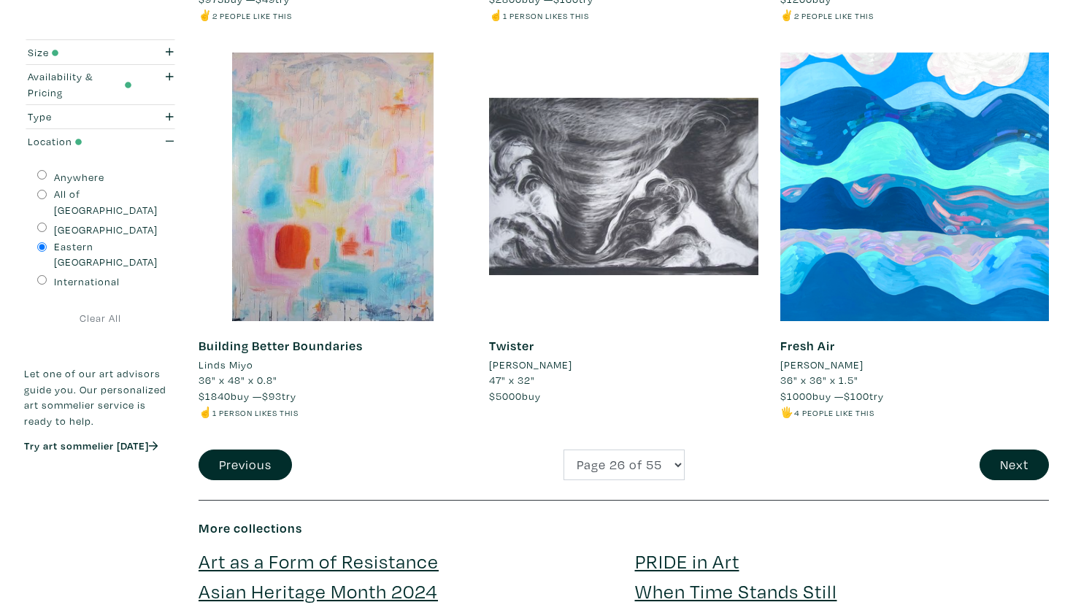
scroll to position [2954, 0]
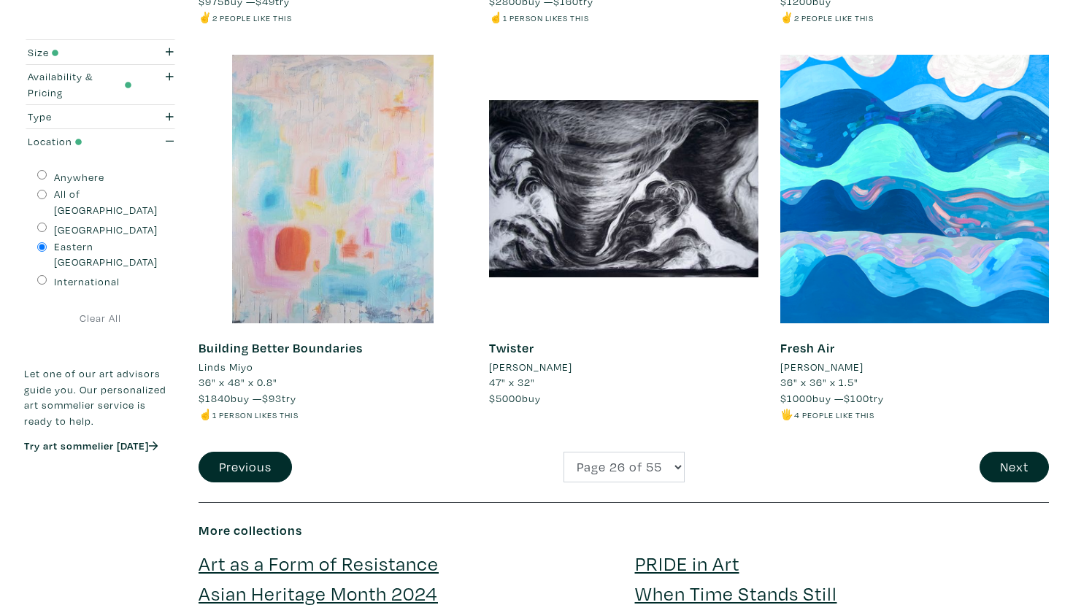
click at [332, 119] on div at bounding box center [333, 189] width 269 height 269
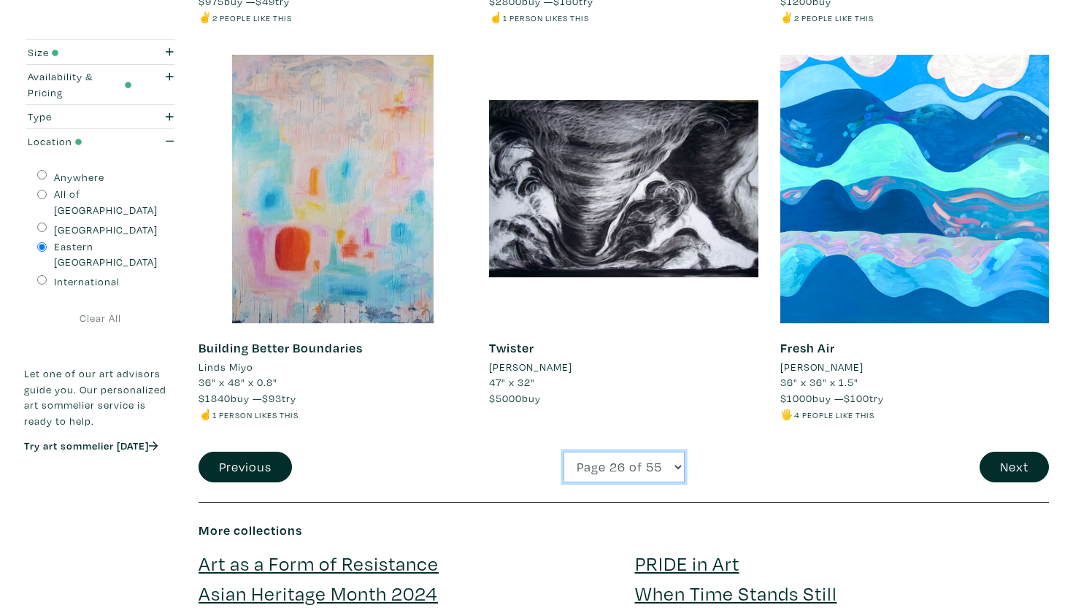
select select "27"
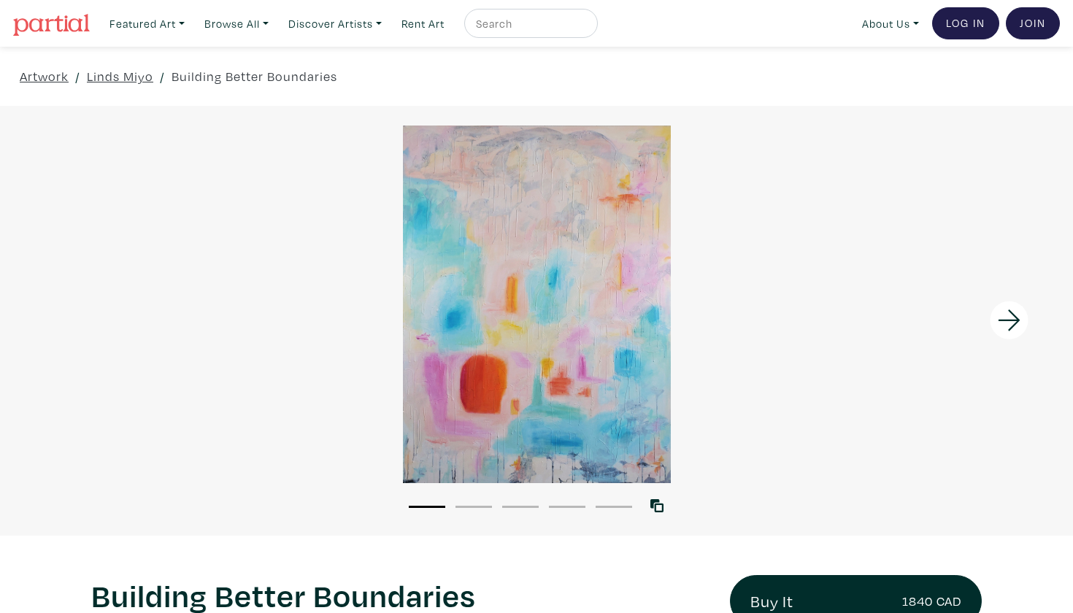
click at [476, 502] on li "2" at bounding box center [474, 506] width 37 height 15
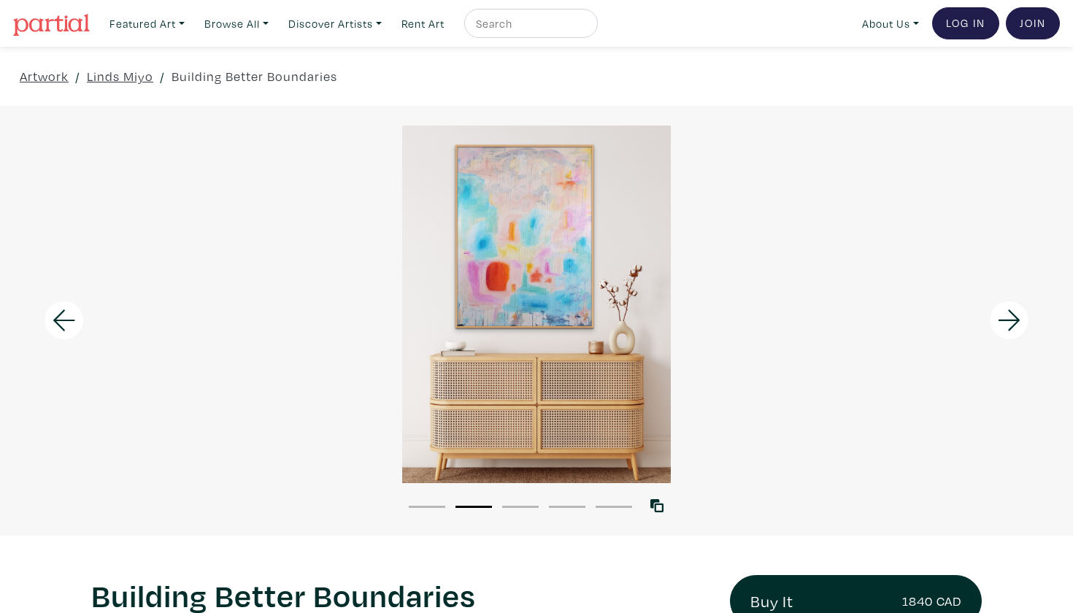
click at [515, 499] on li "3" at bounding box center [520, 506] width 37 height 15
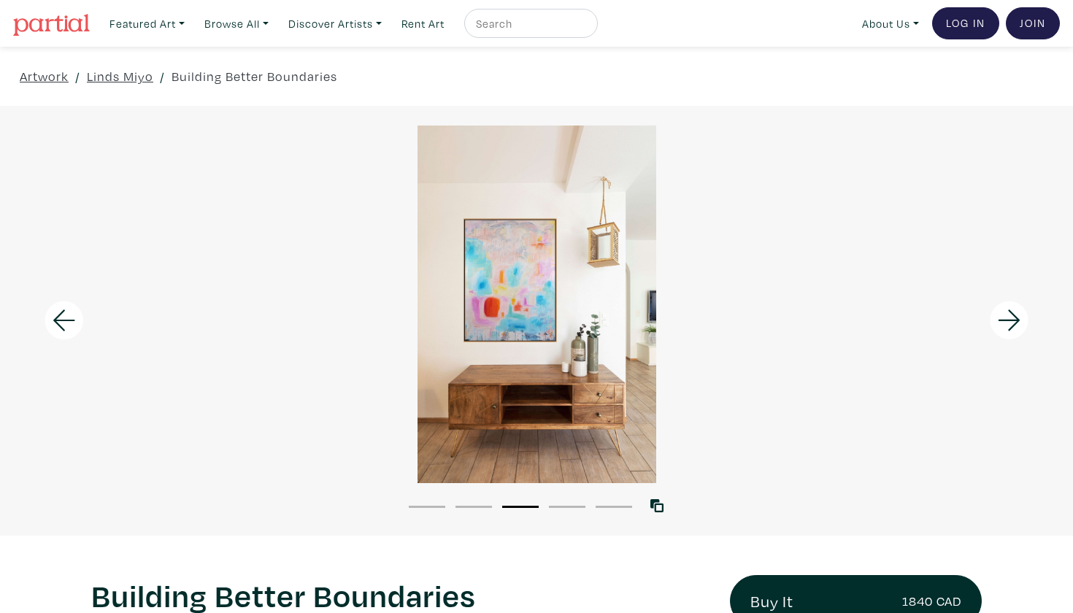
click at [565, 503] on li "4" at bounding box center [567, 506] width 37 height 15
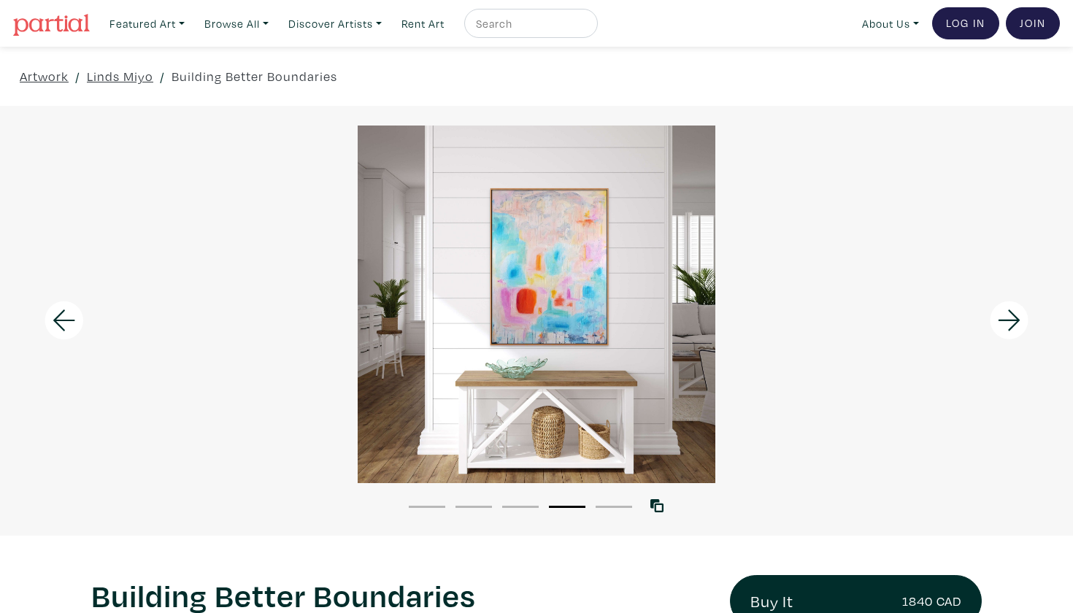
click at [620, 502] on li "5" at bounding box center [614, 506] width 37 height 15
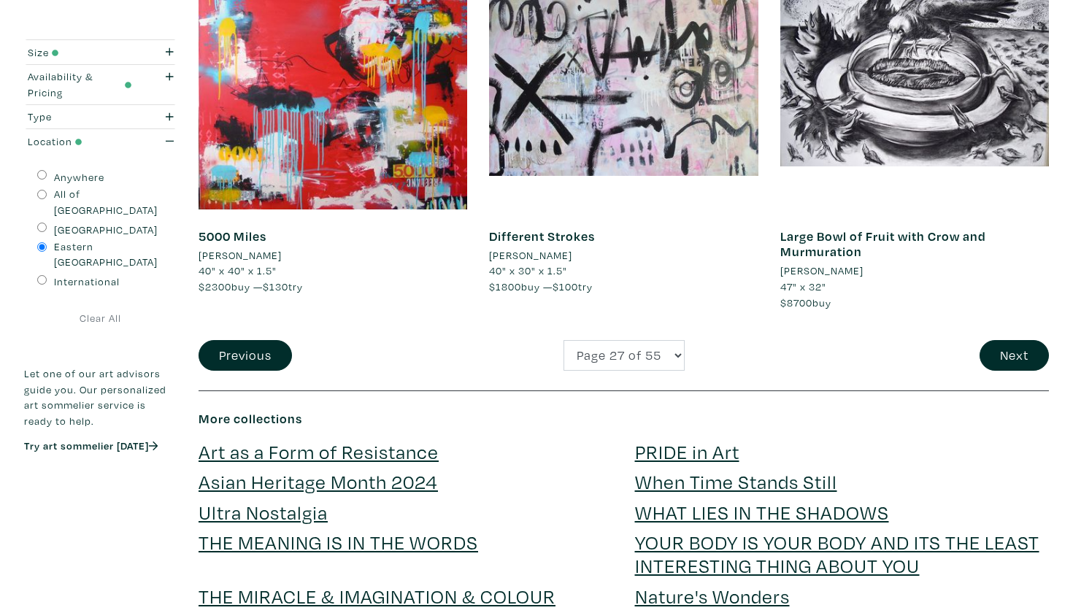
scroll to position [3072, 0]
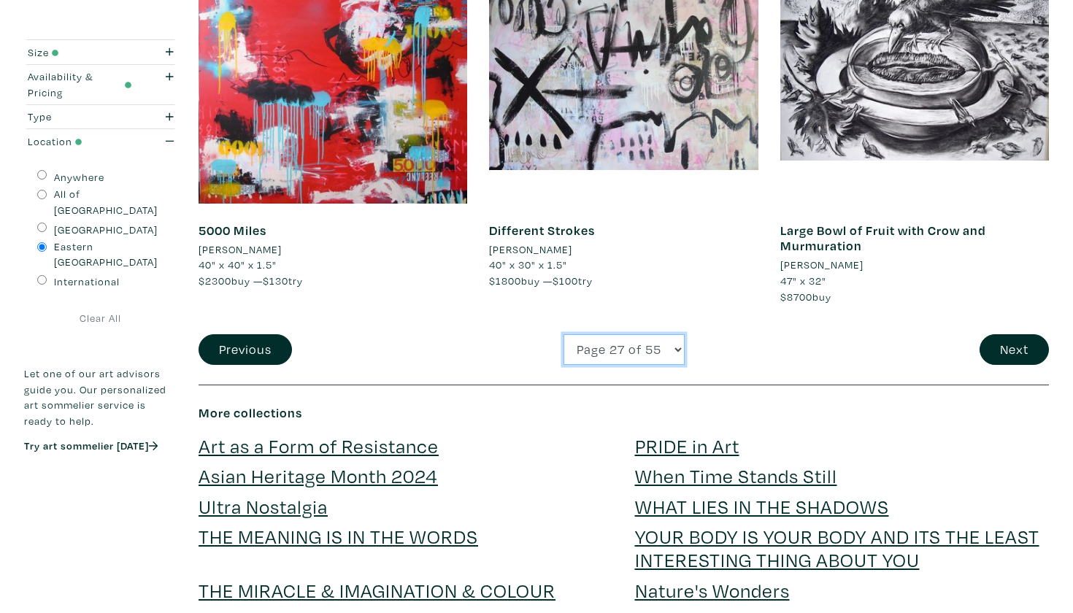
select select "28"
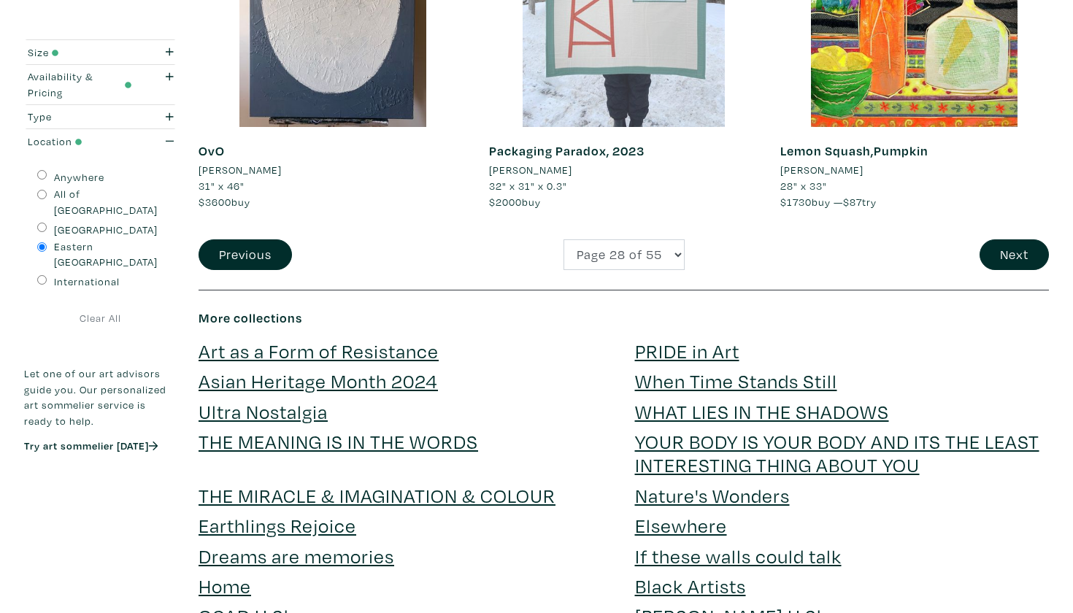
scroll to position [3193, 0]
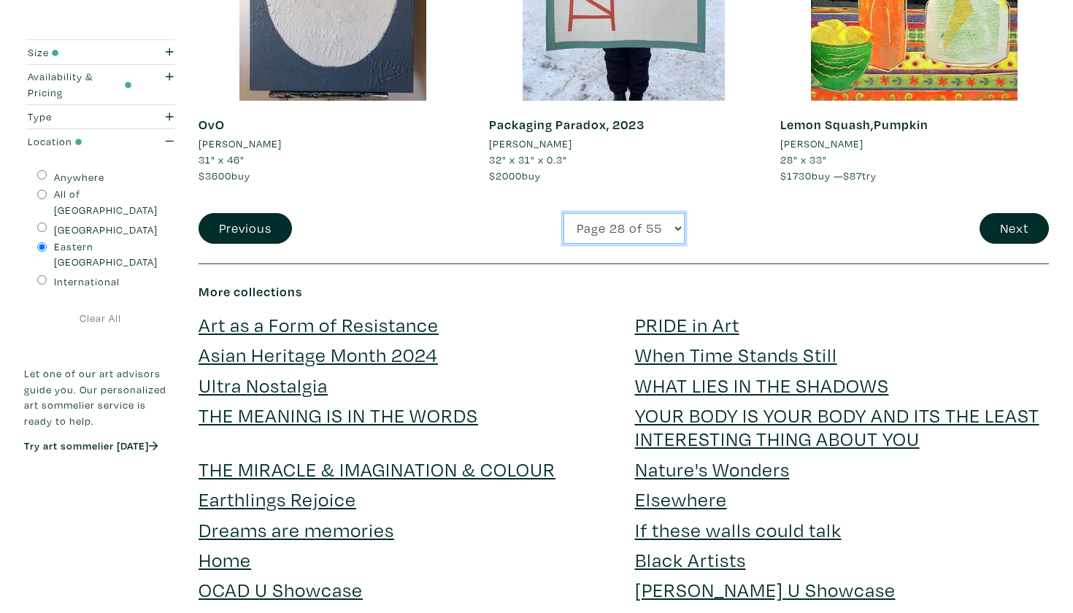
select select "29"
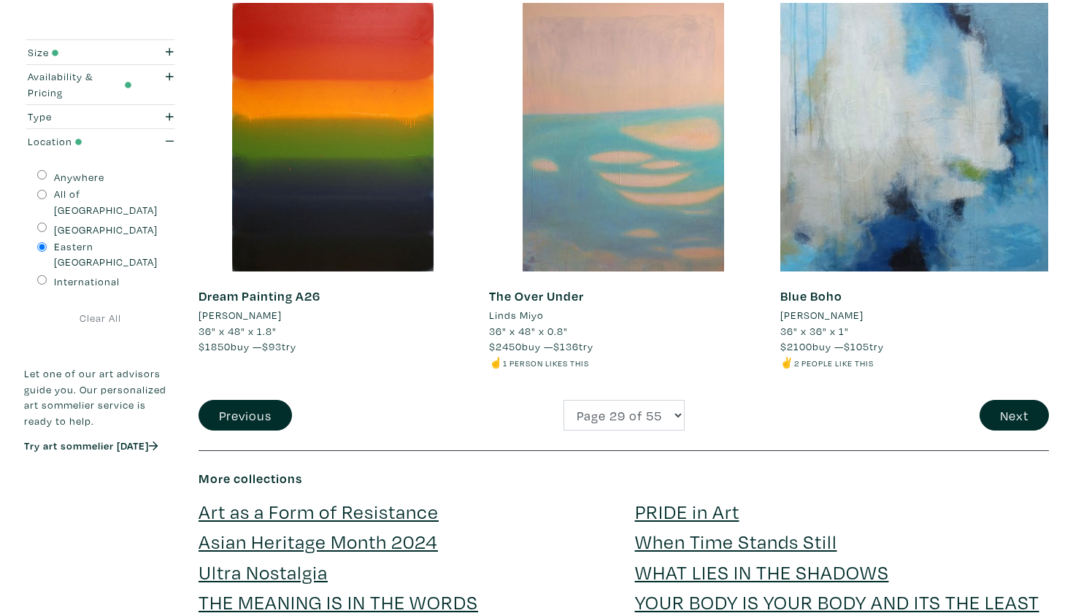
scroll to position [3055, 0]
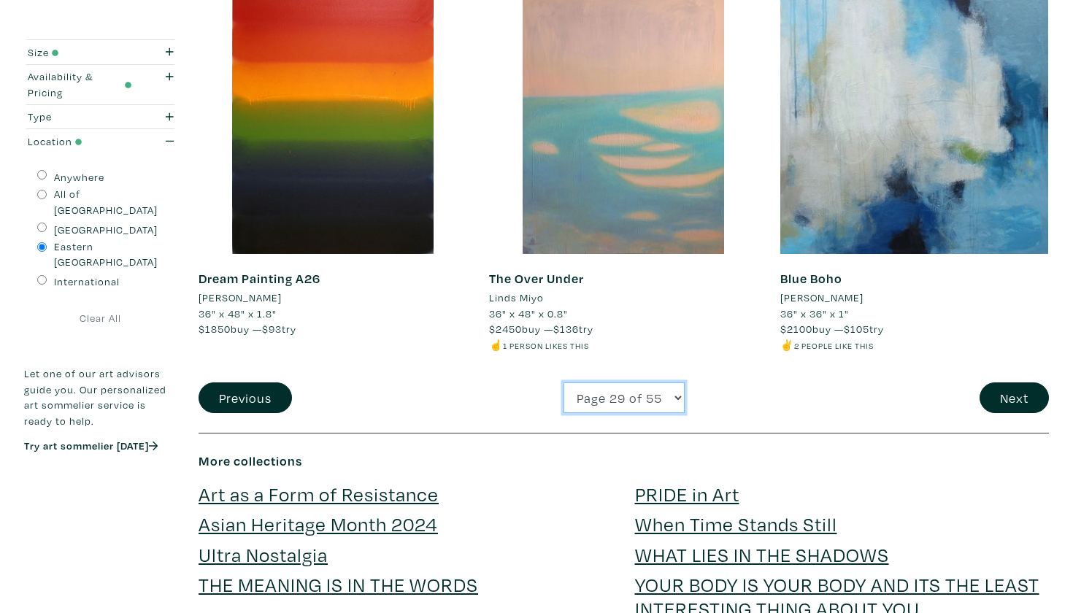
select select "30"
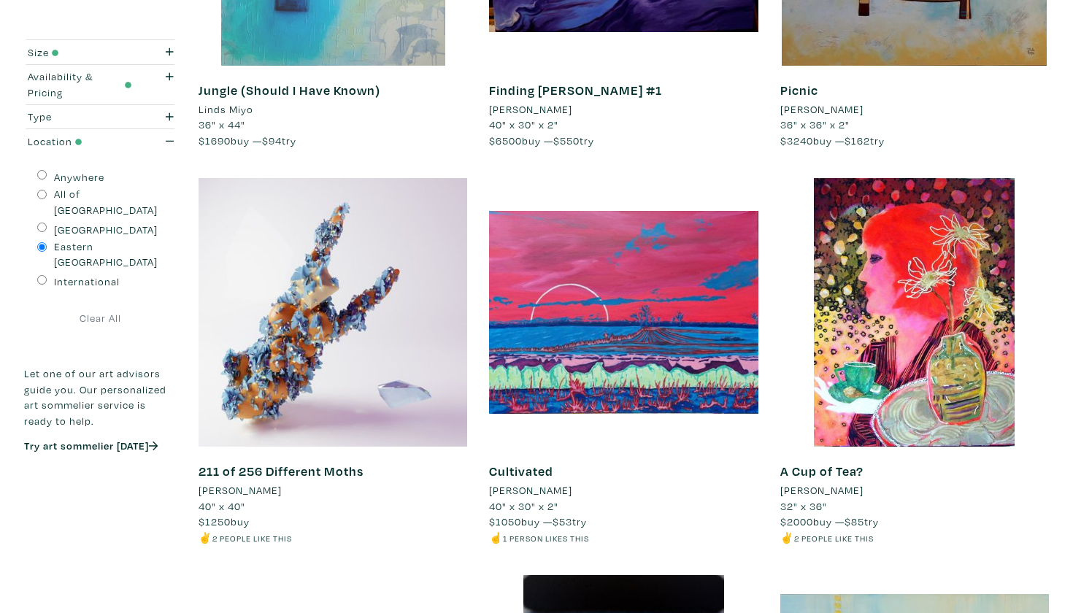
scroll to position [862, 0]
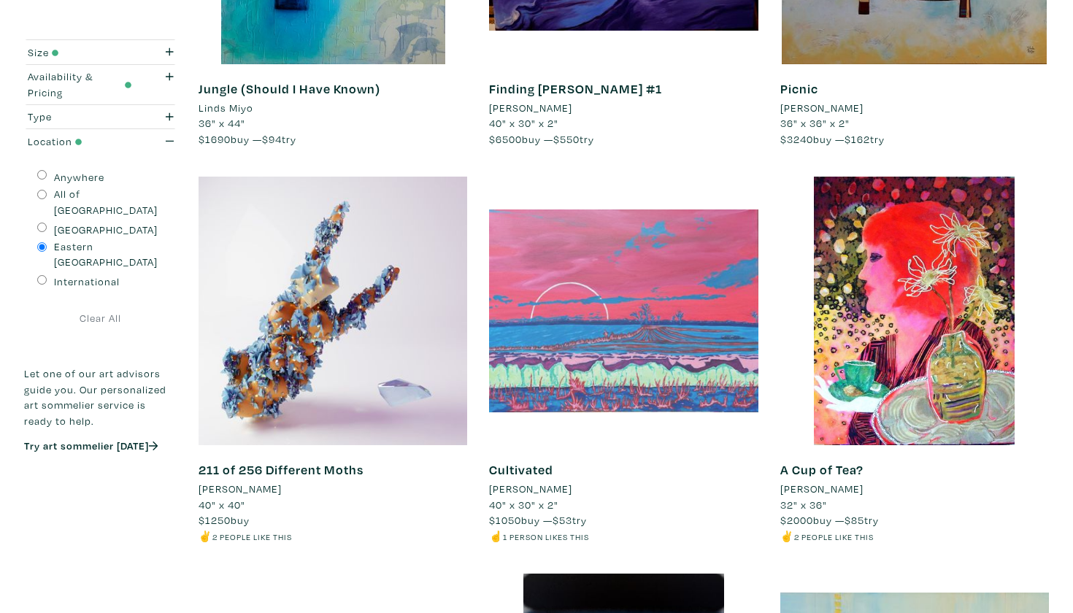
click at [626, 296] on div at bounding box center [623, 311] width 269 height 269
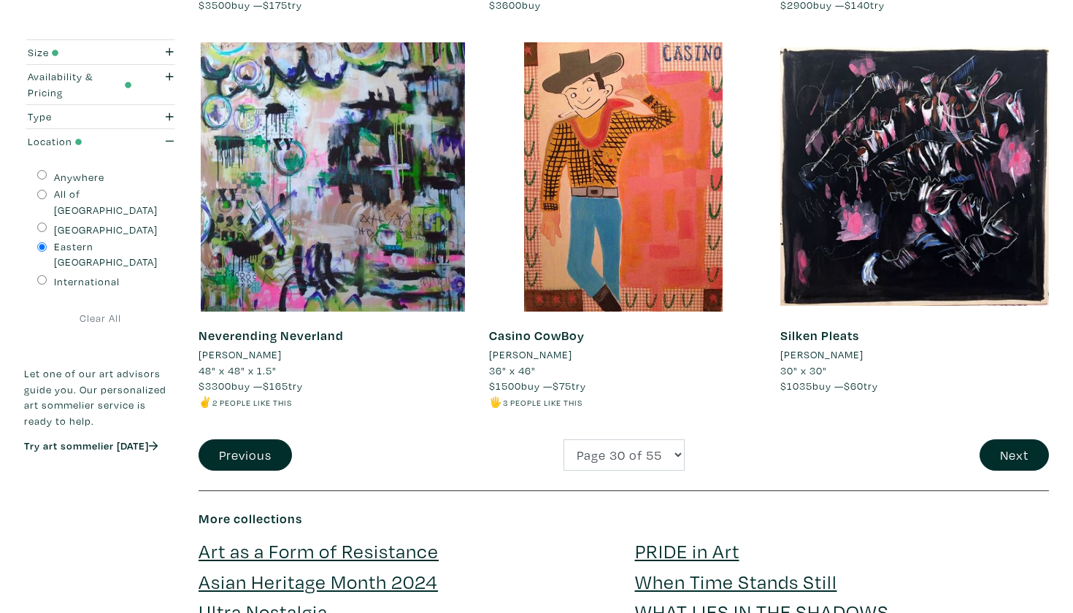
scroll to position [3001, 0]
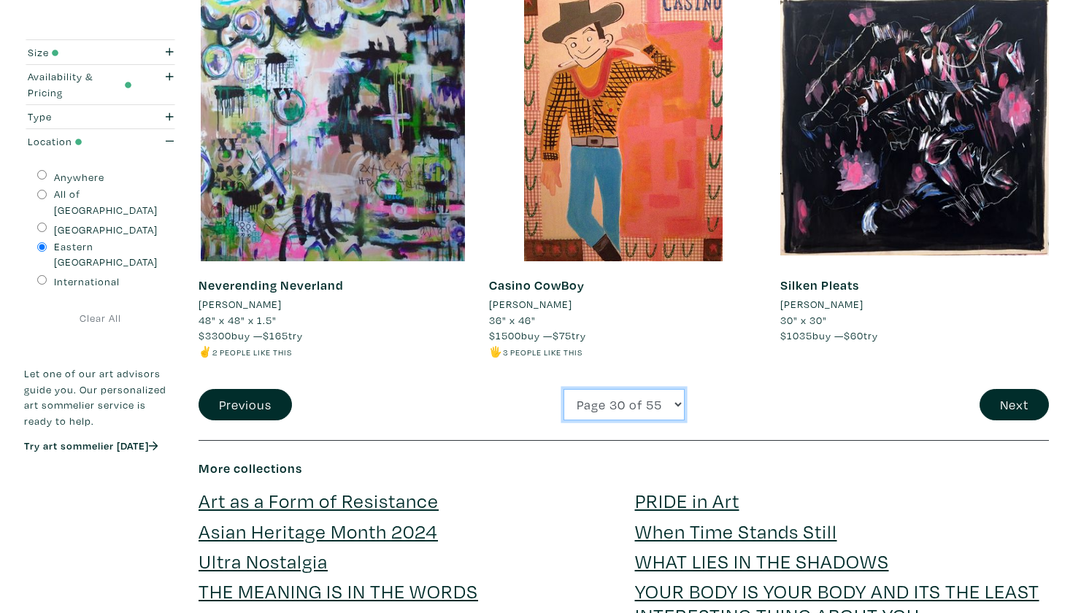
select select "31"
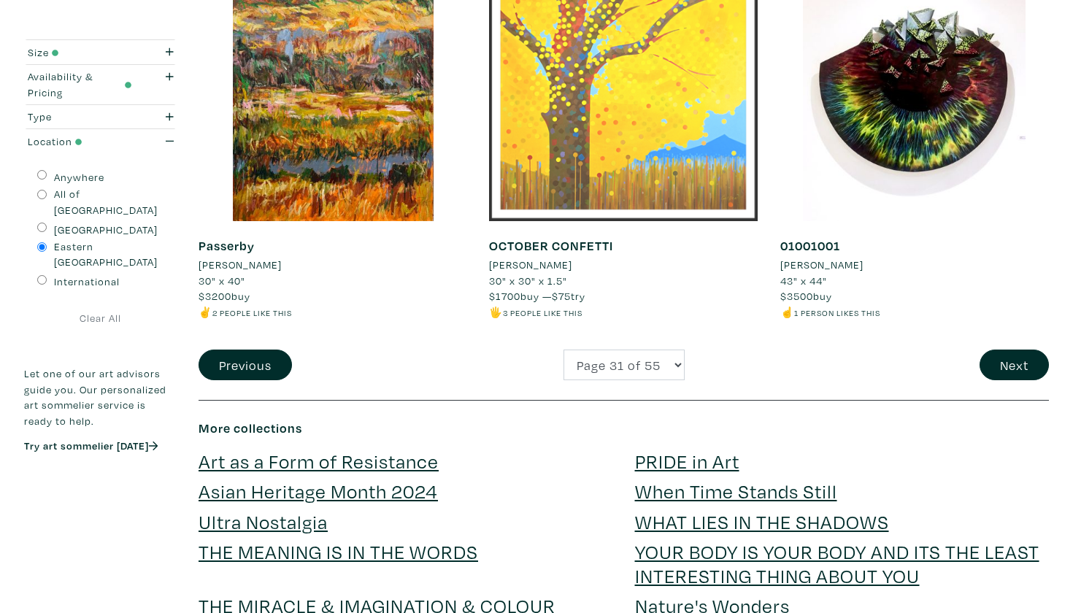
scroll to position [3094, 0]
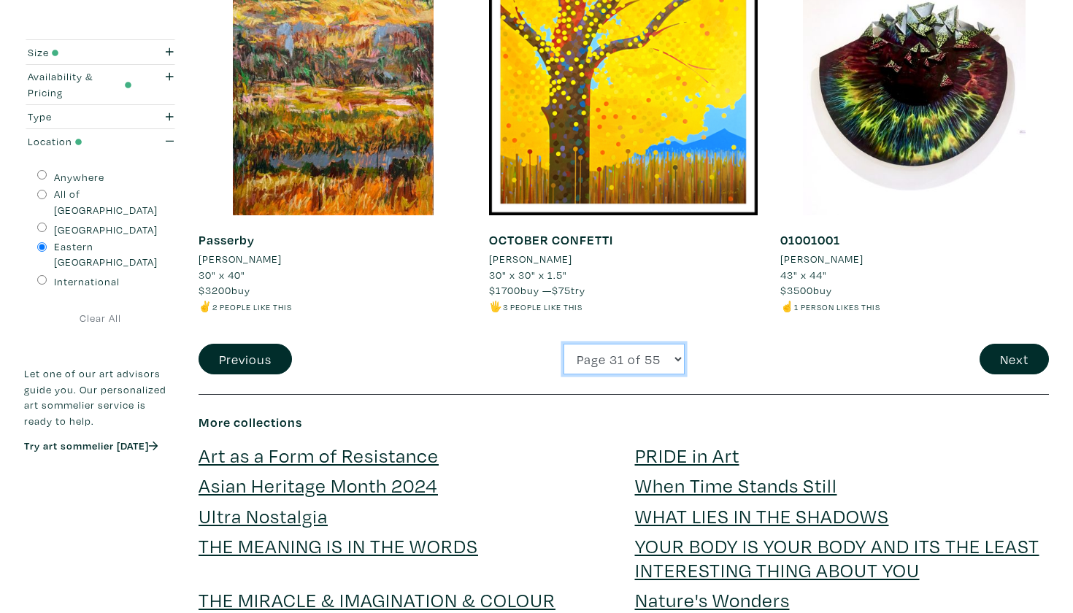
select select "32"
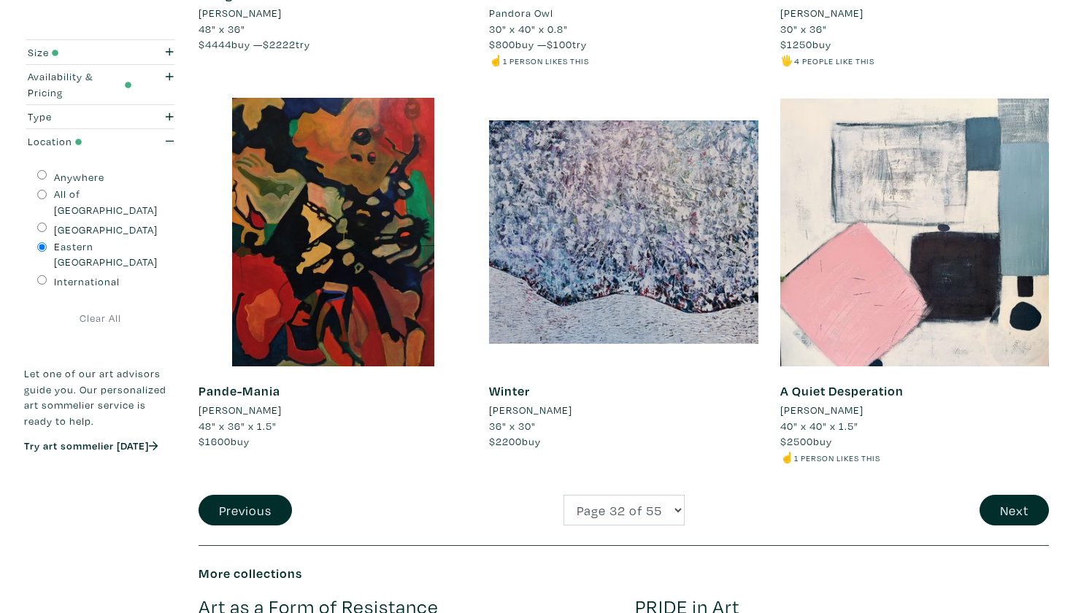
scroll to position [2943, 0]
select select "33"
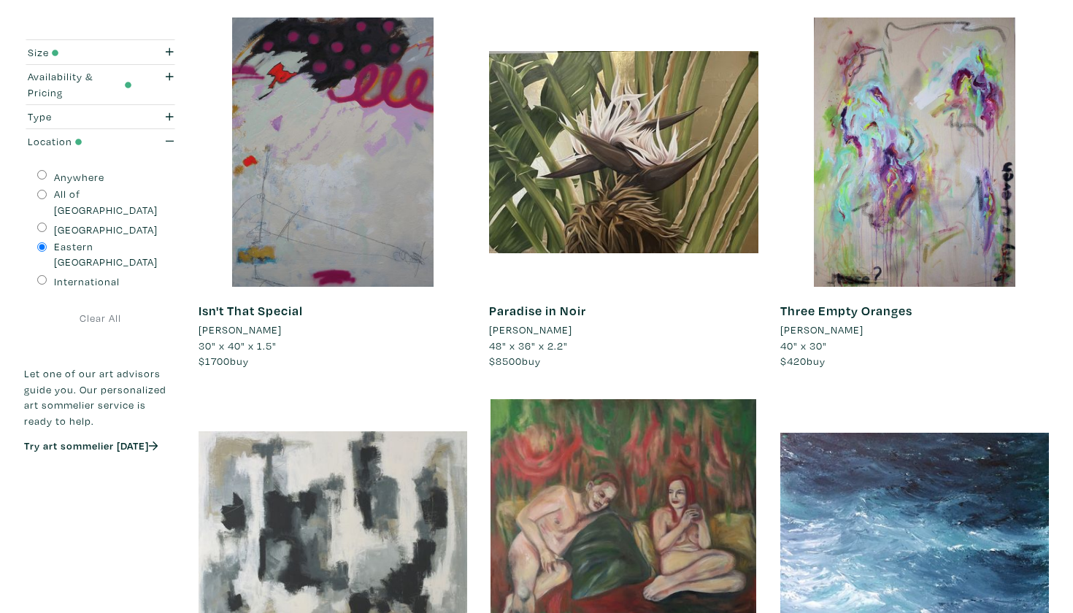
scroll to position [2166, 0]
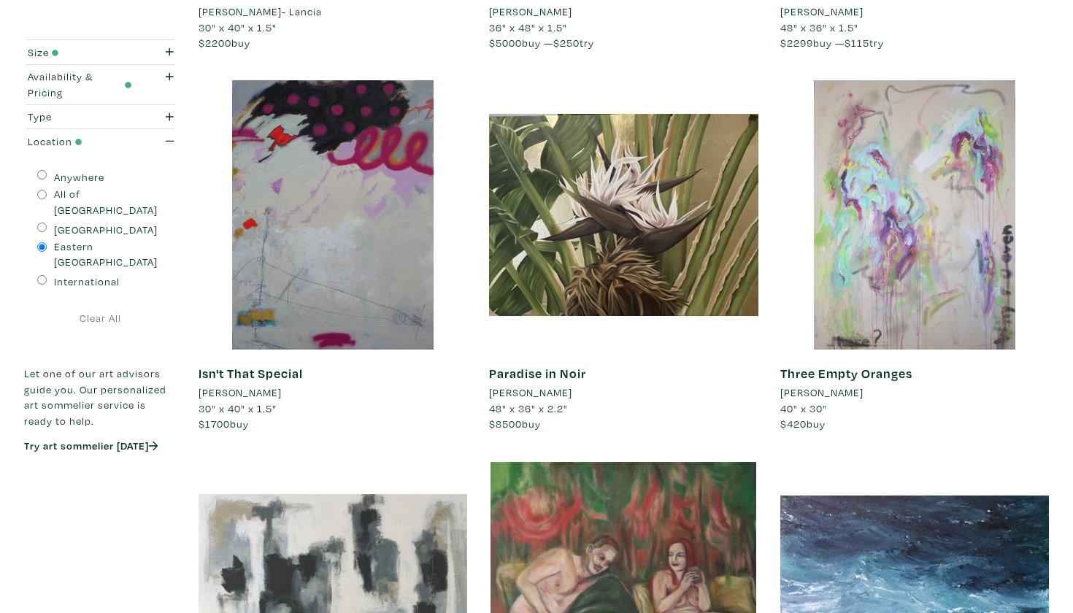
click at [902, 223] on div at bounding box center [915, 214] width 269 height 269
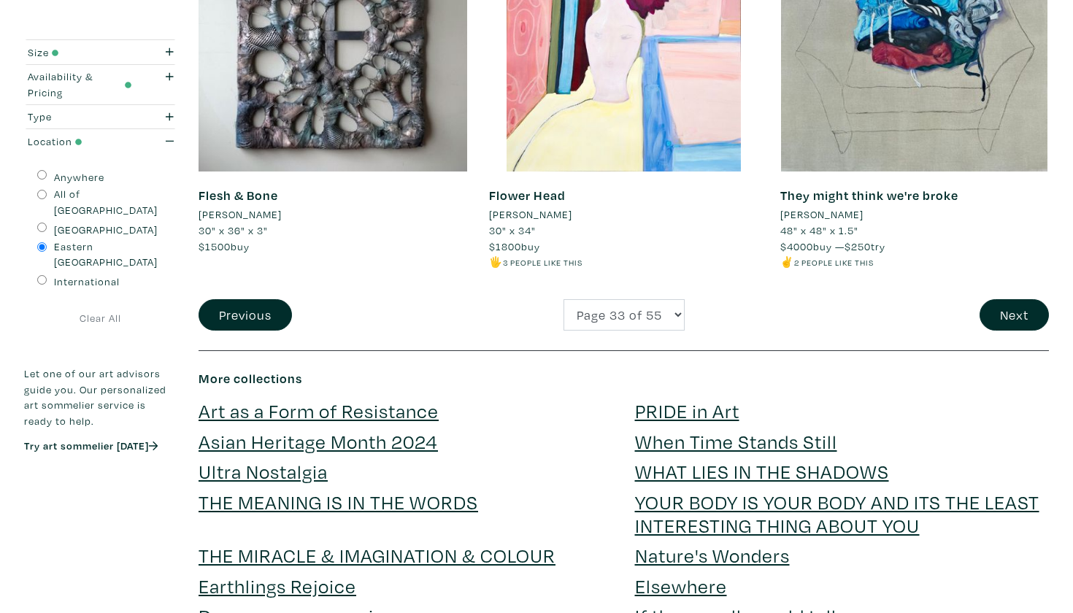
scroll to position [3123, 0]
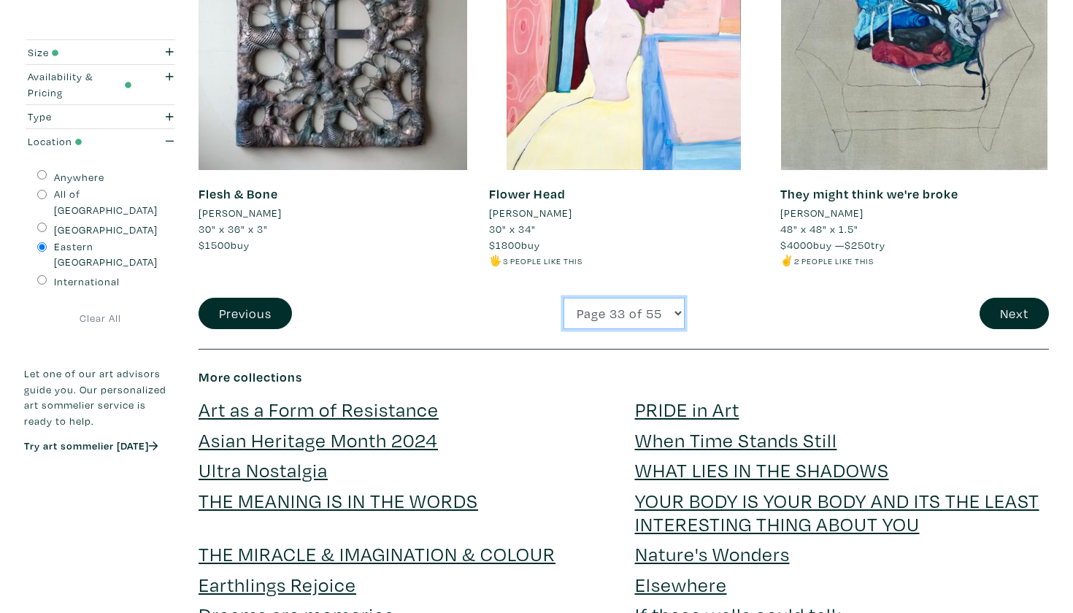
select select "34"
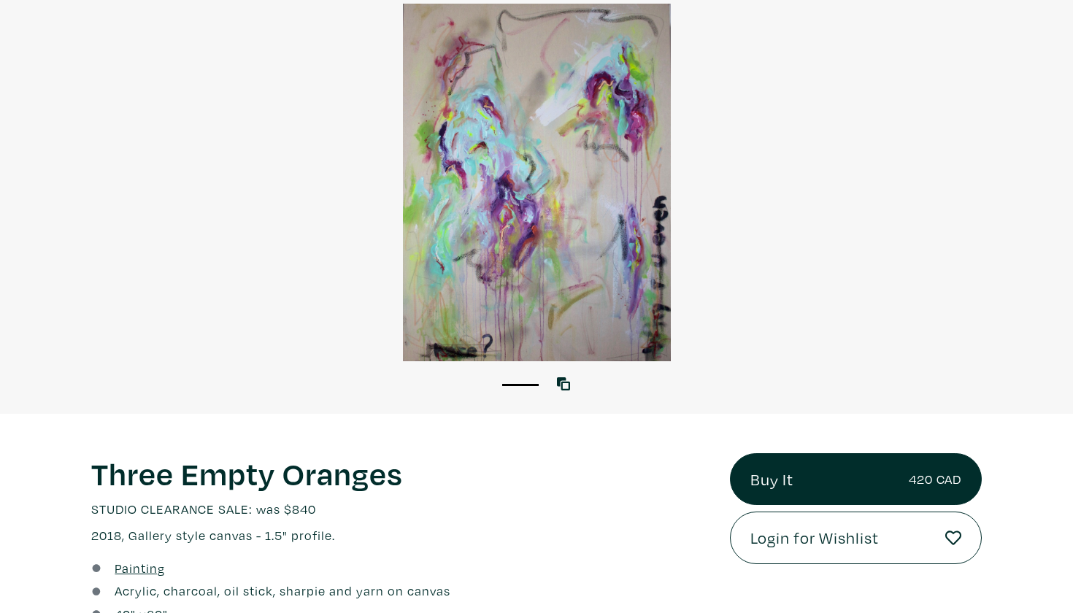
scroll to position [121, 0]
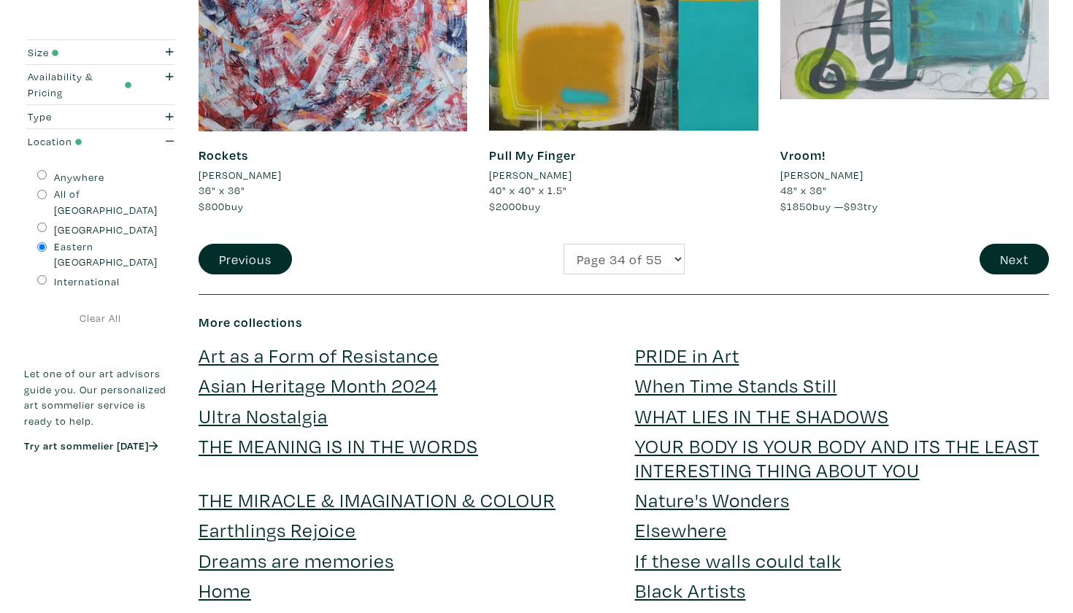
scroll to position [3219, 0]
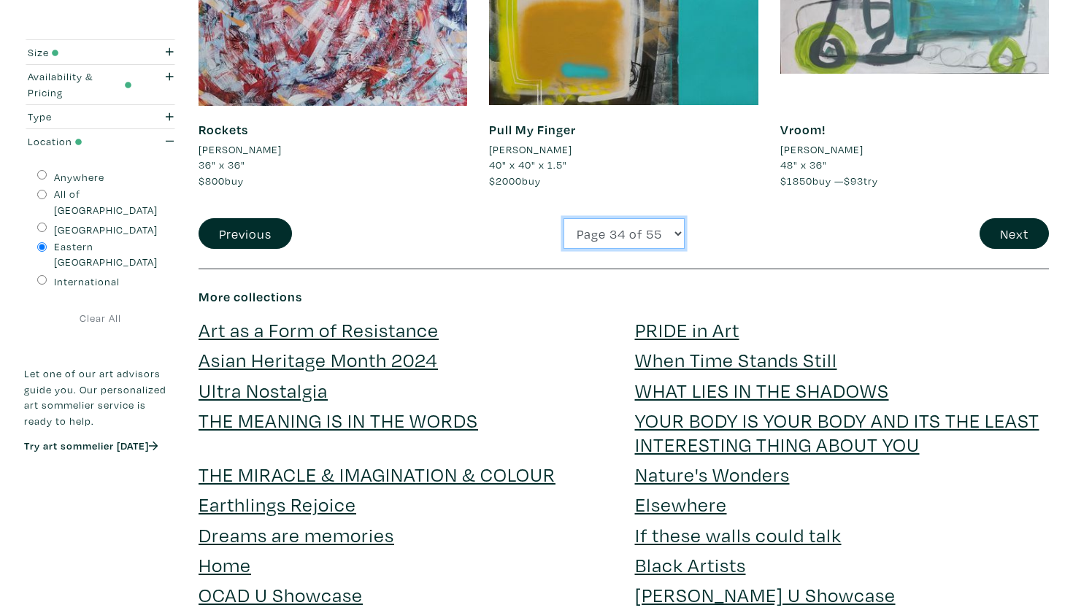
select select "35"
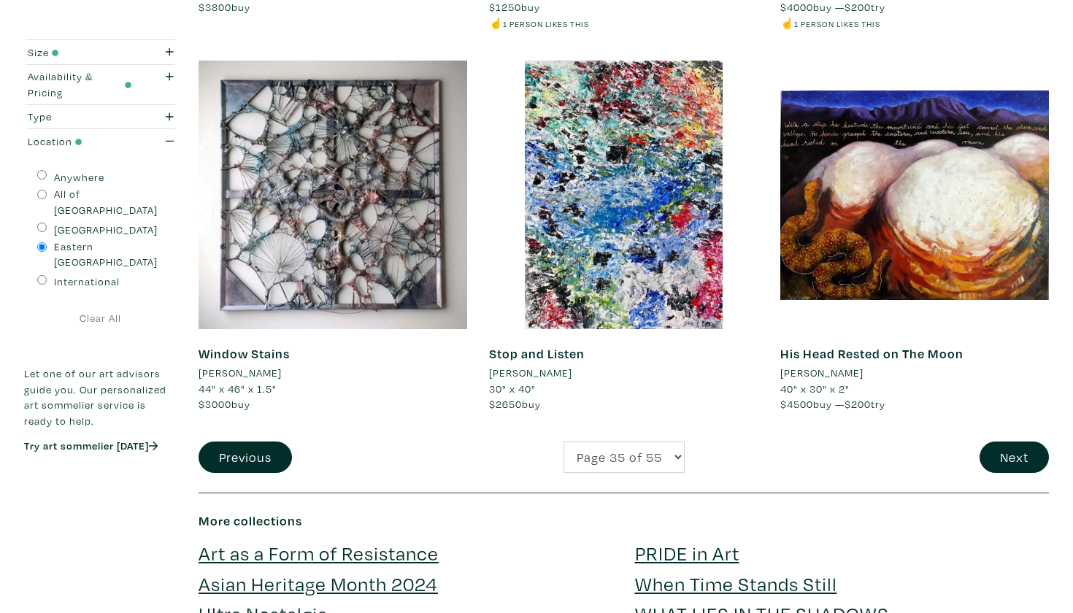
scroll to position [3013, 0]
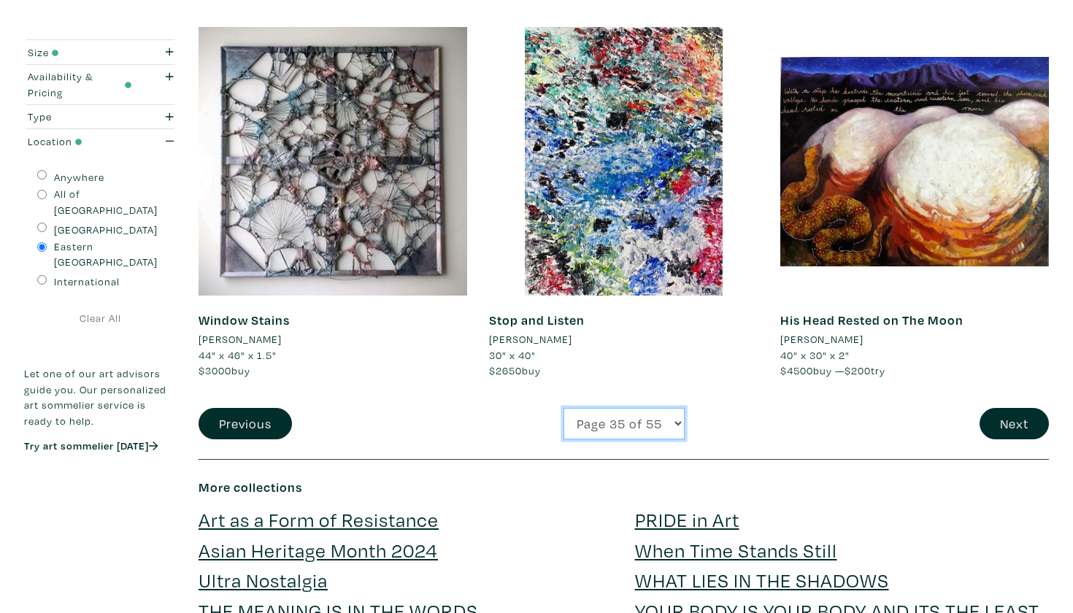
select select "36"
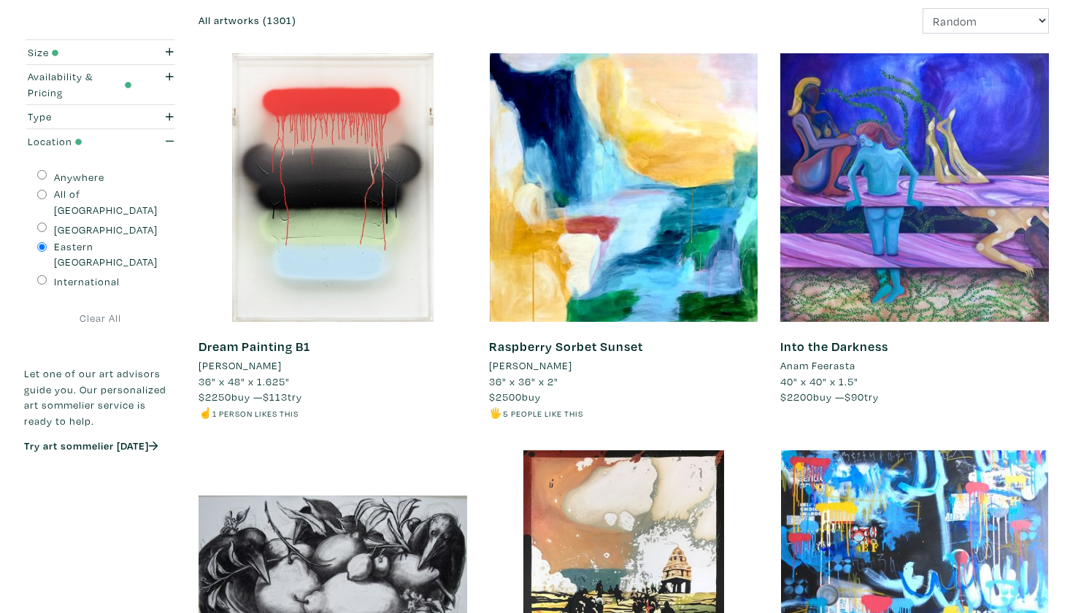
scroll to position [207, 0]
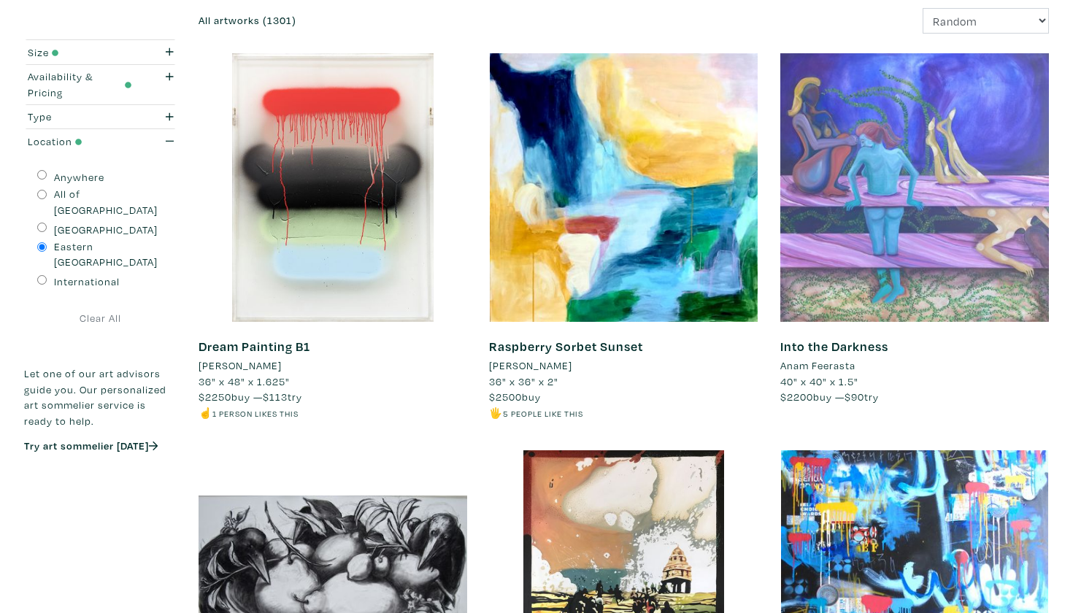
click at [867, 161] on div at bounding box center [915, 187] width 269 height 269
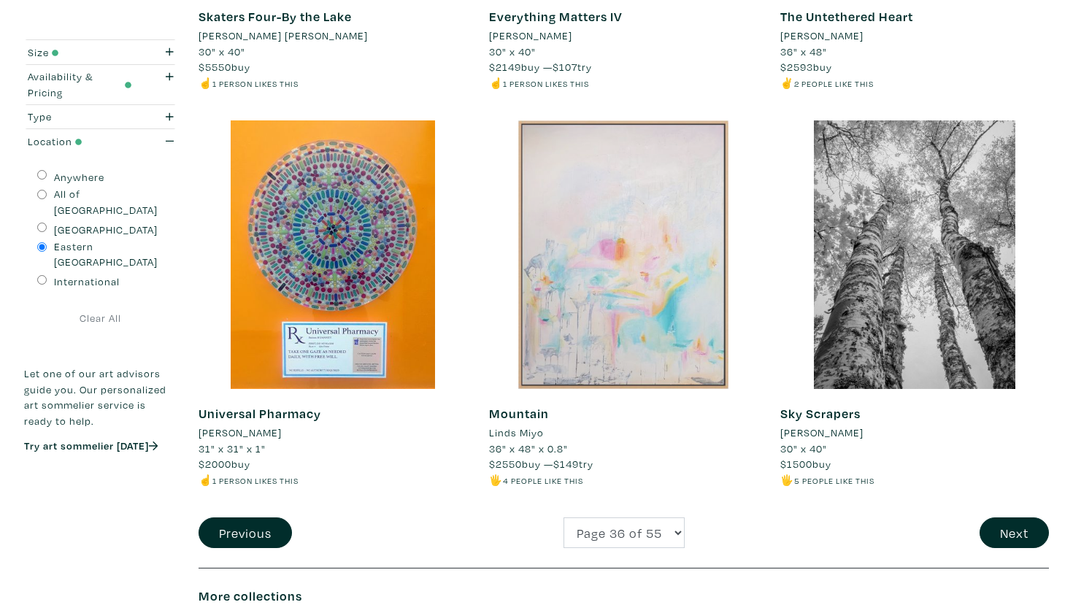
scroll to position [2926, 0]
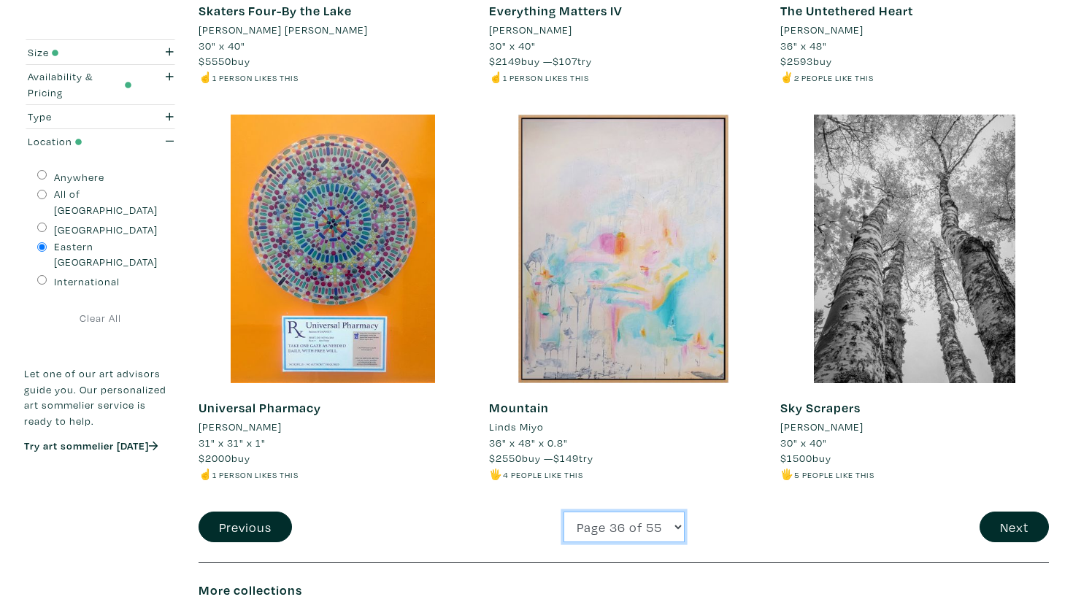
select select "37"
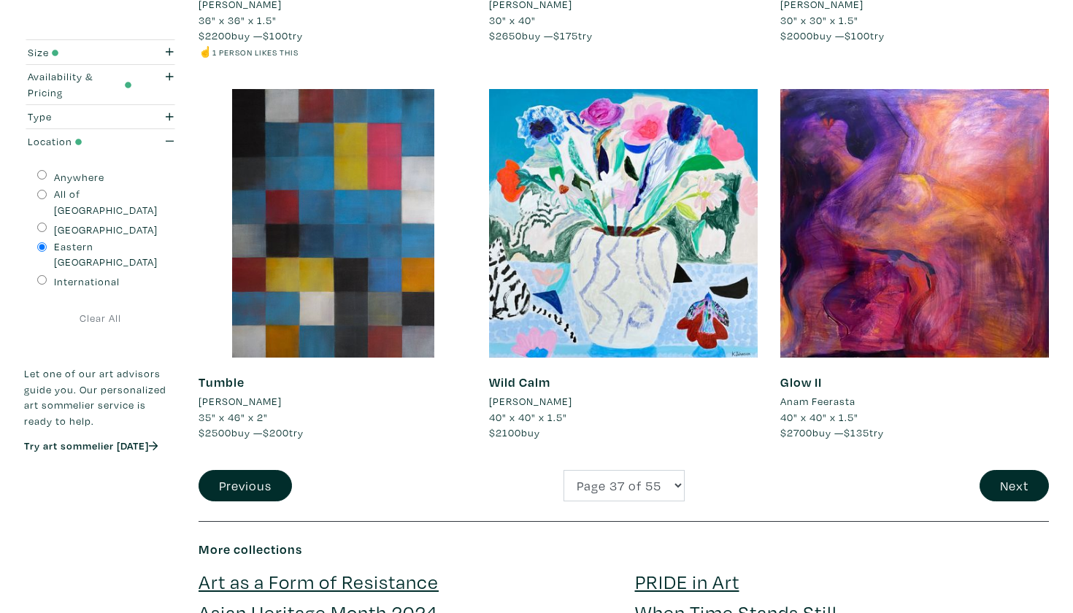
scroll to position [2915, 0]
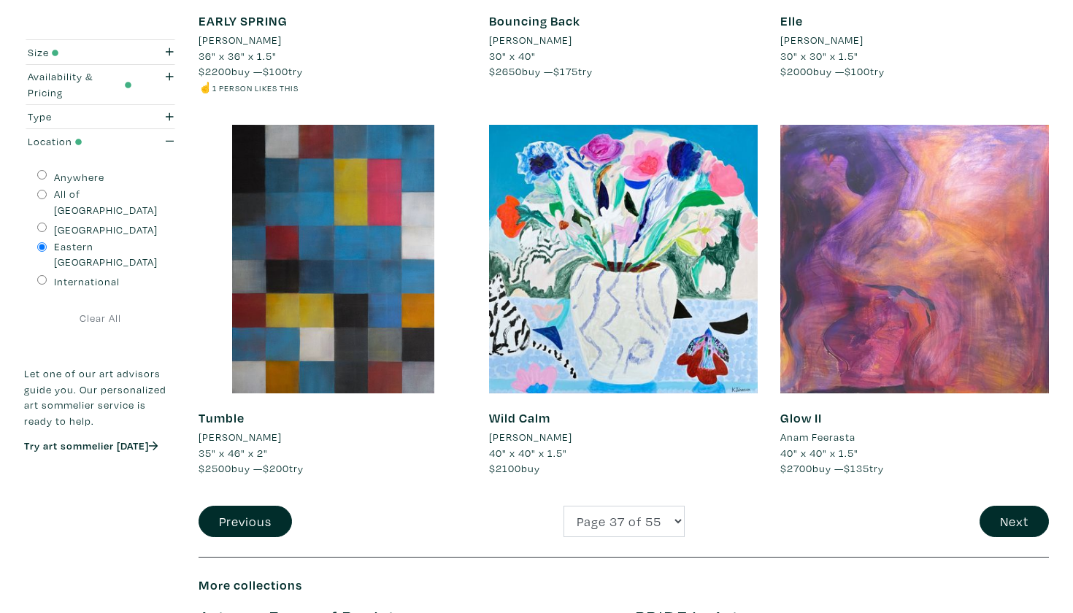
click at [997, 256] on div at bounding box center [915, 259] width 269 height 269
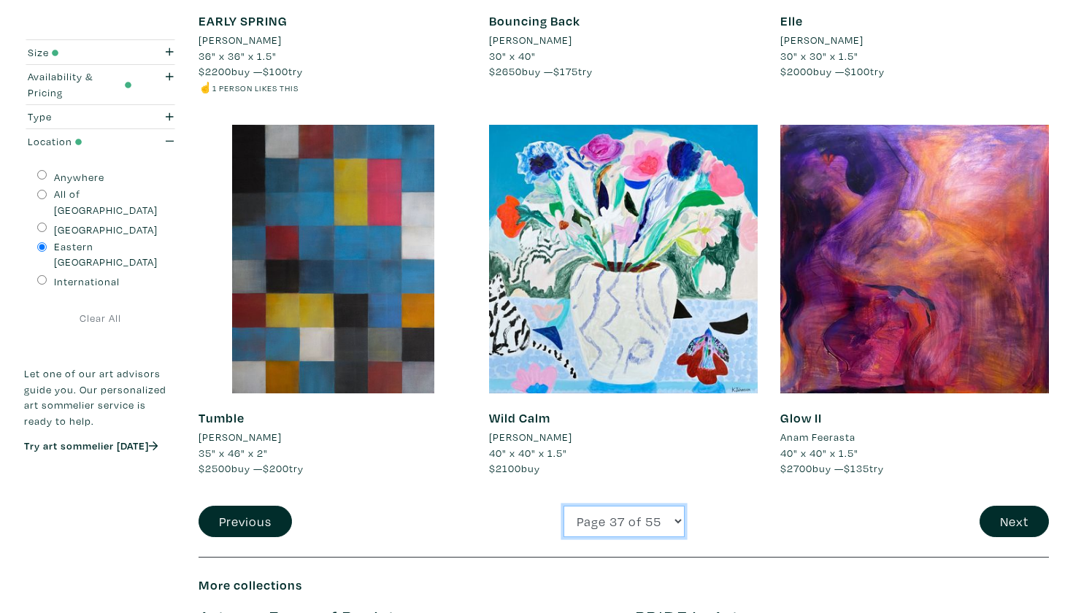
select select "38"
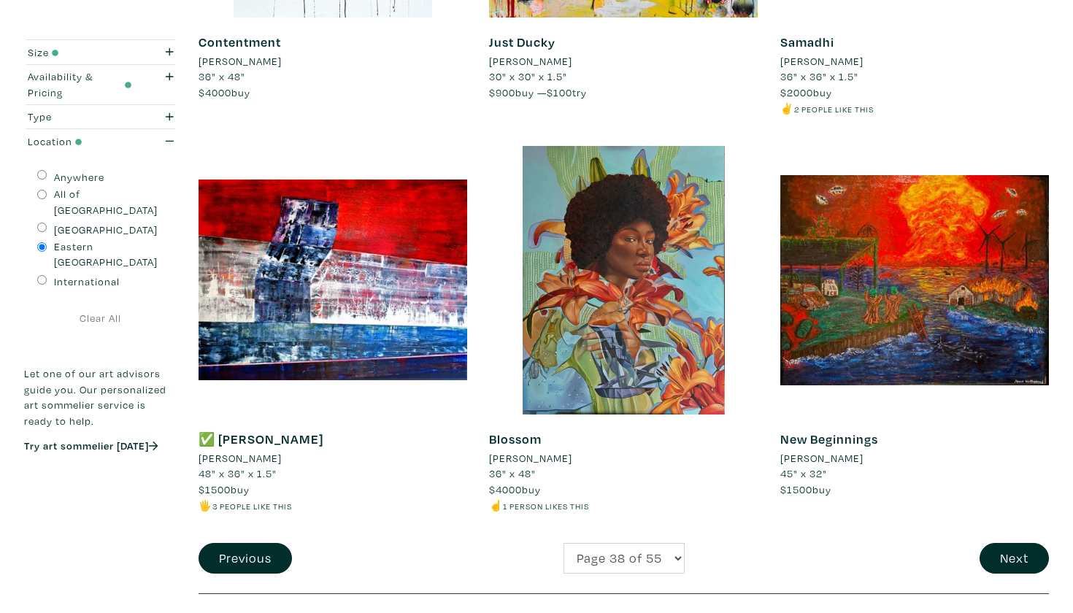
scroll to position [2866, 0]
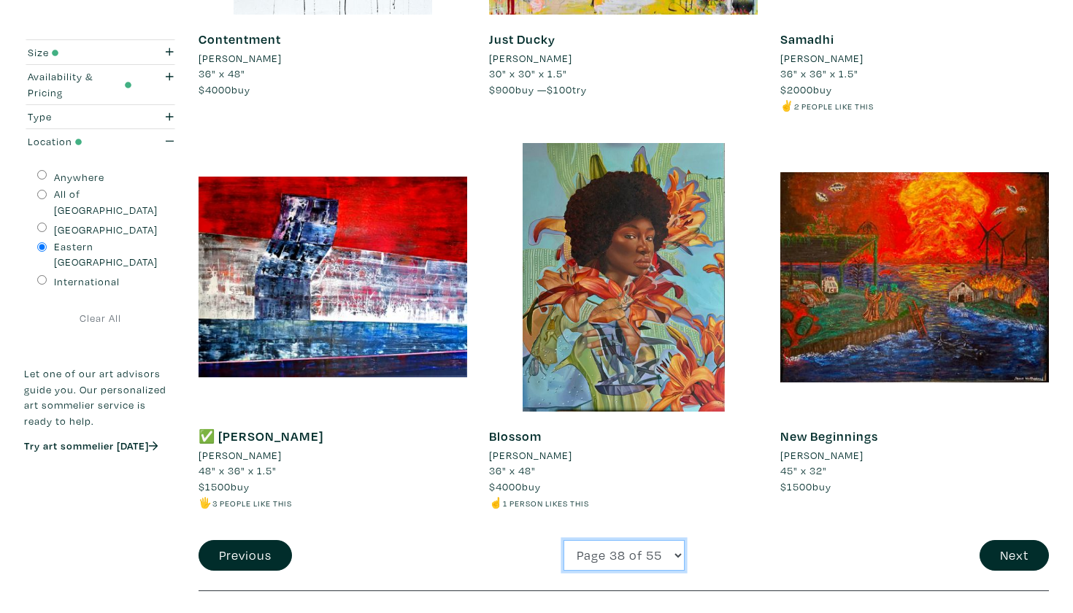
select select "39"
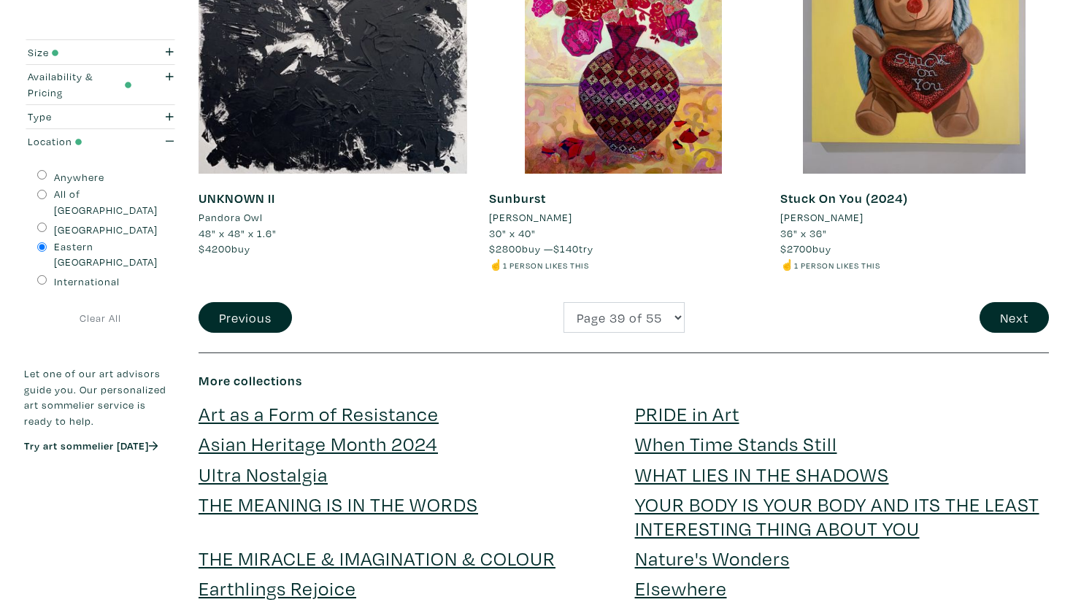
scroll to position [3137, 0]
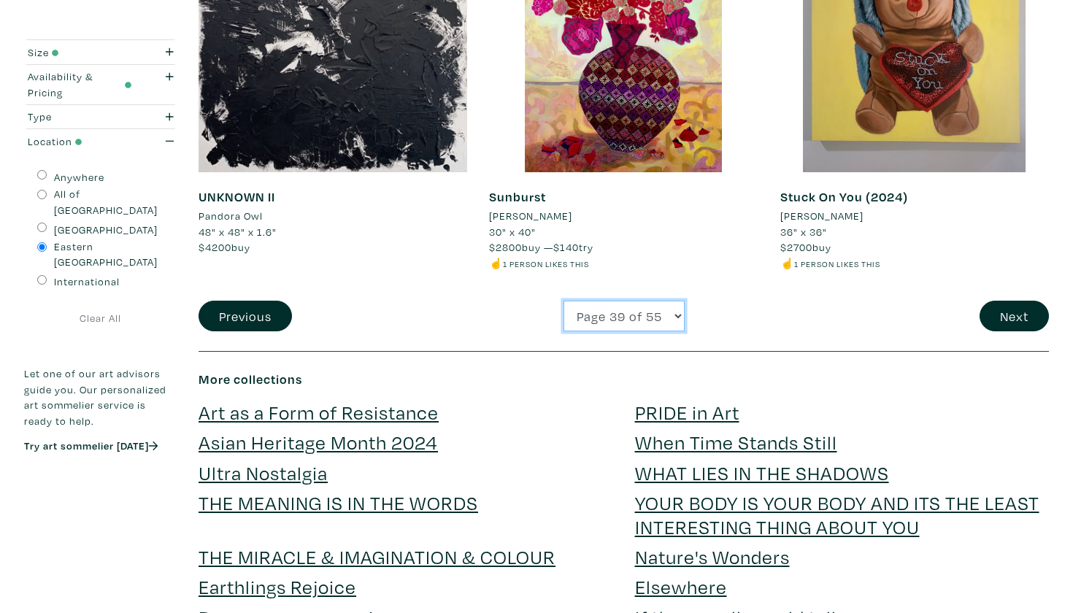
select select "40"
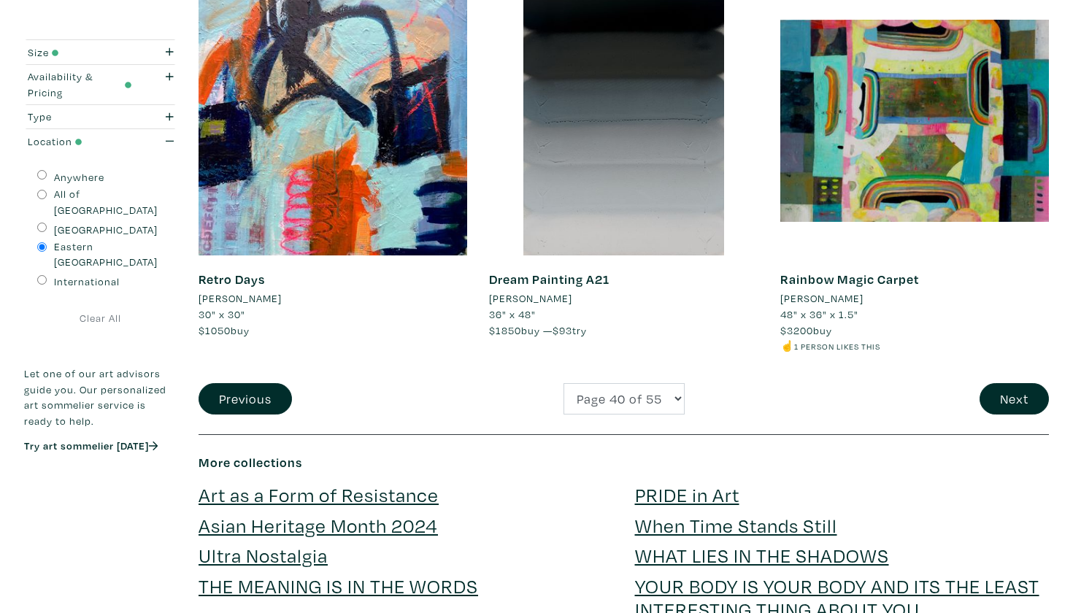
scroll to position [2895, 0]
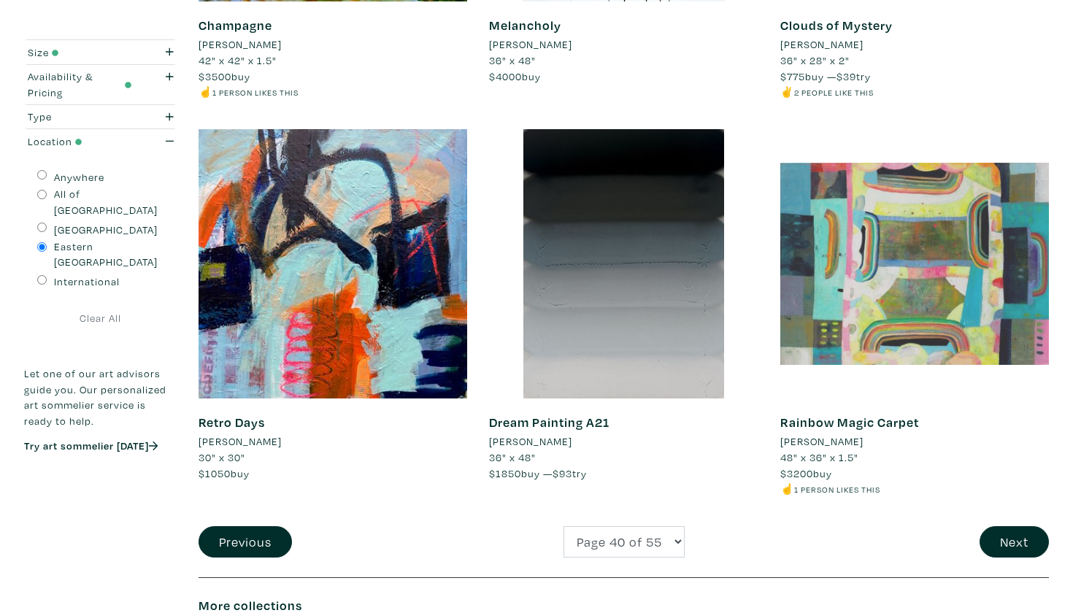
click at [890, 232] on div at bounding box center [915, 263] width 269 height 269
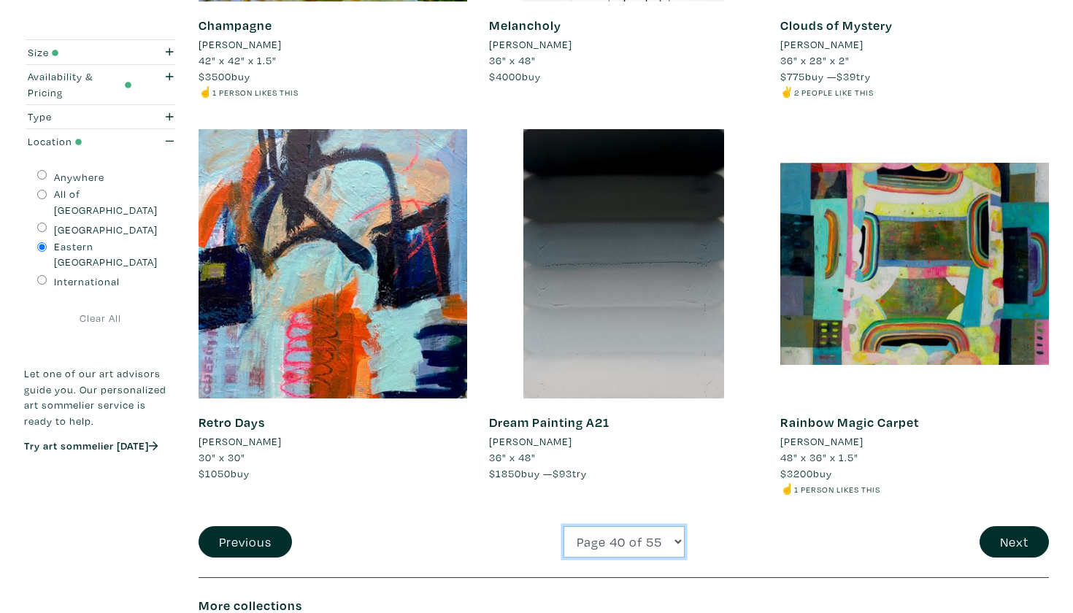
select select "41"
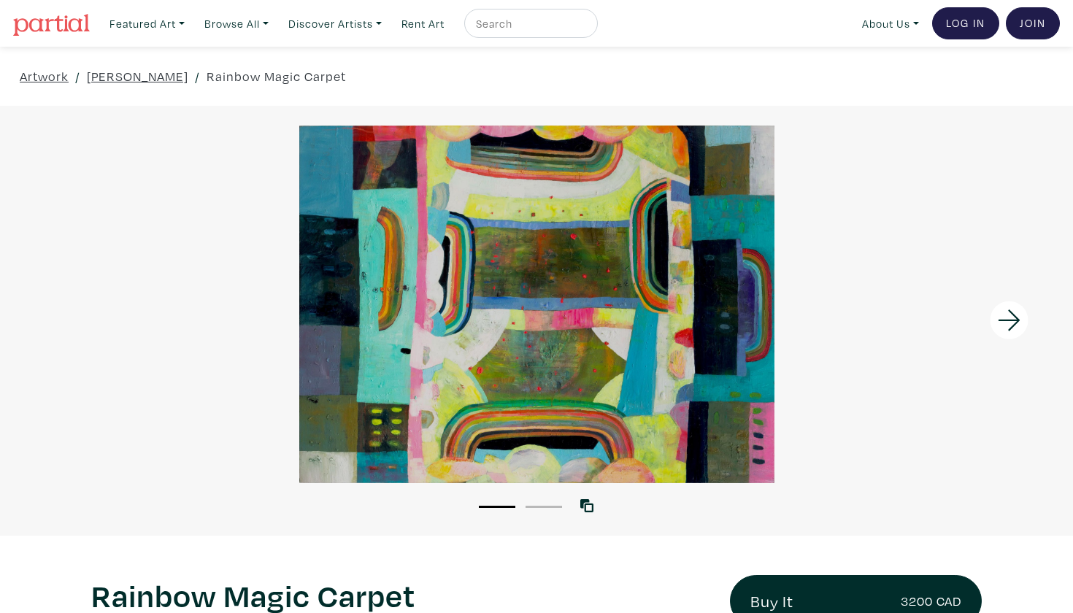
click at [540, 502] on li "2" at bounding box center [544, 506] width 37 height 15
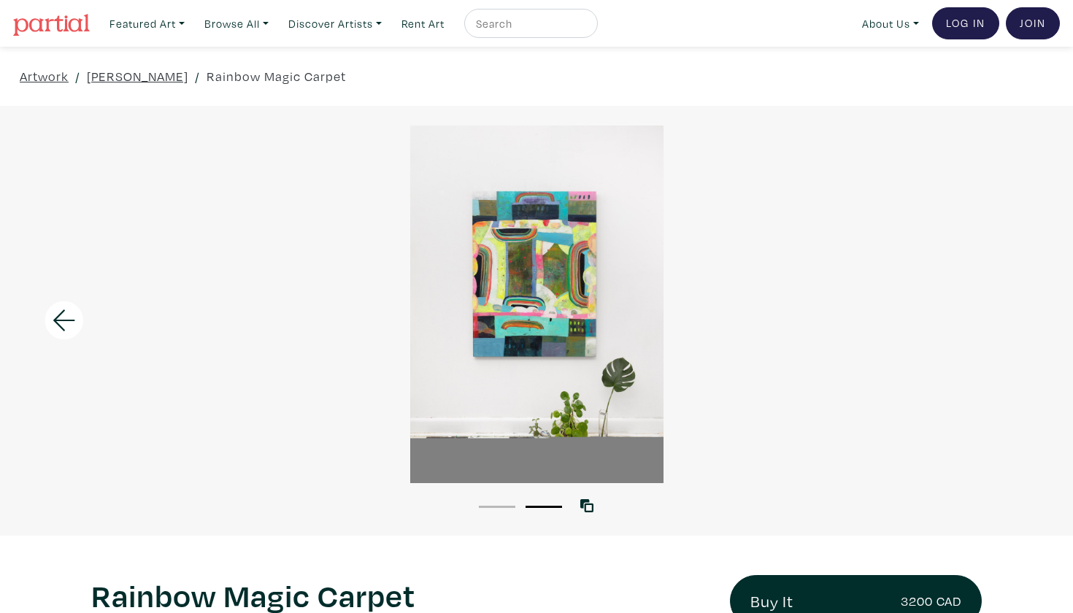
click at [503, 509] on li "1" at bounding box center [497, 506] width 37 height 15
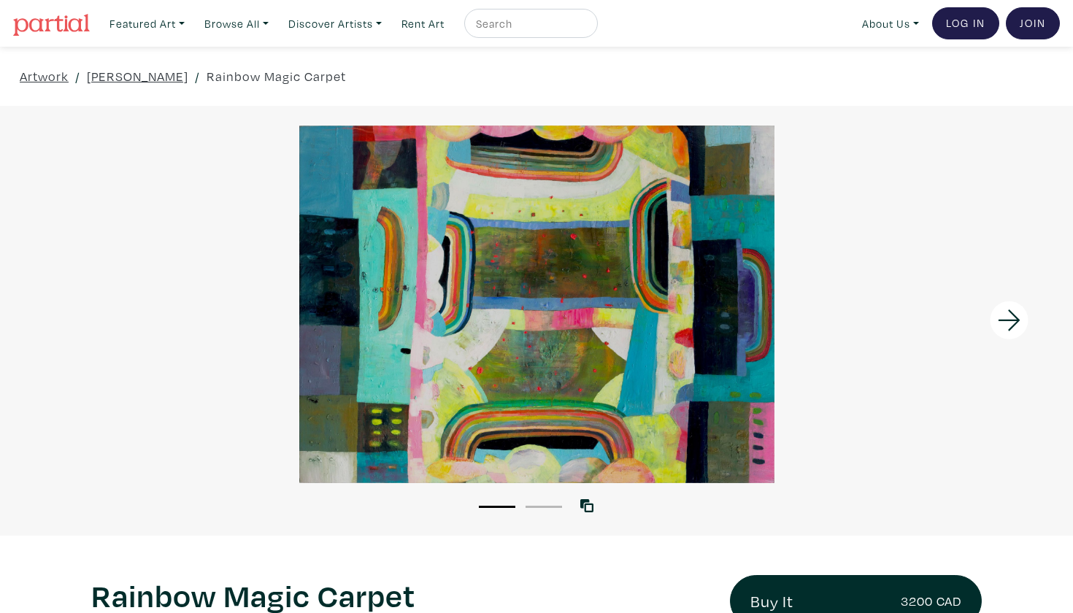
click at [558, 495] on div "1 2" at bounding box center [536, 499] width 1073 height 33
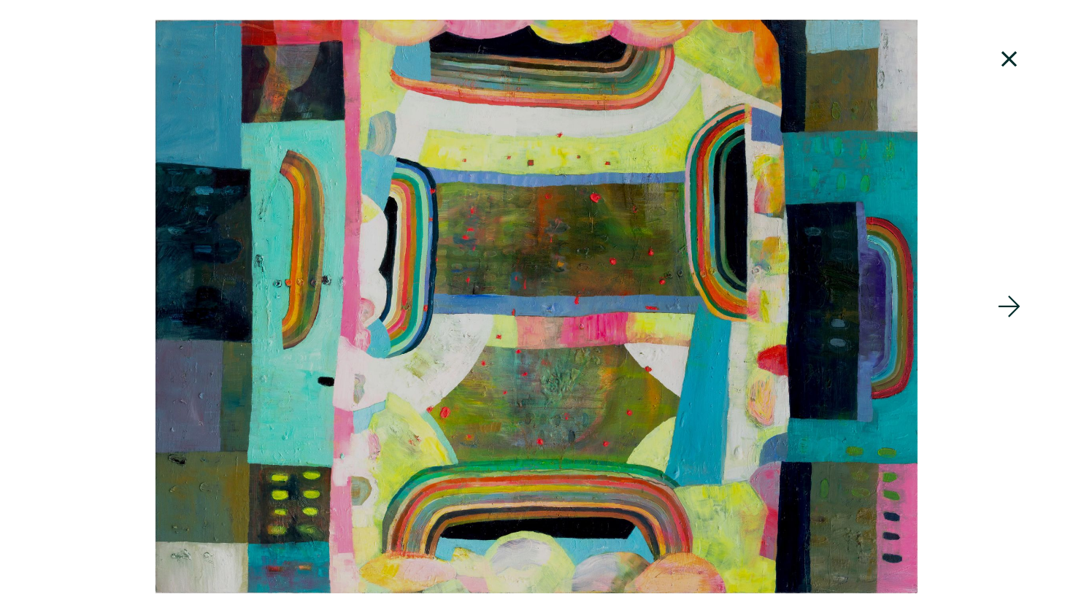
click at [1005, 56] on icon at bounding box center [1010, 58] width 50 height 39
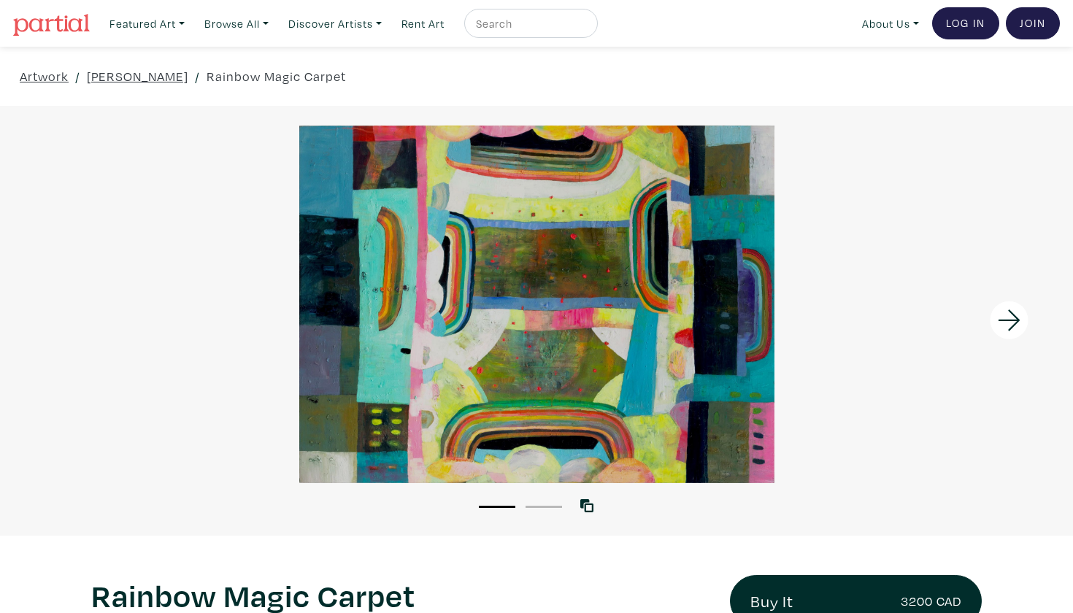
click at [544, 507] on button "2" at bounding box center [544, 507] width 37 height 2
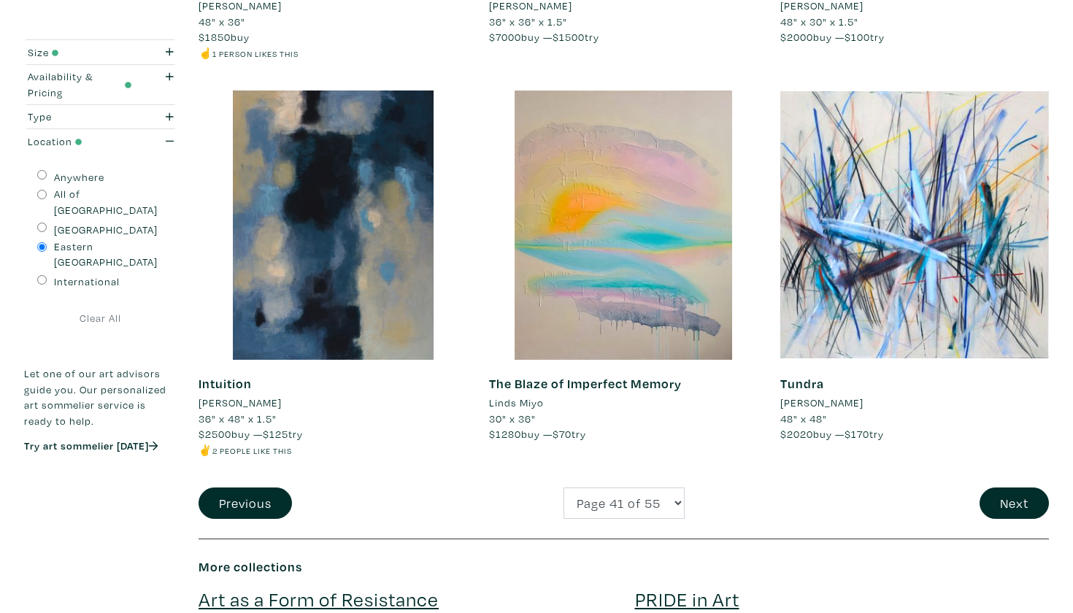
scroll to position [2904, 0]
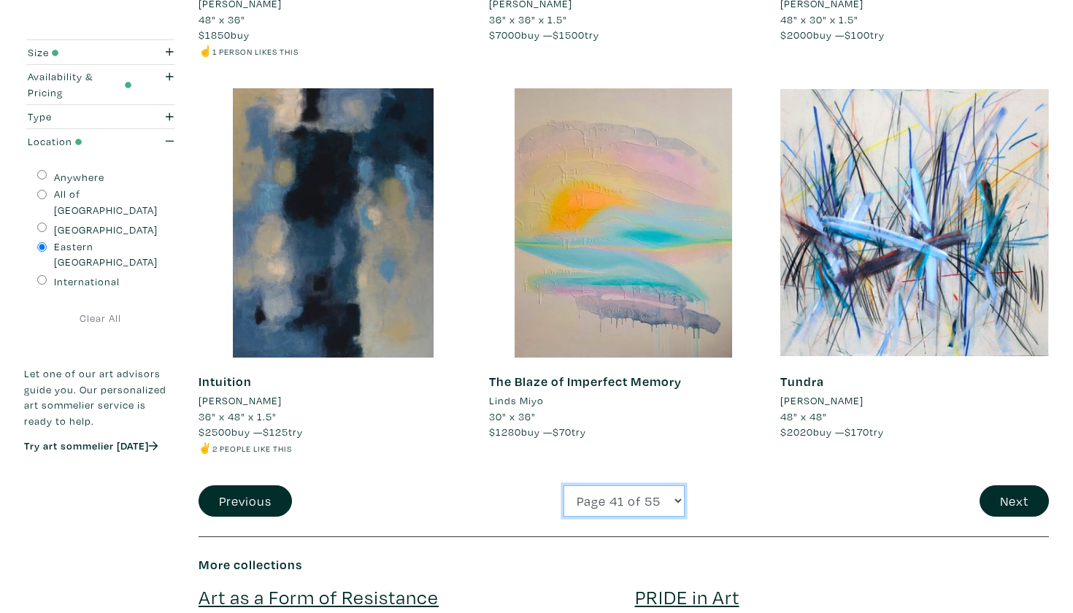
select select "42"
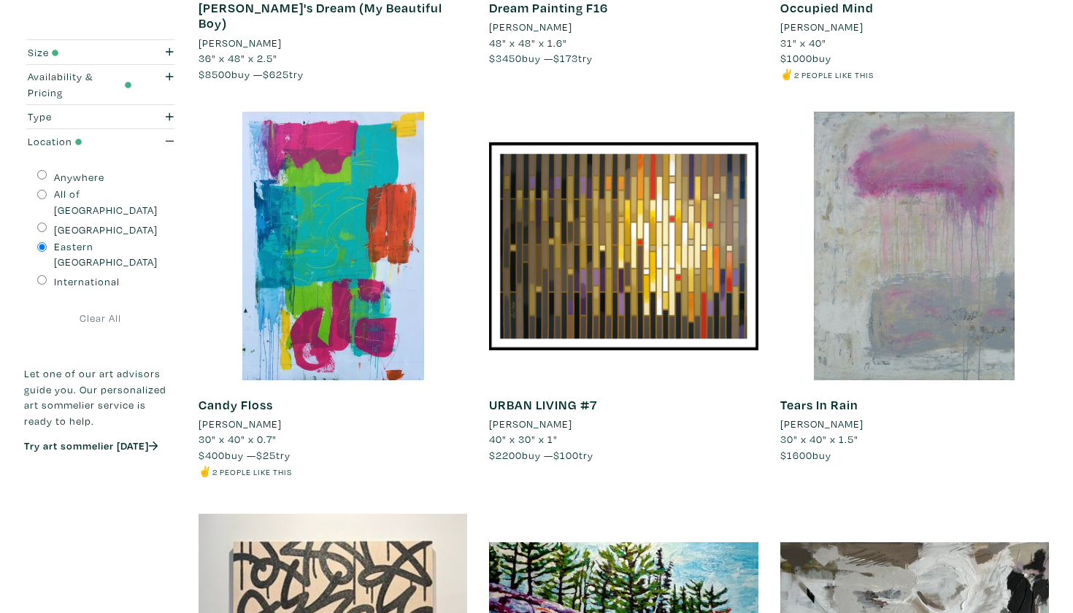
scroll to position [548, 0]
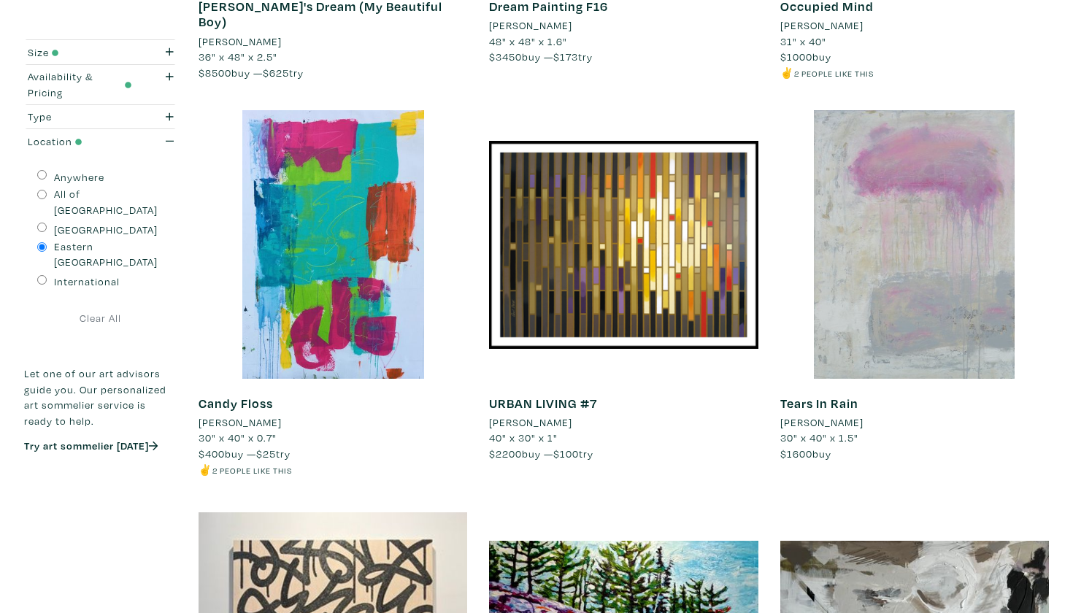
click at [876, 244] on div at bounding box center [915, 244] width 269 height 269
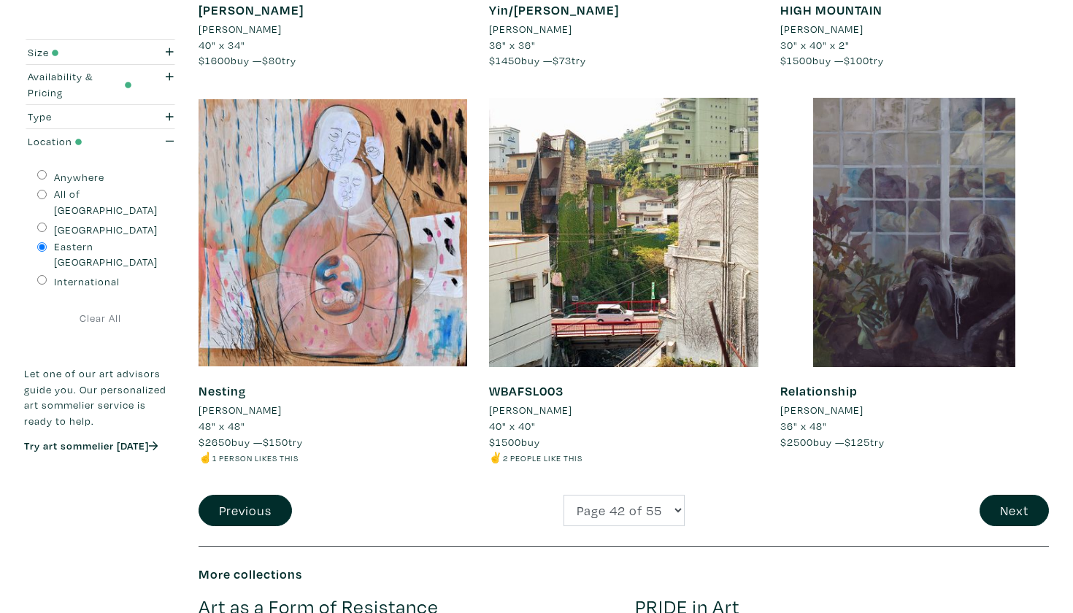
scroll to position [2926, 0]
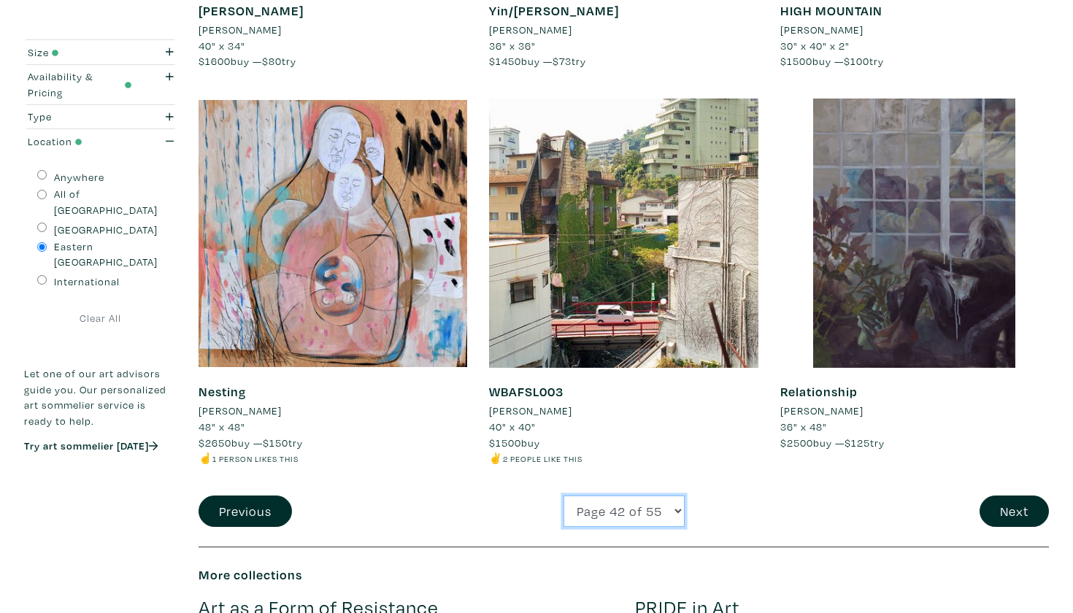
select select "43"
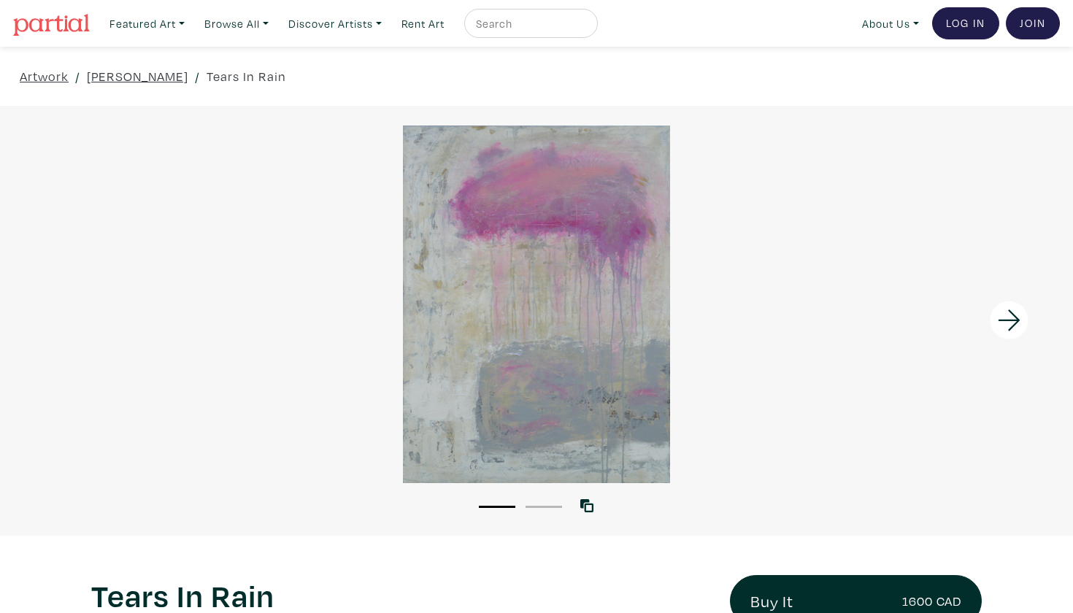
click at [543, 501] on li "2" at bounding box center [544, 506] width 37 height 15
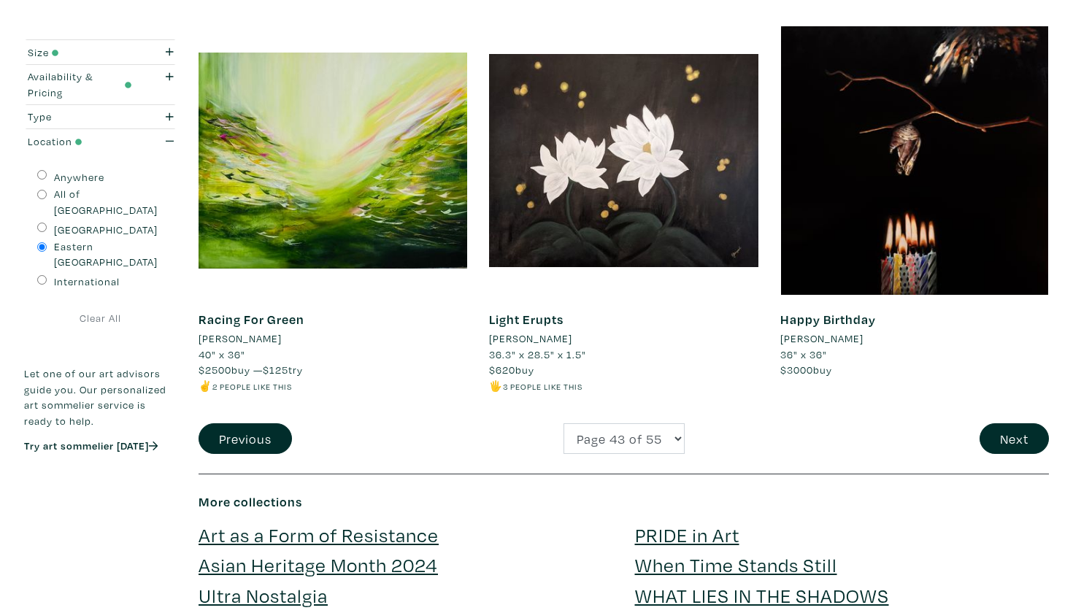
scroll to position [3097, 0]
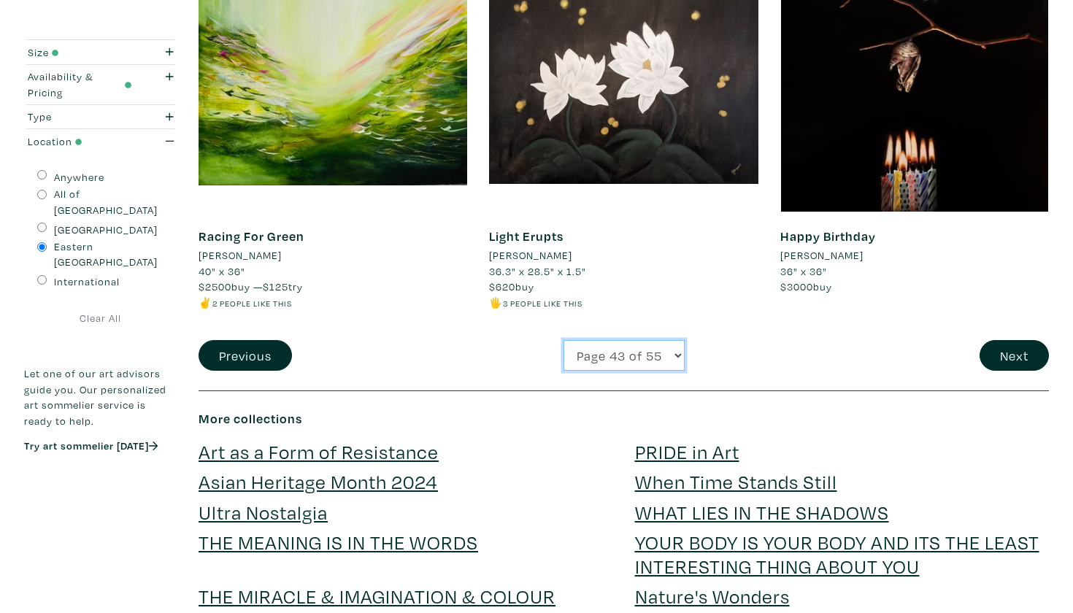
select select "44"
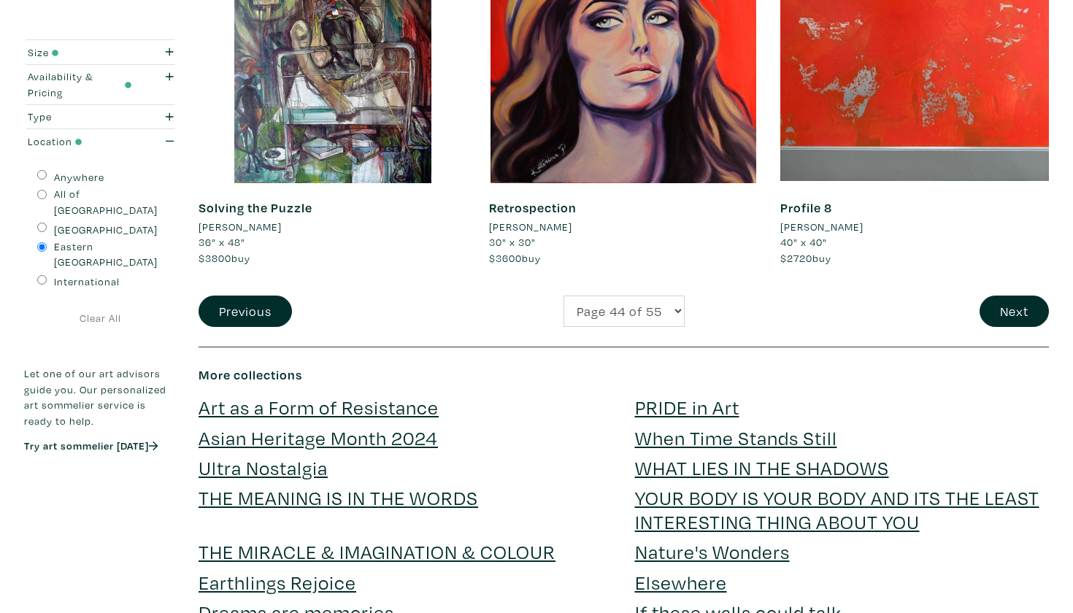
scroll to position [3095, 0]
select select "45"
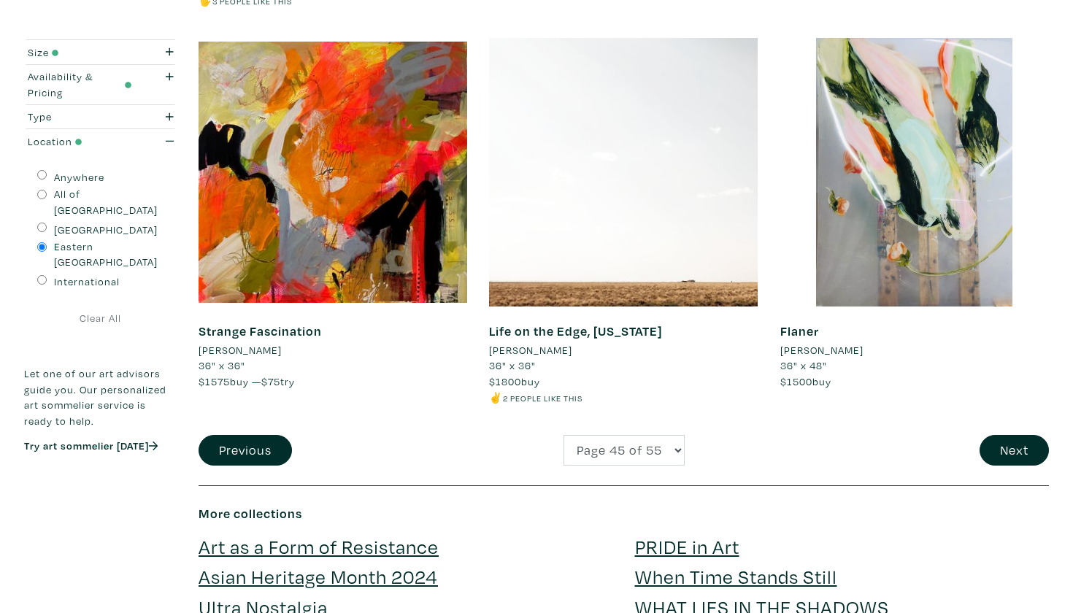
scroll to position [2972, 0]
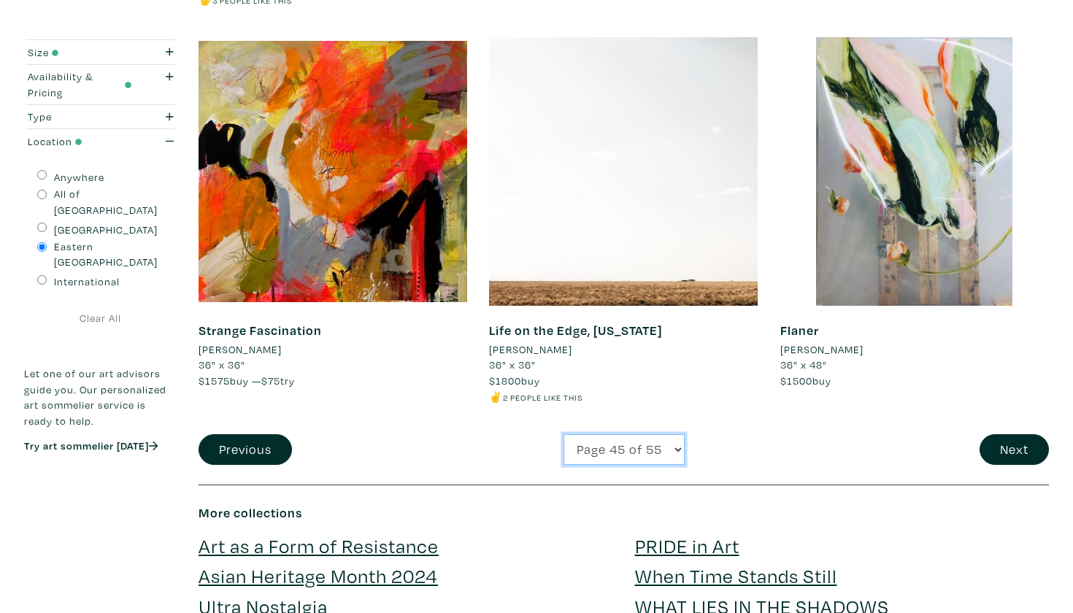
select select "46"
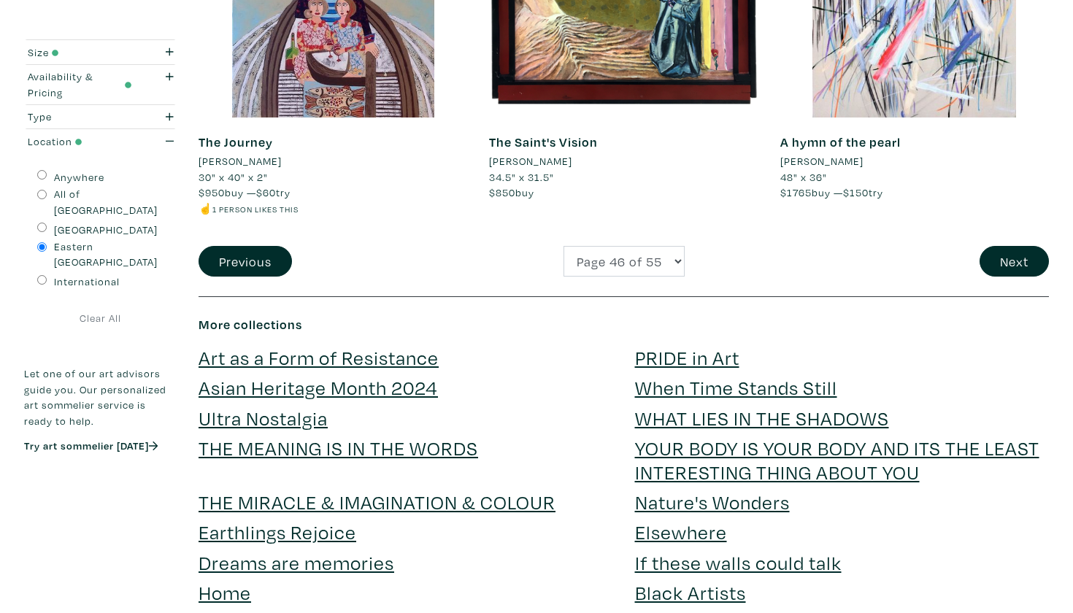
scroll to position [3204, 0]
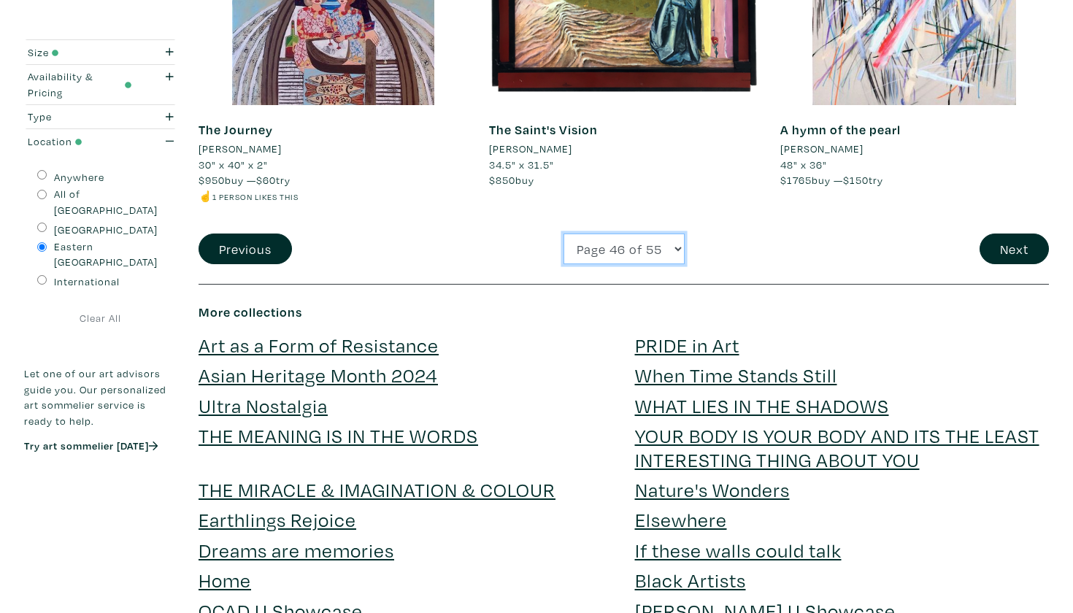
select select "47"
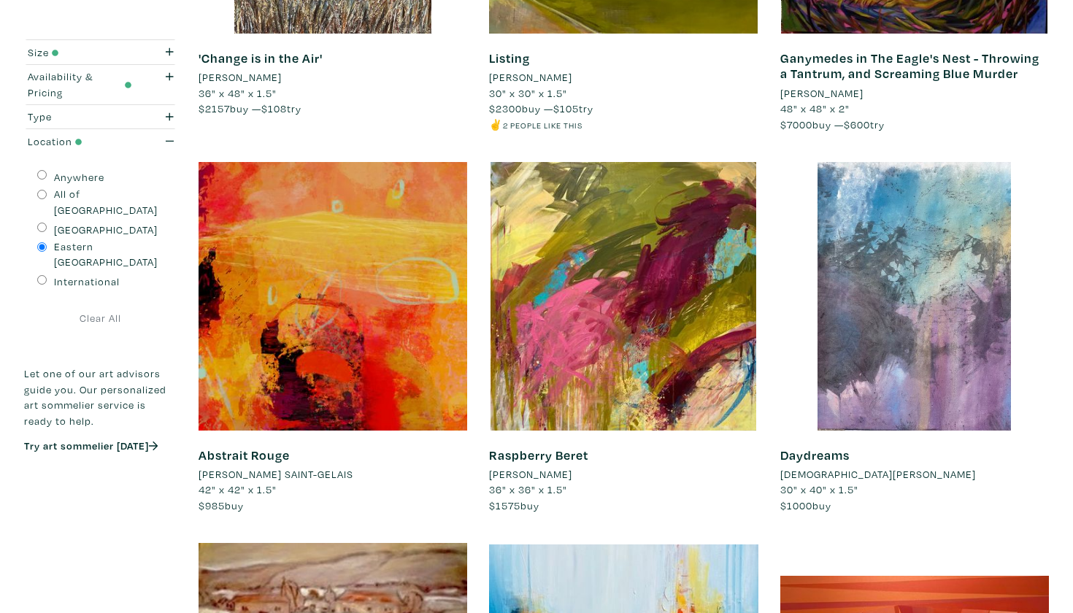
scroll to position [496, 0]
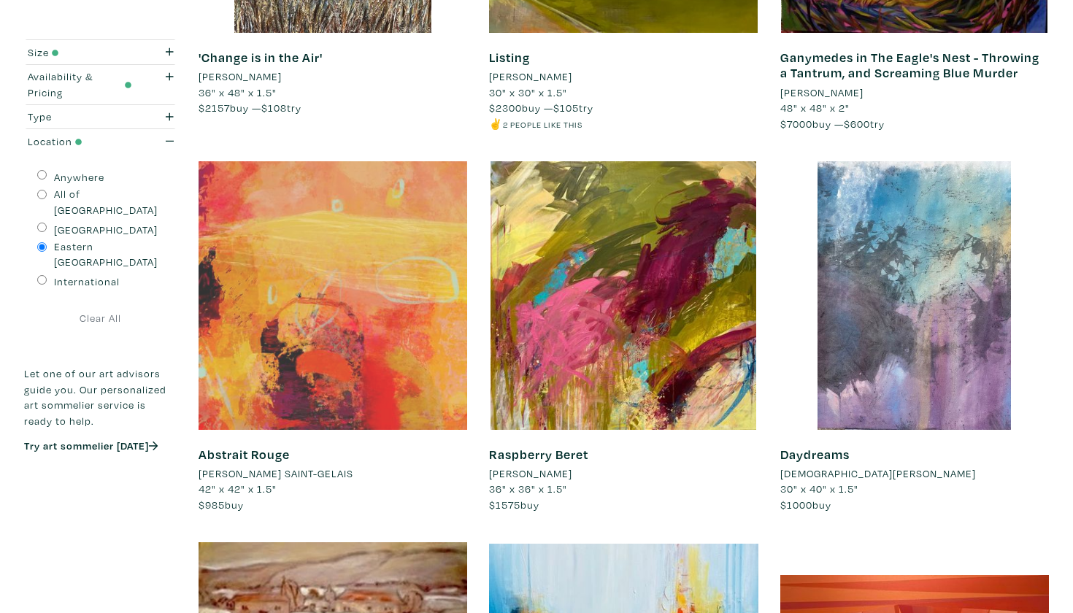
click at [290, 346] on div at bounding box center [333, 295] width 269 height 269
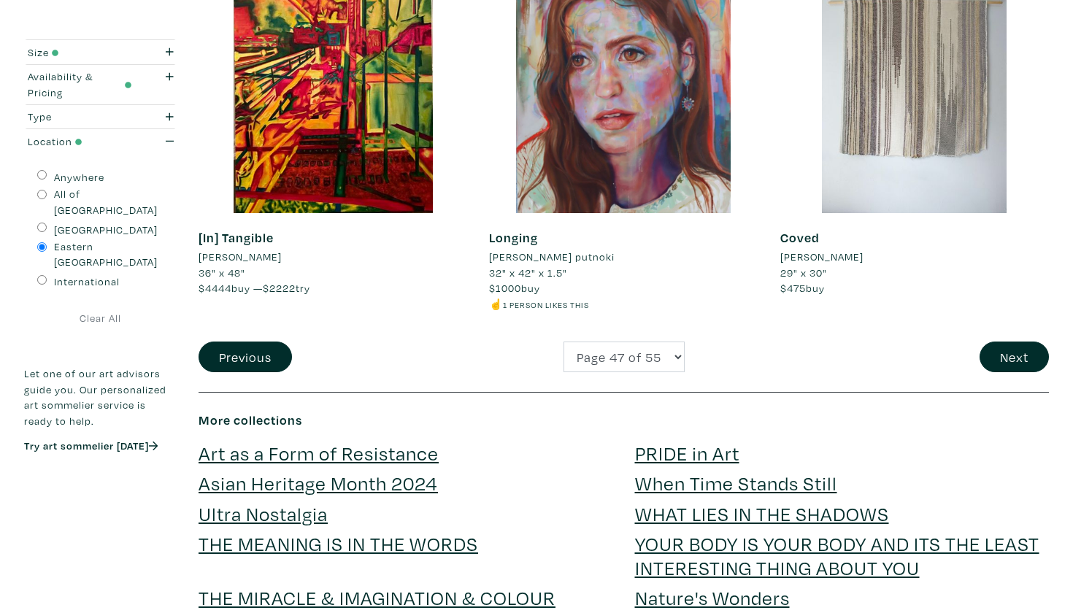
scroll to position [3105, 0]
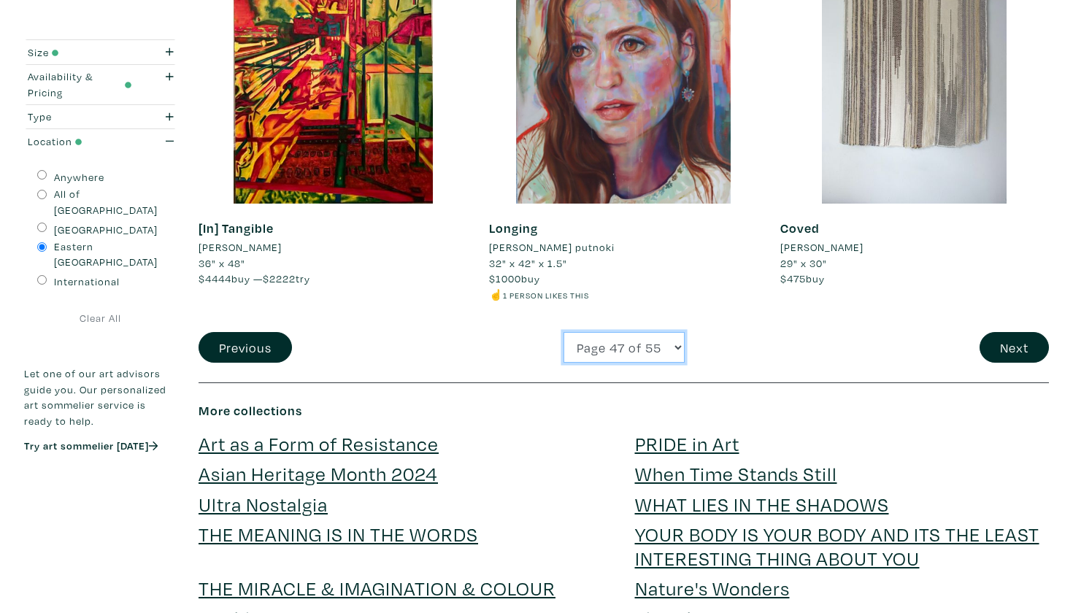
select select "48"
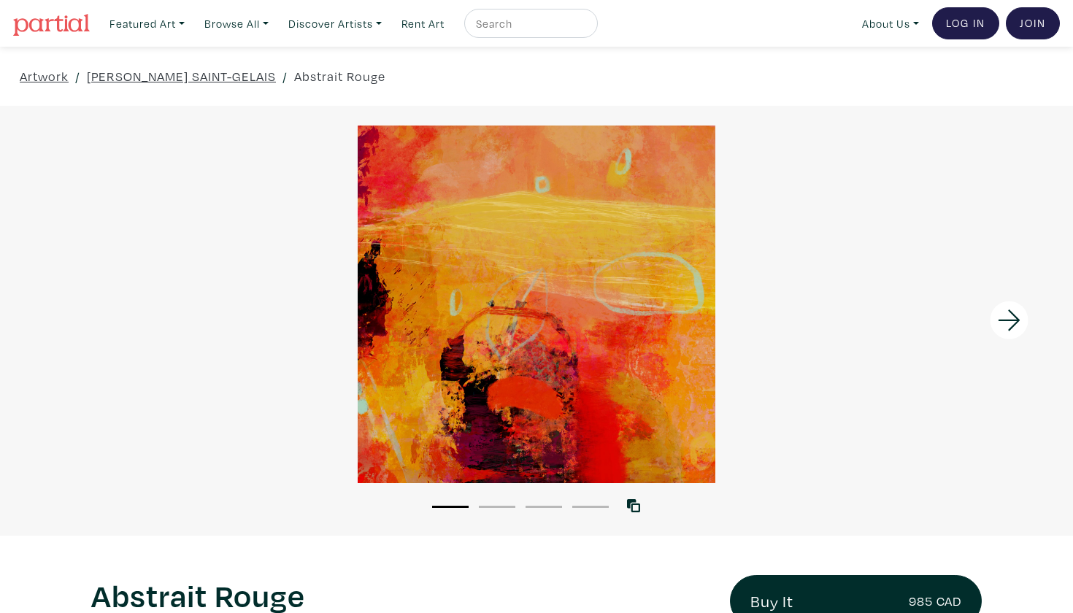
click at [494, 499] on li "2" at bounding box center [497, 506] width 37 height 15
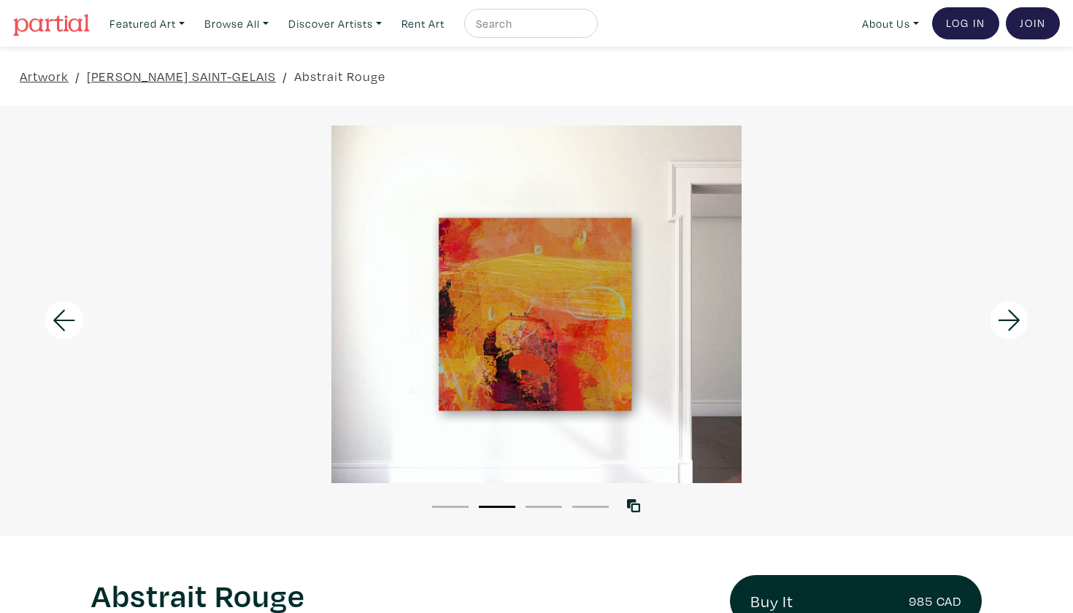
click at [556, 504] on li "3" at bounding box center [544, 506] width 37 height 15
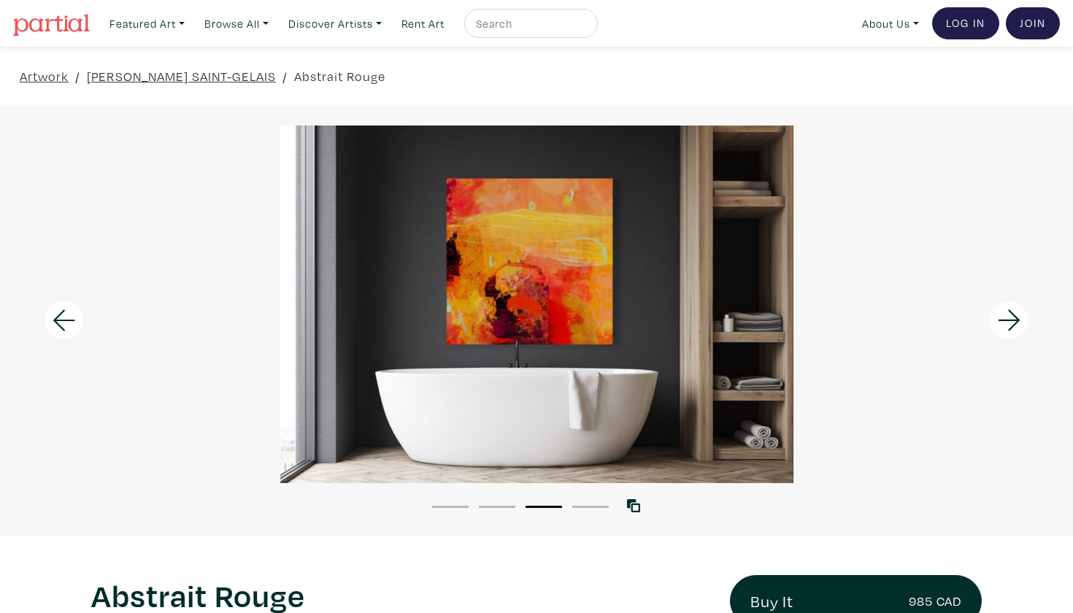
click at [590, 505] on li "4" at bounding box center [590, 506] width 37 height 15
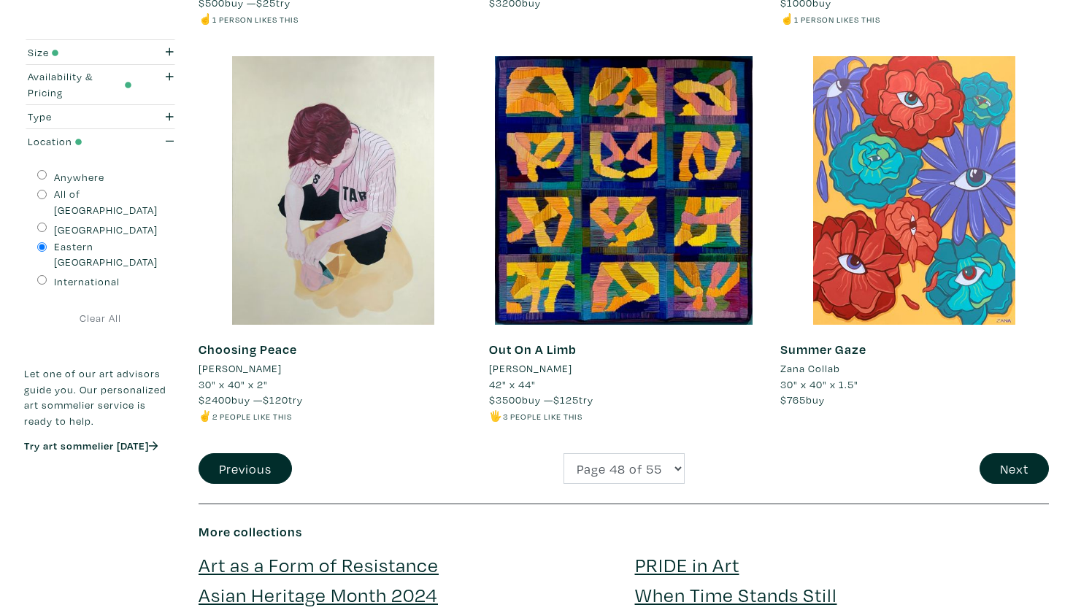
scroll to position [2984, 0]
select select "49"
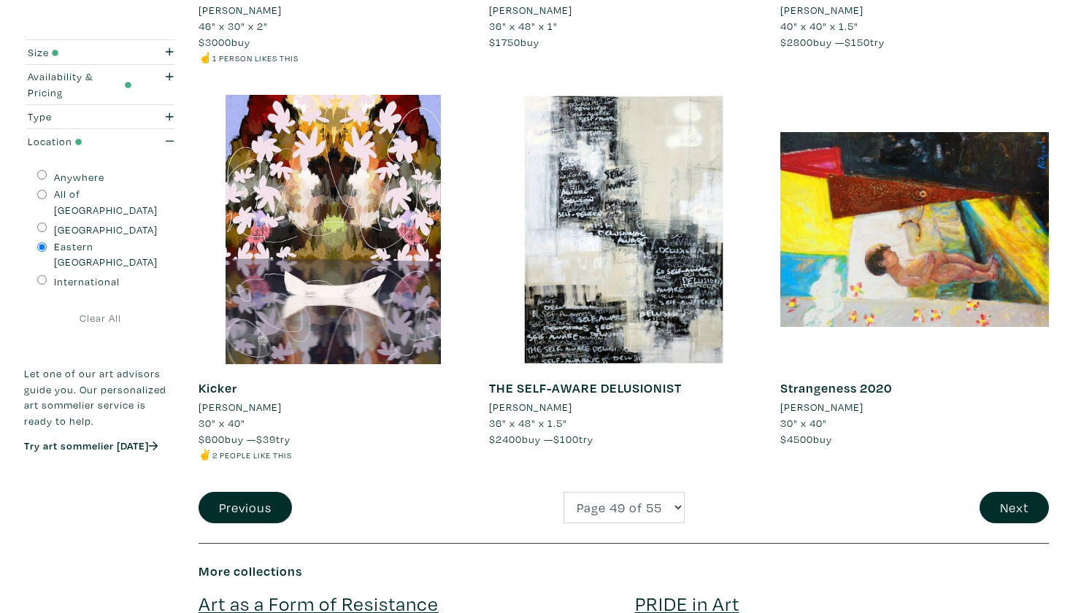
scroll to position [2915, 0]
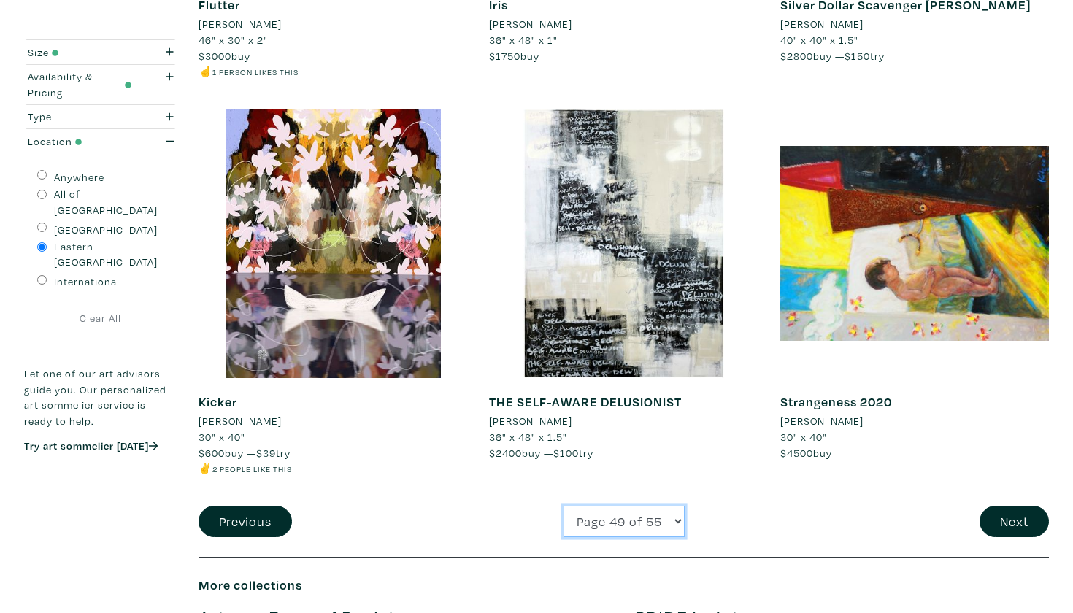
select select "50"
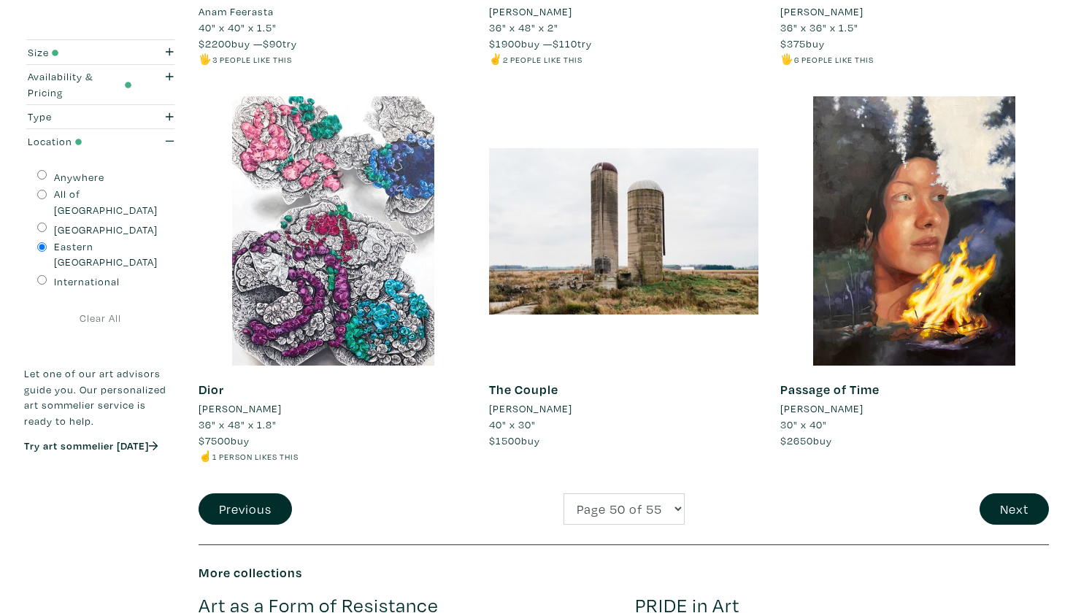
scroll to position [3013, 0]
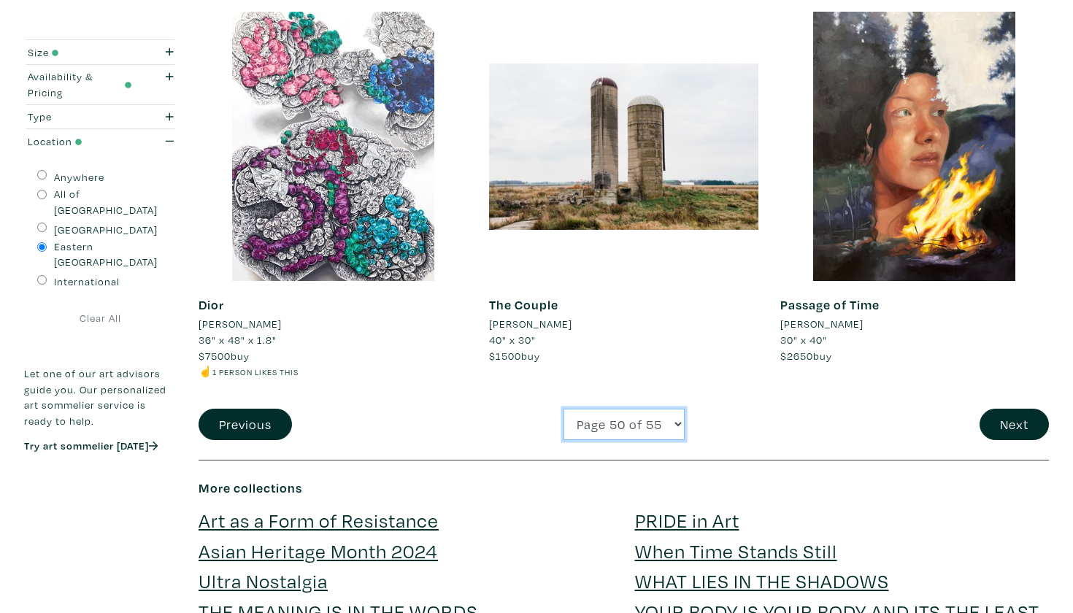
select select "51"
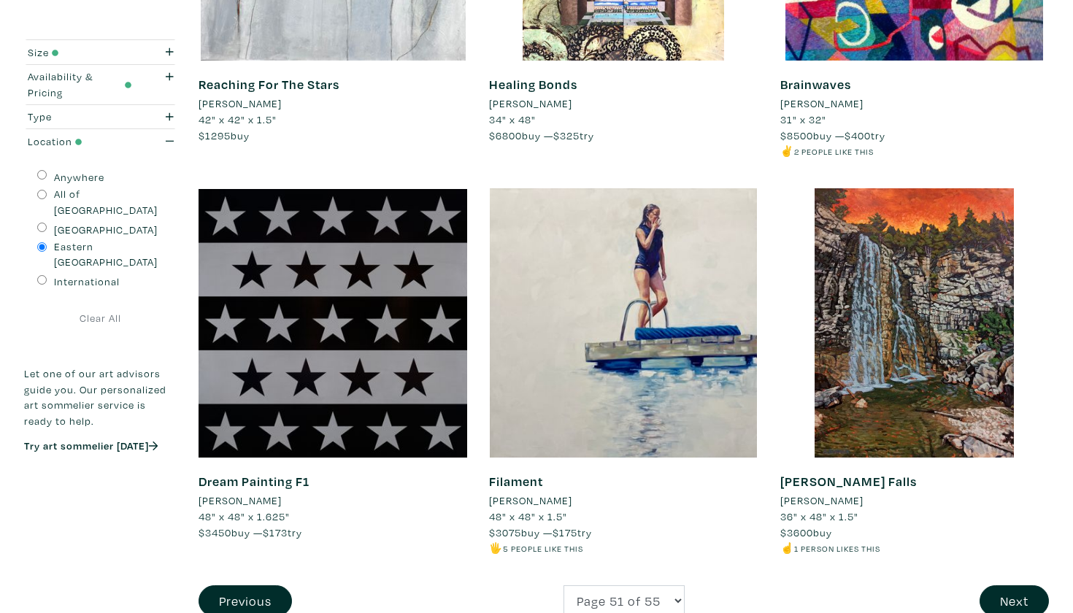
scroll to position [2892, 0]
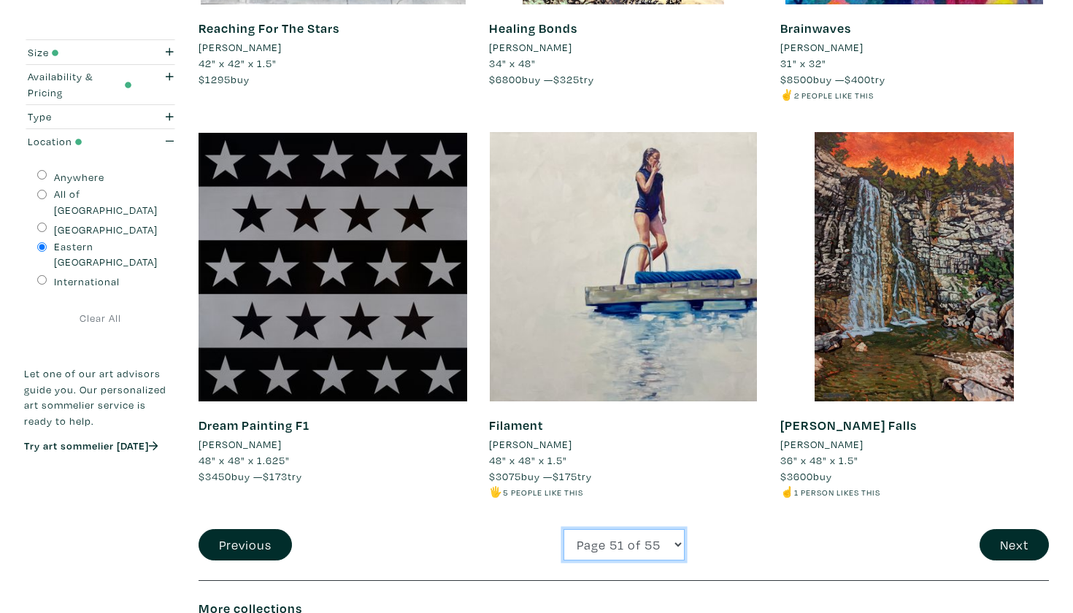
select select "52"
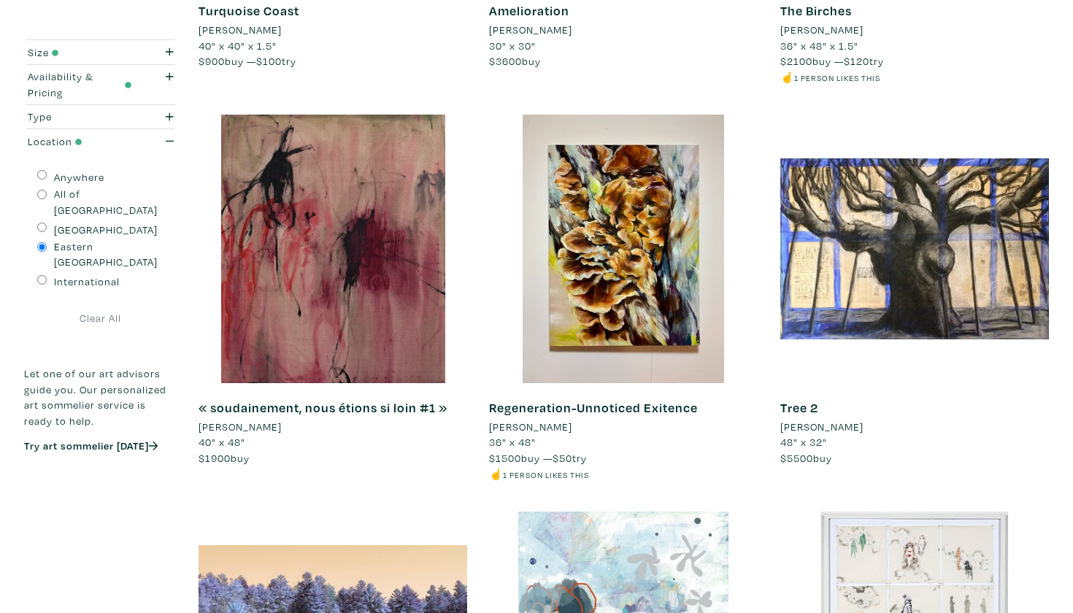
scroll to position [543, 0]
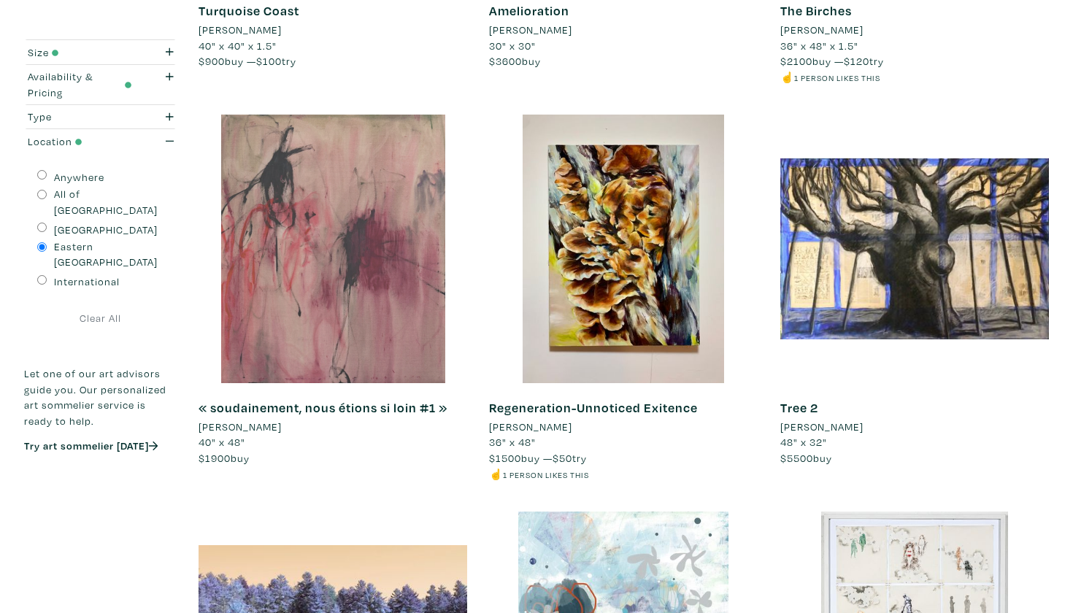
click at [330, 310] on div at bounding box center [333, 249] width 269 height 269
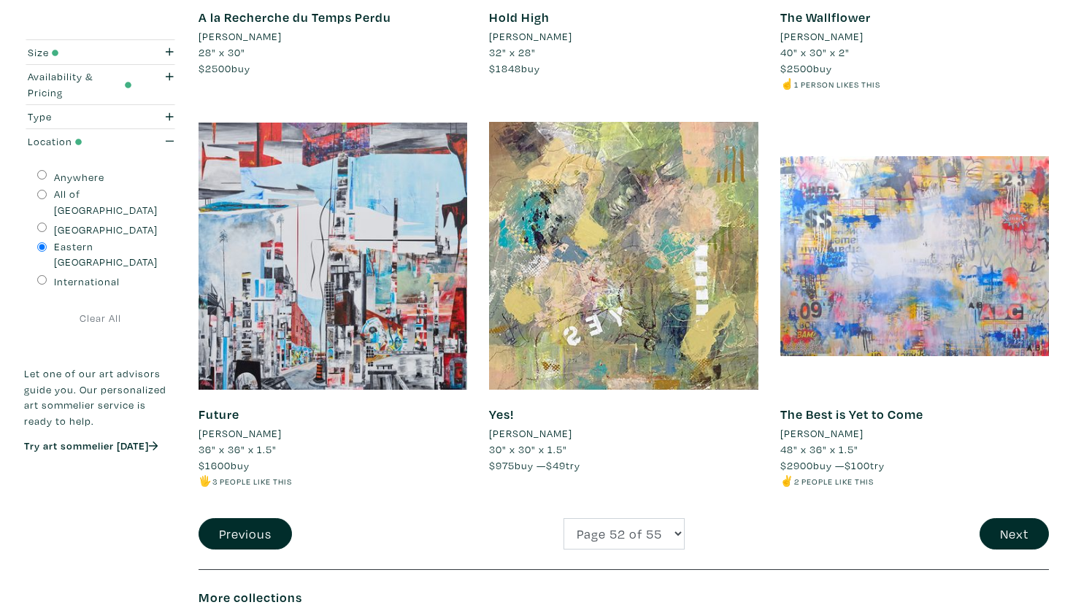
scroll to position [2904, 0]
select select "53"
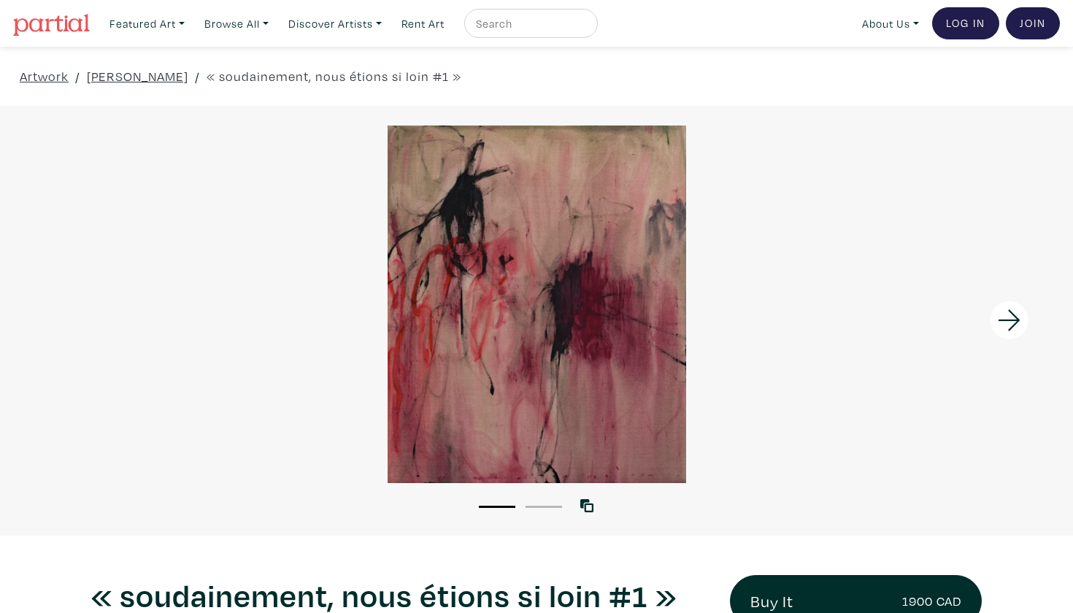
click at [548, 501] on li "2" at bounding box center [544, 506] width 37 height 15
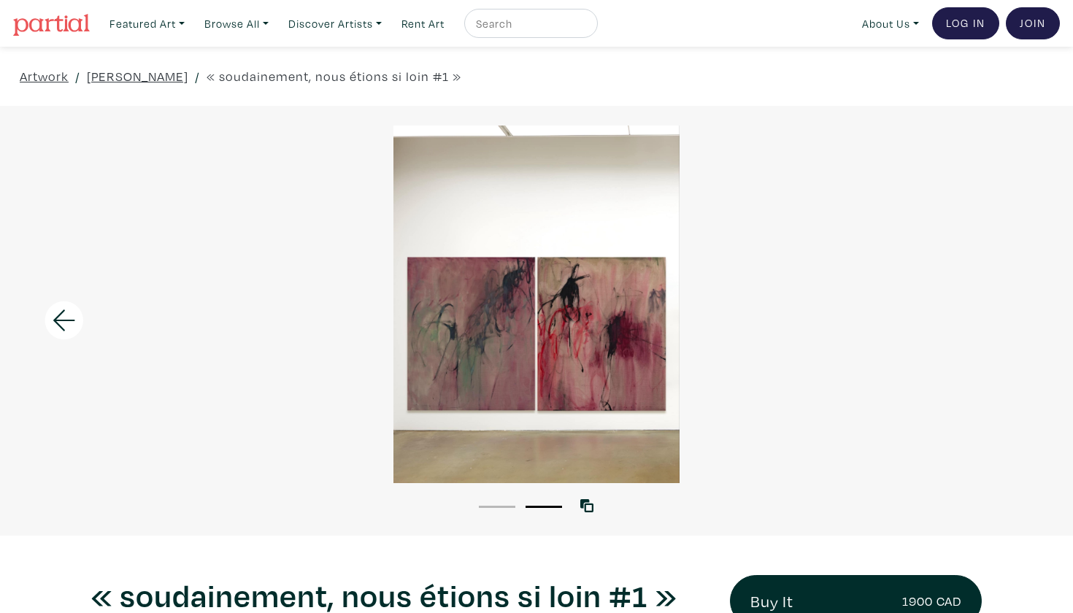
click at [505, 504] on li "1" at bounding box center [497, 506] width 37 height 15
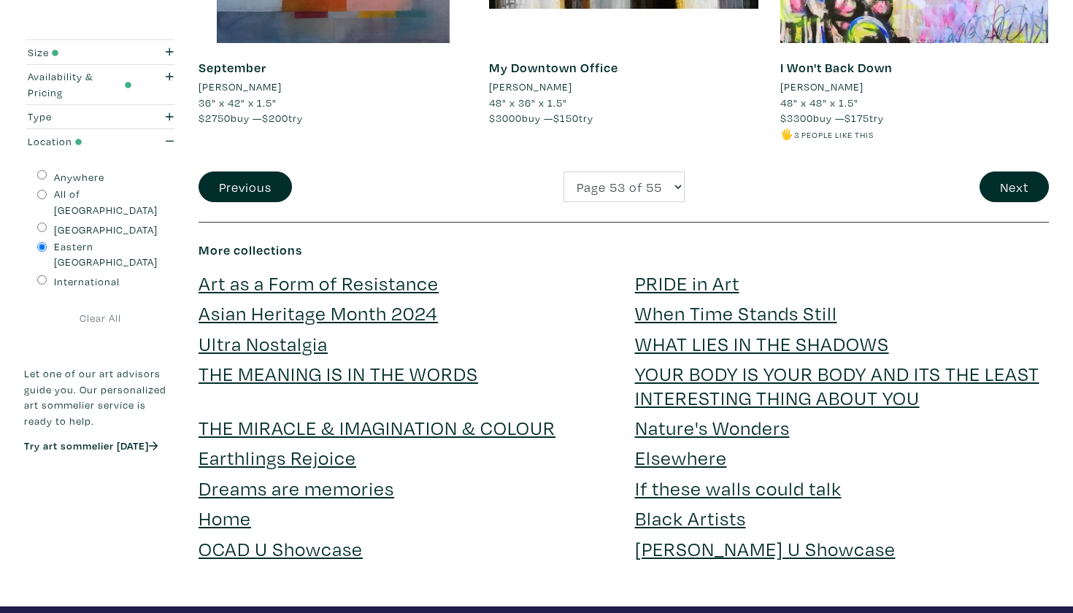
scroll to position [3274, 0]
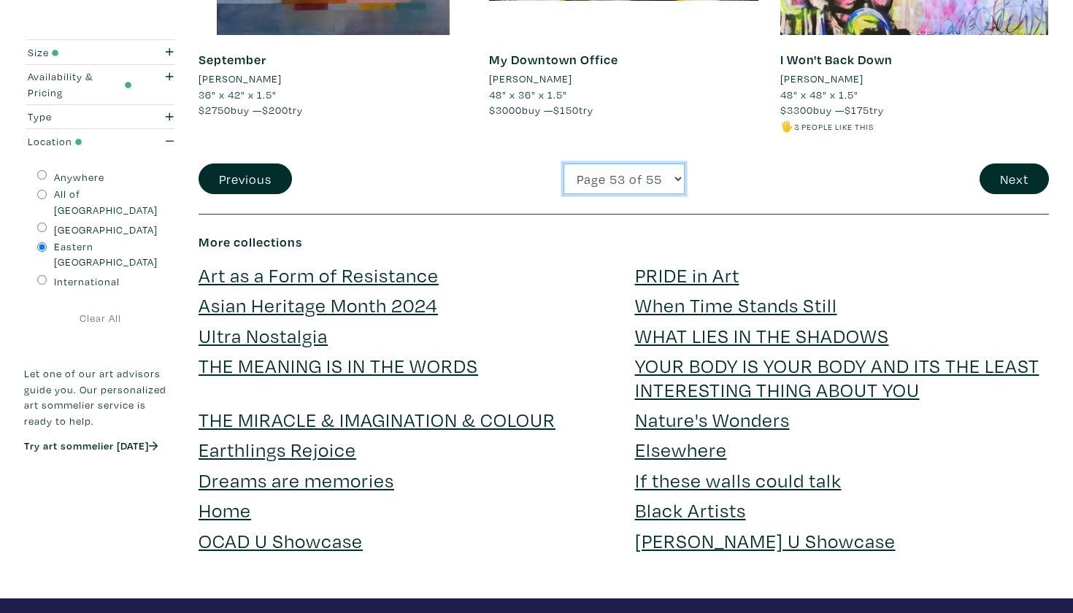
select select "54"
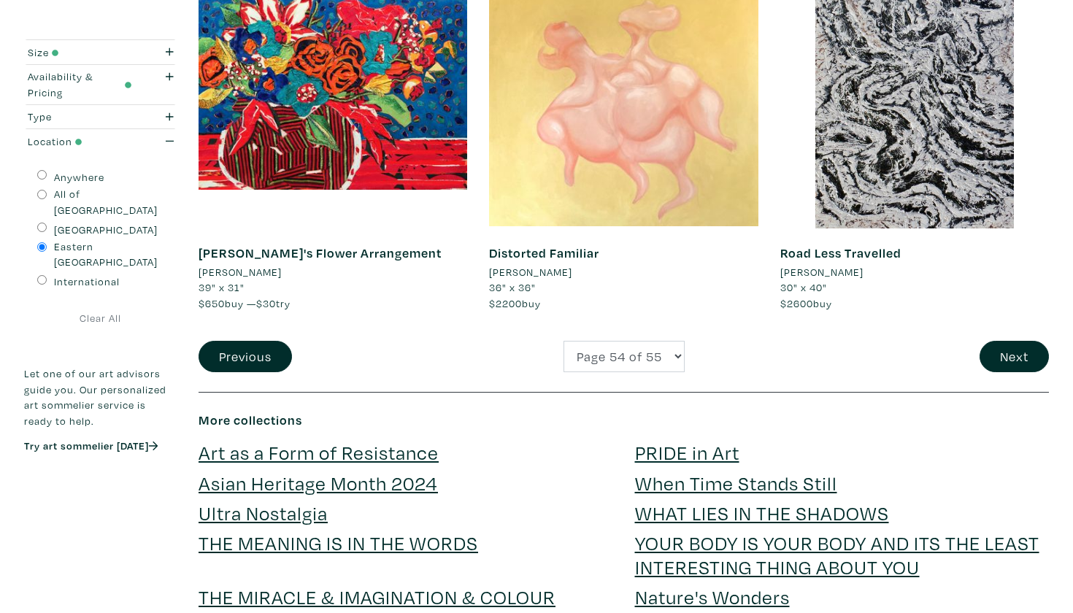
scroll to position [3053, 0]
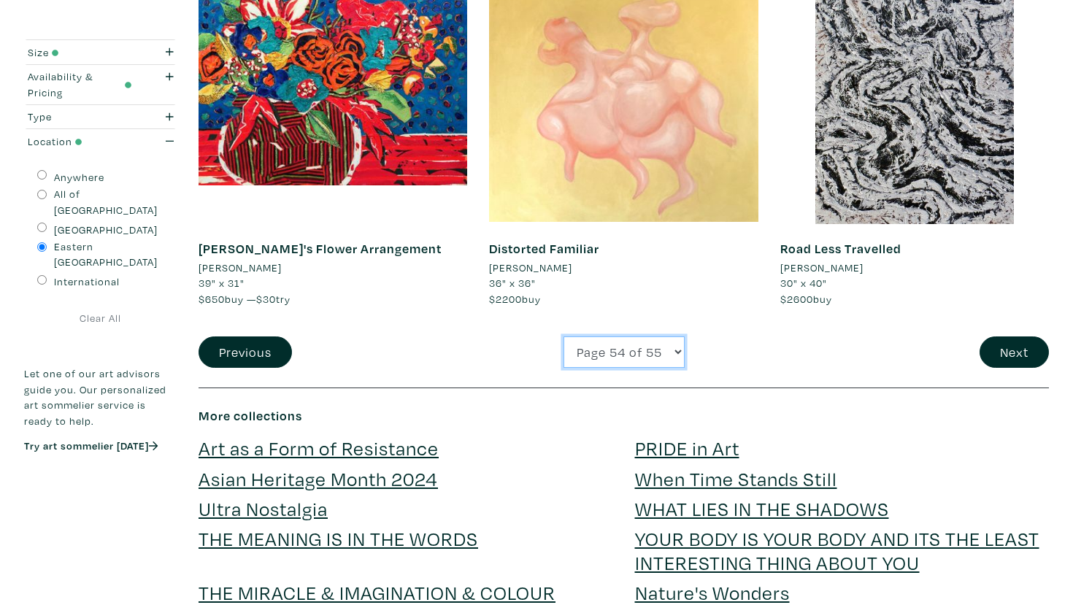
select select "55"
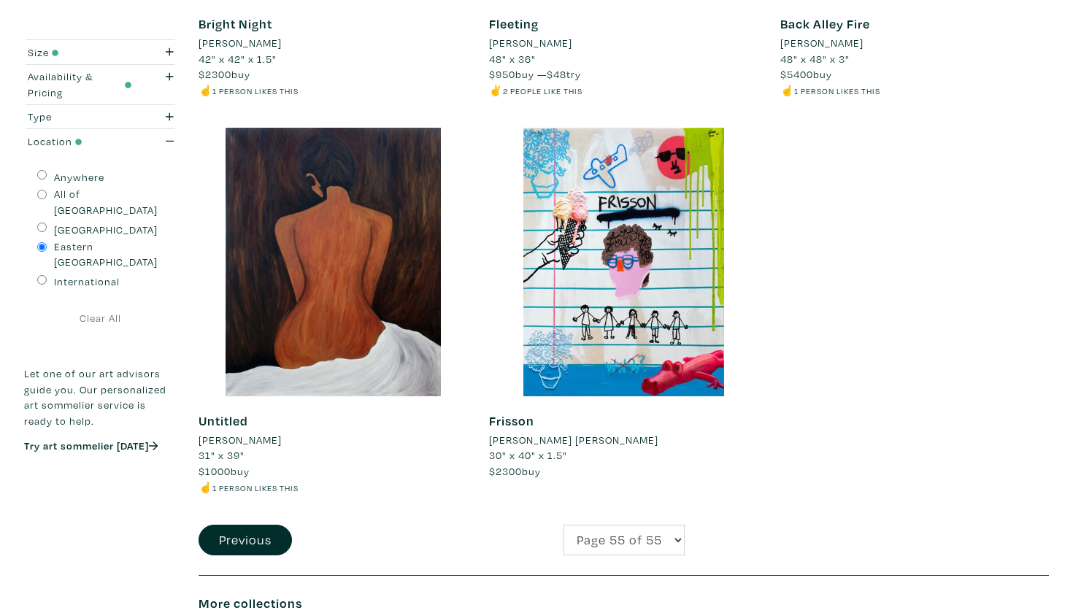
scroll to position [560, 0]
